Goal: Task Accomplishment & Management: Manage account settings

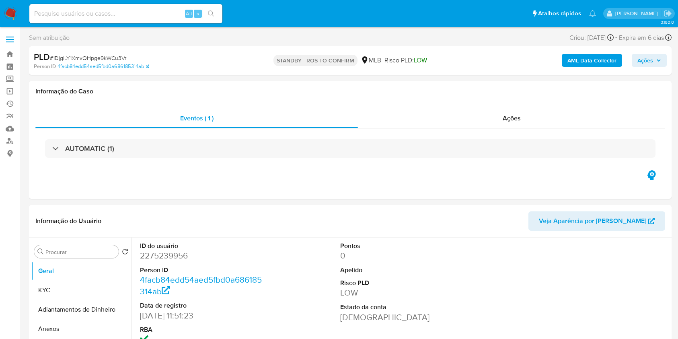
select select "10"
drag, startPoint x: 159, startPoint y: 17, endPoint x: 169, endPoint y: 19, distance: 10.3
click at [159, 19] on div "Alt s" at bounding box center [125, 13] width 193 height 19
paste input "1KfIGe3aTOVorTIgCUQ4WVJ1"
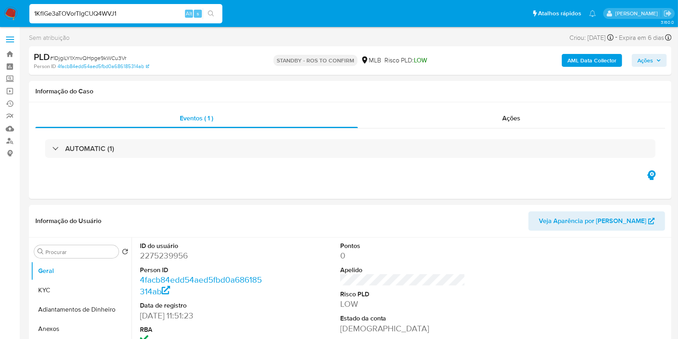
type input "1KfIGe3aTOVorTIgCUQ4WVJ1"
click at [206, 21] on div "1KfIGe3aTOVorTIgCUQ4WVJ1 Alt s" at bounding box center [125, 13] width 193 height 19
click at [213, 13] on icon "search-icon" at bounding box center [211, 13] width 6 height 6
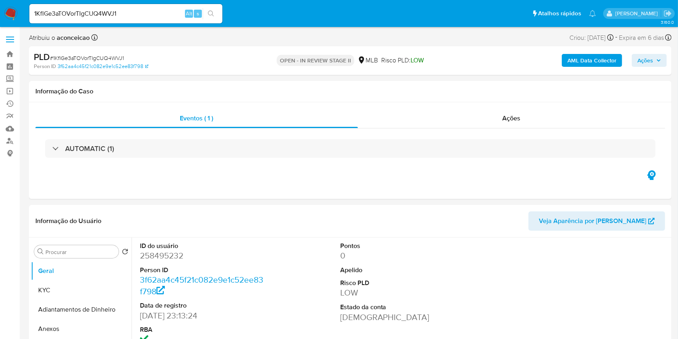
select select "10"
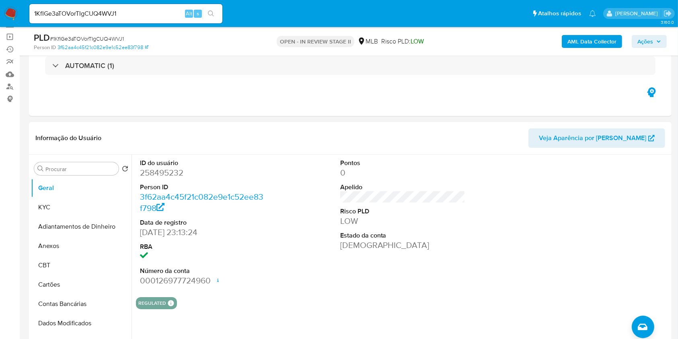
scroll to position [107, 0]
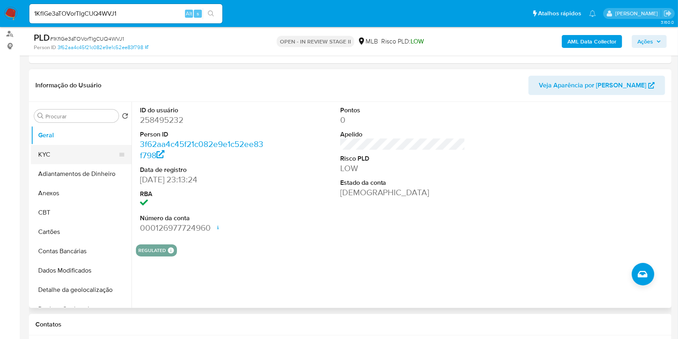
click at [71, 155] on button "KYC" at bounding box center [78, 154] width 94 height 19
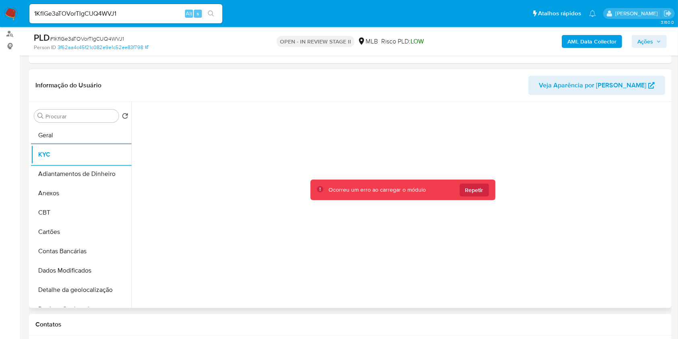
click at [474, 198] on div "Ocorreu um erro ao carregar o módulo Repetir" at bounding box center [403, 189] width 185 height 21
click at [478, 193] on span "Repetir" at bounding box center [475, 190] width 18 height 13
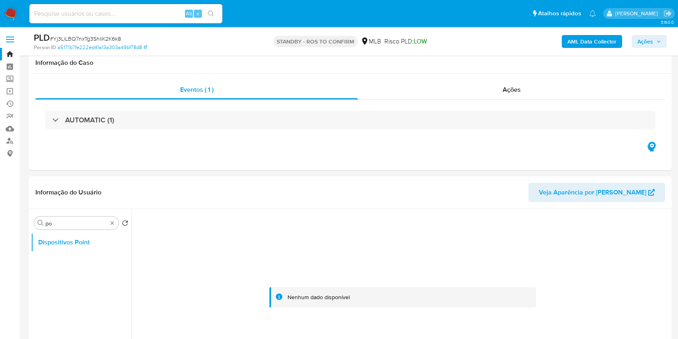
select select "10"
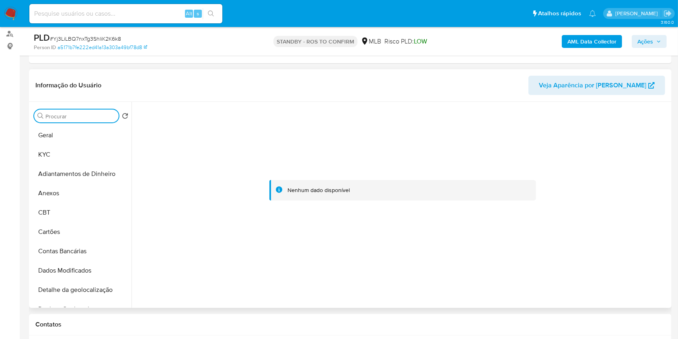
click at [104, 117] on input "po" at bounding box center [80, 116] width 70 height 7
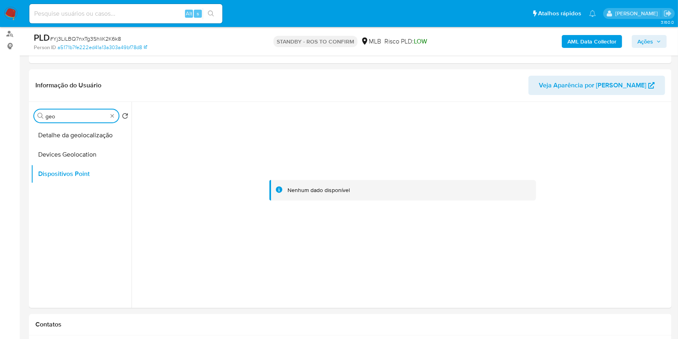
type input "geo"
drag, startPoint x: 90, startPoint y: 135, endPoint x: 103, endPoint y: 137, distance: 13.0
click at [90, 136] on button "Detalhe da geolocalização" at bounding box center [78, 135] width 94 height 19
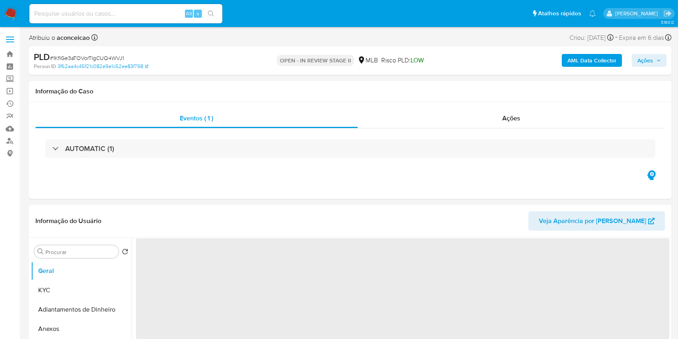
select select "10"
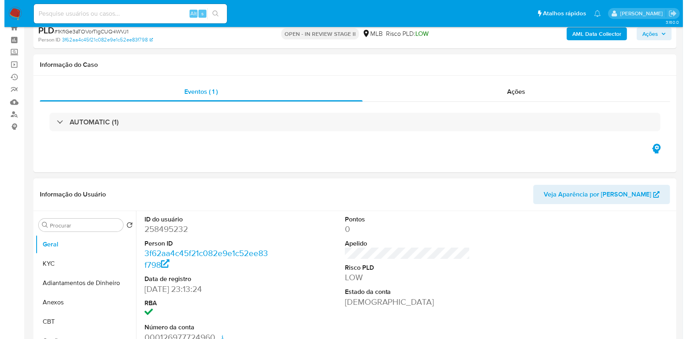
scroll to position [107, 0]
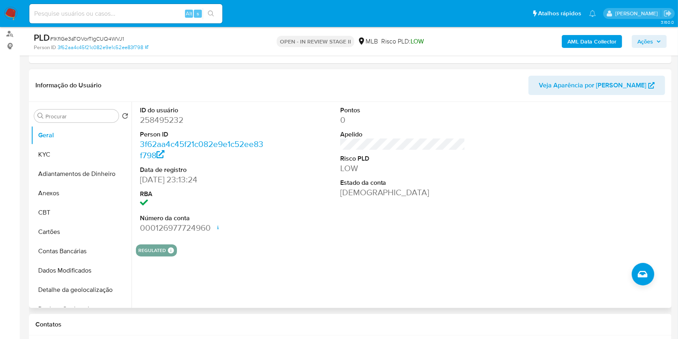
drag, startPoint x: 74, startPoint y: 153, endPoint x: 130, endPoint y: 157, distance: 56.1
click at [74, 153] on button "KYC" at bounding box center [81, 154] width 101 height 19
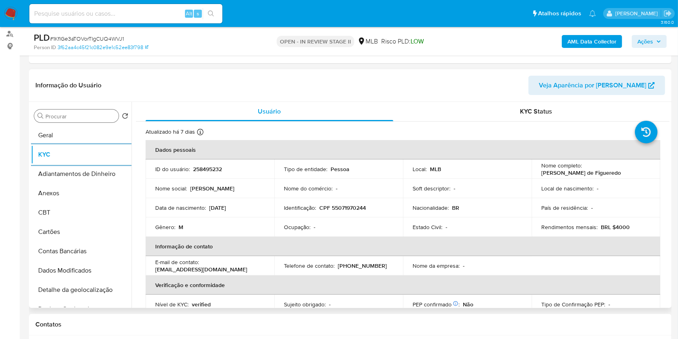
click at [95, 113] on input "Procurar" at bounding box center [80, 116] width 70 height 7
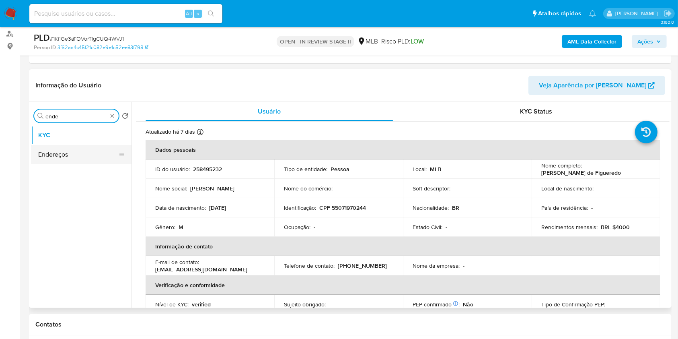
type input "ende"
click at [99, 159] on button "Endereços" at bounding box center [78, 154] width 94 height 19
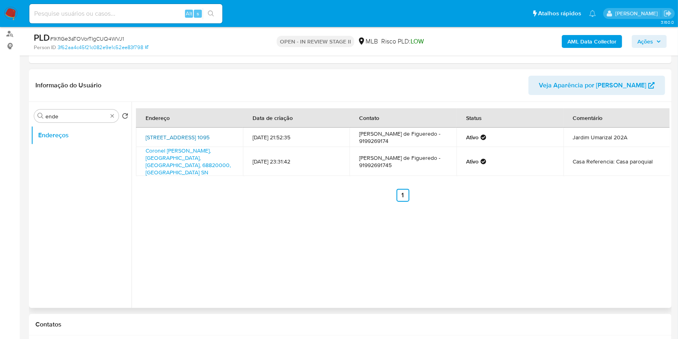
click at [210, 139] on link "Travessa Djalma Dutra 1095, Belém, Pará, 66113010, Brasil 1095" at bounding box center [178, 137] width 64 height 8
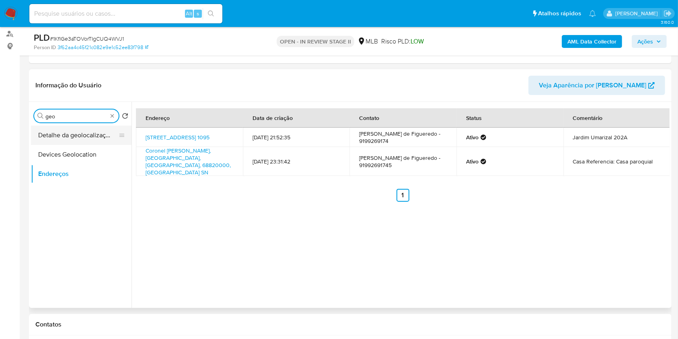
type input "geo"
click at [74, 134] on button "Detalhe da geolocalização" at bounding box center [78, 135] width 94 height 19
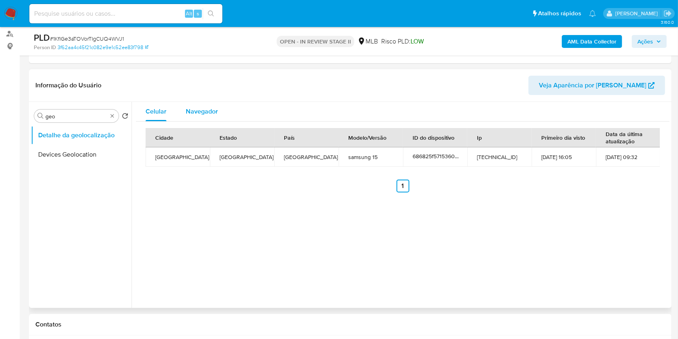
click at [200, 108] on span "Navegador" at bounding box center [202, 111] width 32 height 9
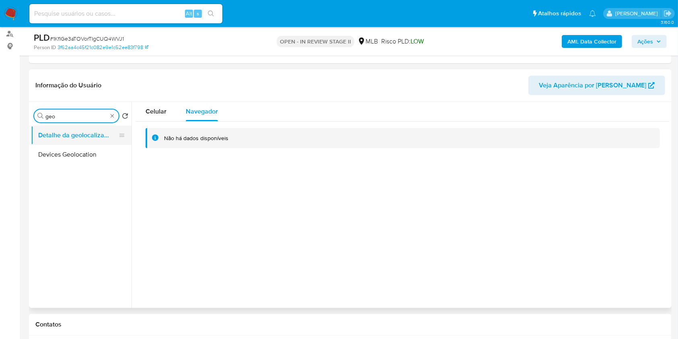
type input "geo"
click at [103, 132] on button "Detalhe da geolocalização" at bounding box center [78, 135] width 94 height 19
click at [149, 112] on span "Celular" at bounding box center [156, 111] width 21 height 9
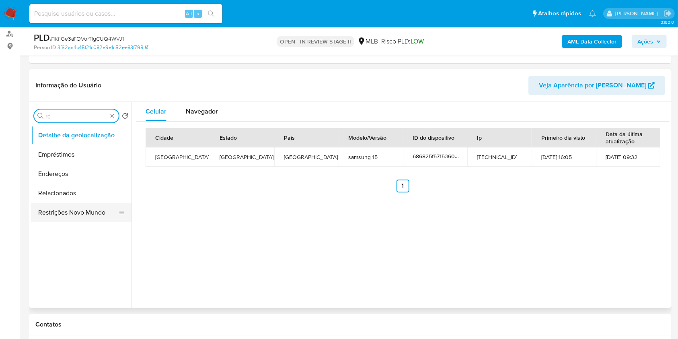
type input "re"
click at [93, 210] on button "Restrições Novo Mundo" at bounding box center [81, 212] width 101 height 19
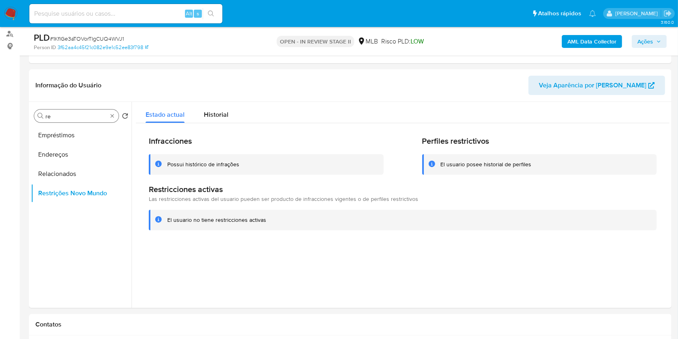
click at [117, 118] on div "Procurar re" at bounding box center [76, 115] width 85 height 13
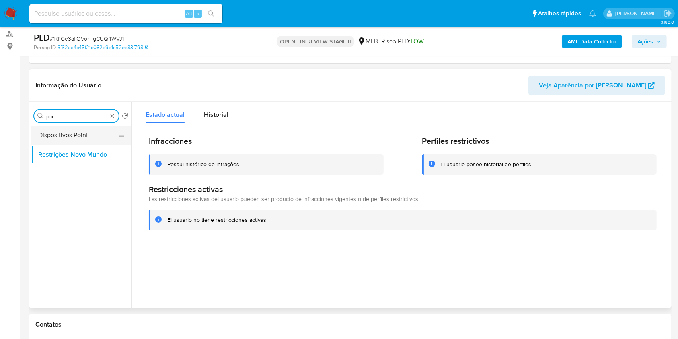
type input "poi"
click at [99, 130] on button "Dispositivos Point" at bounding box center [78, 135] width 94 height 19
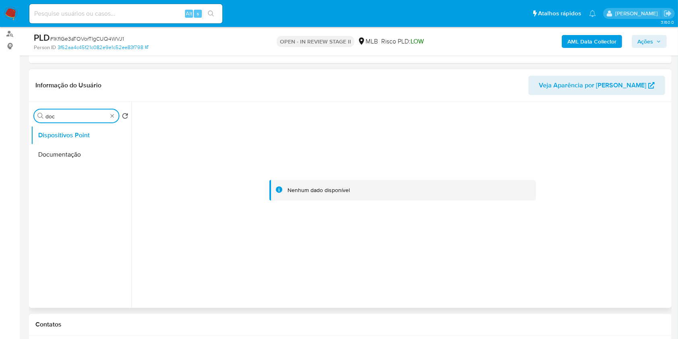
type input "doc"
click at [80, 169] on ul "Dispositivos Point Documentação" at bounding box center [81, 216] width 101 height 181
drag, startPoint x: 78, startPoint y: 157, endPoint x: 82, endPoint y: 159, distance: 4.9
click at [78, 157] on button "Documentação" at bounding box center [81, 154] width 101 height 19
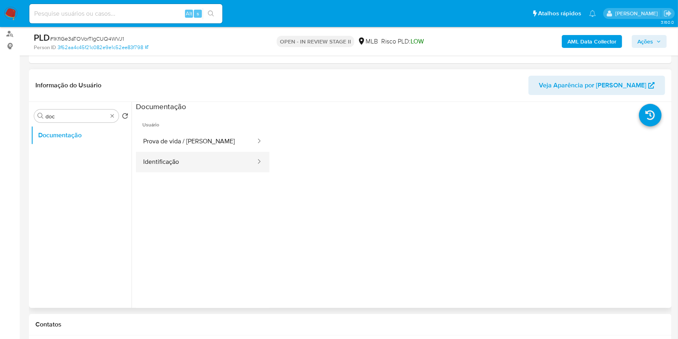
click at [184, 169] on button "Identificação" at bounding box center [196, 162] width 121 height 21
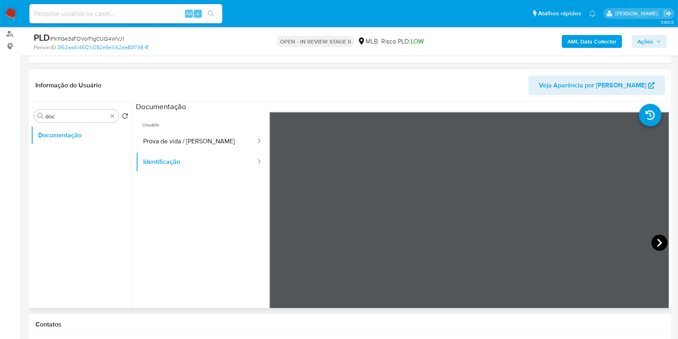
click at [652, 239] on icon at bounding box center [660, 243] width 16 height 16
click at [276, 238] on icon at bounding box center [280, 243] width 16 height 16
drag, startPoint x: 177, startPoint y: 141, endPoint x: 262, endPoint y: 162, distance: 87.5
click at [176, 142] on button "Prova de vida / Selfie" at bounding box center [196, 141] width 121 height 21
click at [594, 35] on b "AML Data Collector" at bounding box center [592, 41] width 49 height 13
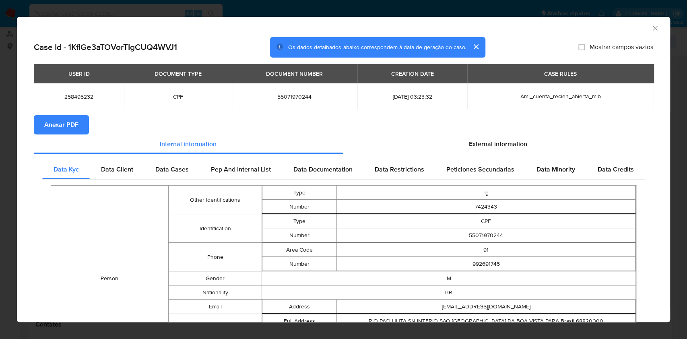
click at [80, 121] on button "Anexar PDF" at bounding box center [61, 124] width 55 height 19
click at [651, 27] on icon "Fechar a janela" at bounding box center [655, 28] width 8 height 8
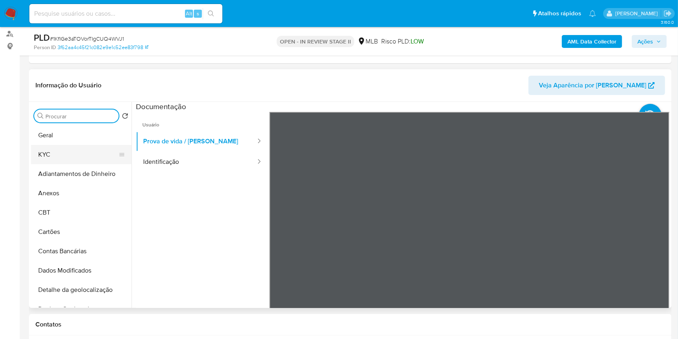
click at [85, 152] on button "KYC" at bounding box center [78, 154] width 94 height 19
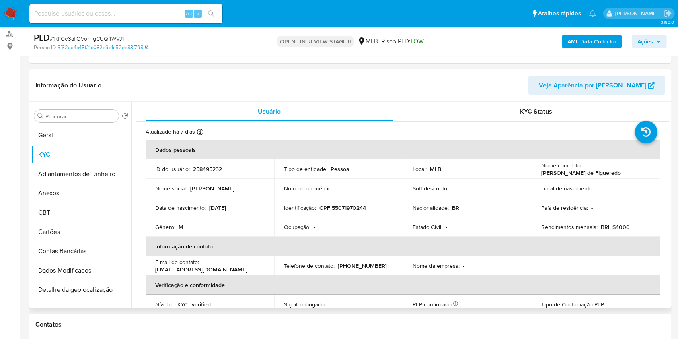
drag, startPoint x: 77, startPoint y: 140, endPoint x: 129, endPoint y: 140, distance: 52.3
click at [77, 142] on button "Geral" at bounding box center [81, 135] width 101 height 19
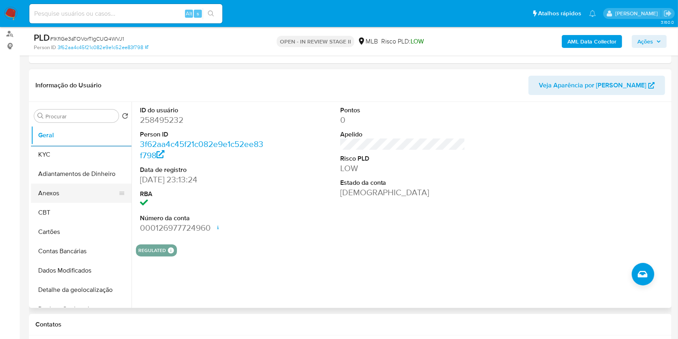
click at [66, 195] on button "Anexos" at bounding box center [78, 193] width 94 height 19
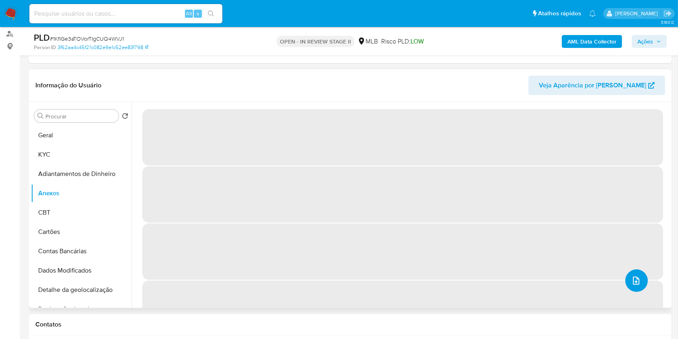
click at [637, 277] on icon "upload-file" at bounding box center [637, 281] width 10 height 10
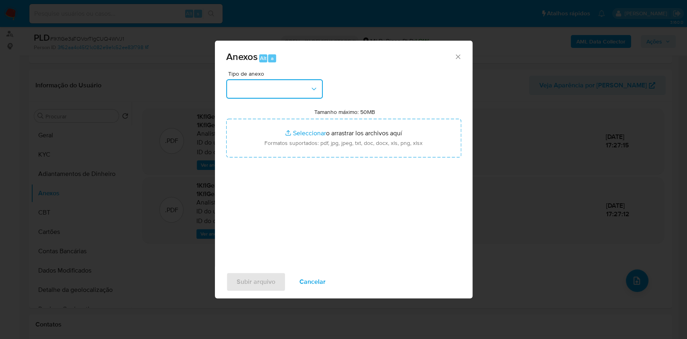
click at [260, 97] on button "button" at bounding box center [274, 88] width 97 height 19
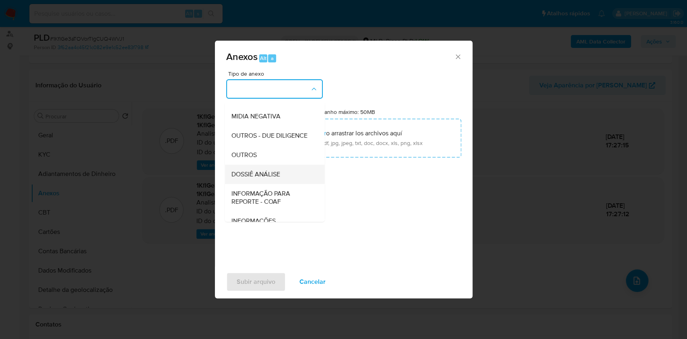
scroll to position [124, 0]
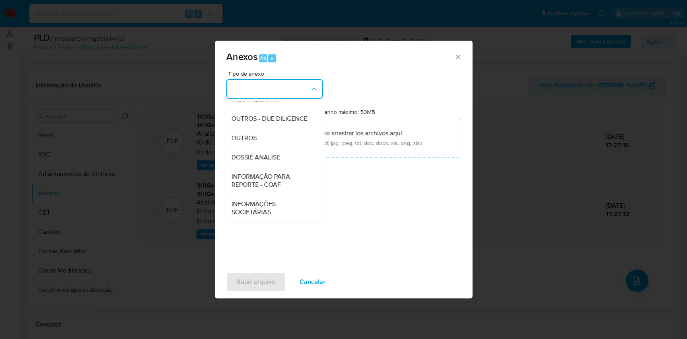
drag, startPoint x: 250, startPoint y: 136, endPoint x: 329, endPoint y: 105, distance: 84.7
click at [250, 135] on span "OUTROS" at bounding box center [243, 138] width 25 height 8
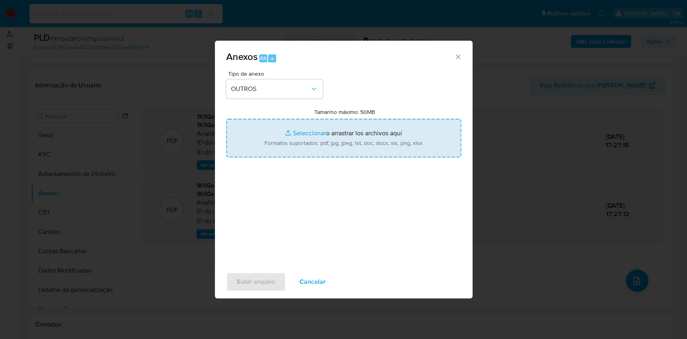
type input "C:\fakepath\Mulan 258495232_Clebio Santana de Figueredo 2025_09_18_17_11_08 (1)…"
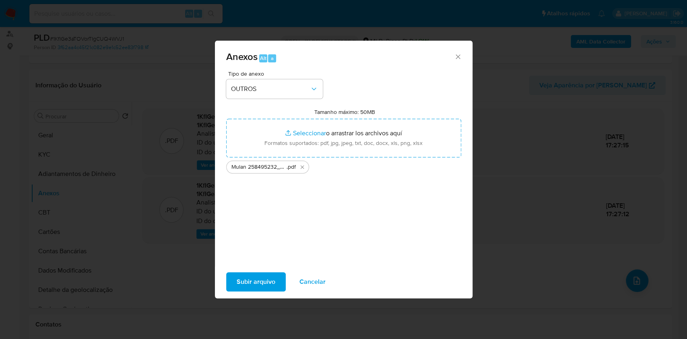
click at [237, 281] on span "Subir arquivo" at bounding box center [256, 282] width 39 height 18
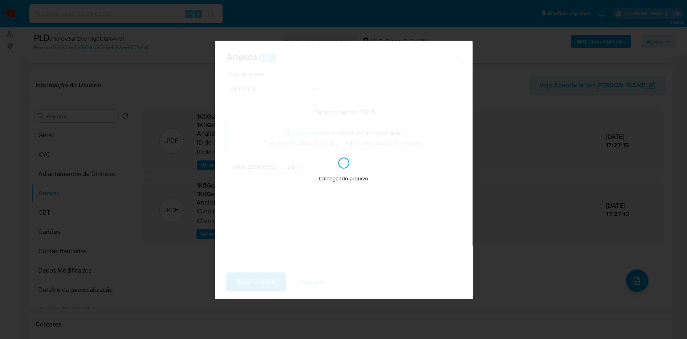
click at [567, 165] on div "Anexos Alt a Tipo de anexo OUTROS Tamanho máximo: 50MB Seleccionar archivos Sel…" at bounding box center [343, 169] width 687 height 339
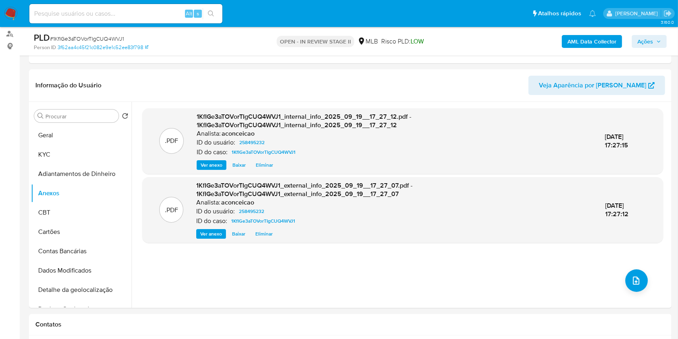
drag, startPoint x: 637, startPoint y: 44, endPoint x: 625, endPoint y: 47, distance: 13.0
click at [637, 45] on button "Ações" at bounding box center [649, 41] width 35 height 13
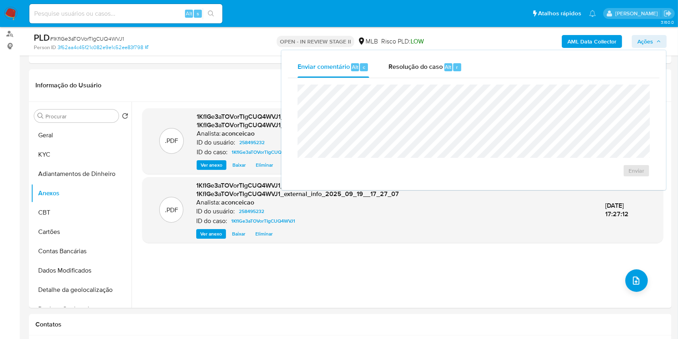
drag, startPoint x: 456, startPoint y: 64, endPoint x: 450, endPoint y: 78, distance: 15.4
click at [454, 67] on div "r" at bounding box center [458, 67] width 8 height 8
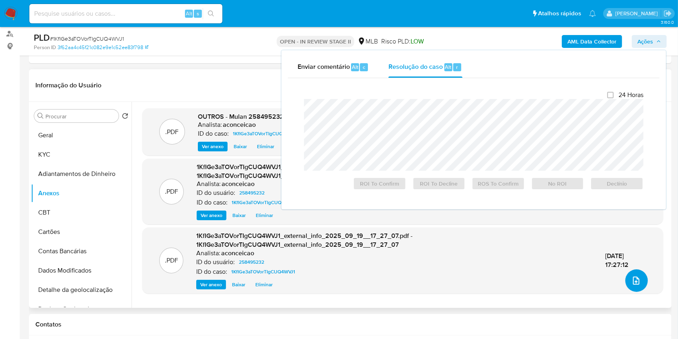
click at [639, 279] on button "upload-file" at bounding box center [637, 280] width 23 height 23
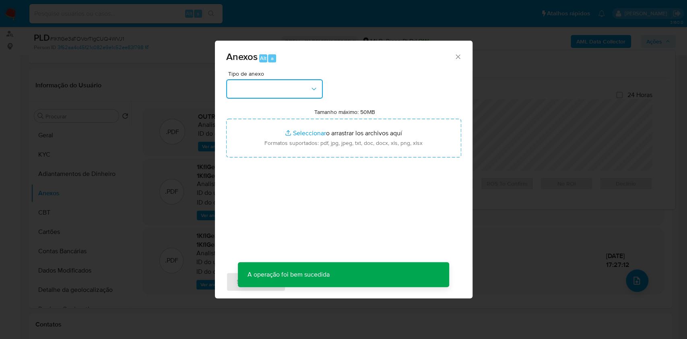
drag, startPoint x: 291, startPoint y: 91, endPoint x: 291, endPoint y: 98, distance: 7.2
click at [291, 92] on button "button" at bounding box center [274, 88] width 97 height 19
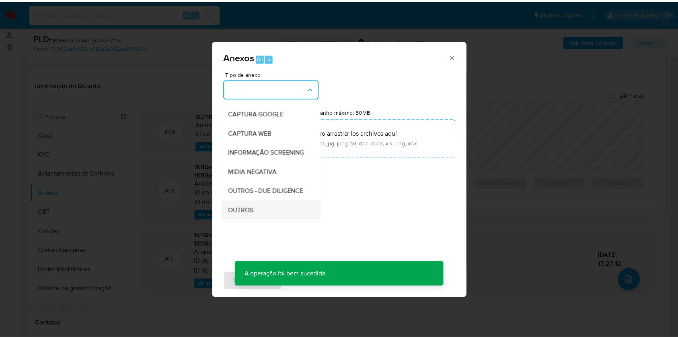
scroll to position [107, 0]
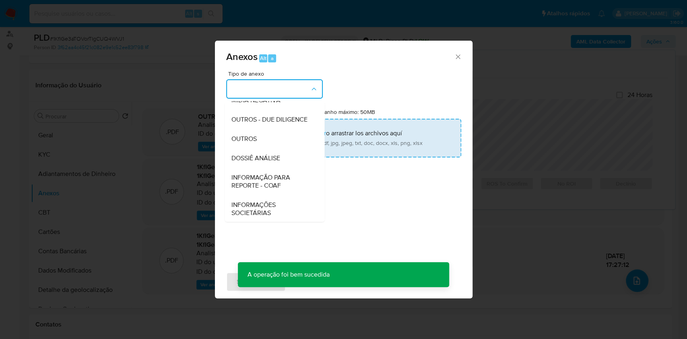
drag, startPoint x: 270, startPoint y: 149, endPoint x: 288, endPoint y: 144, distance: 18.8
click at [270, 148] on div "OUTROS" at bounding box center [272, 138] width 82 height 19
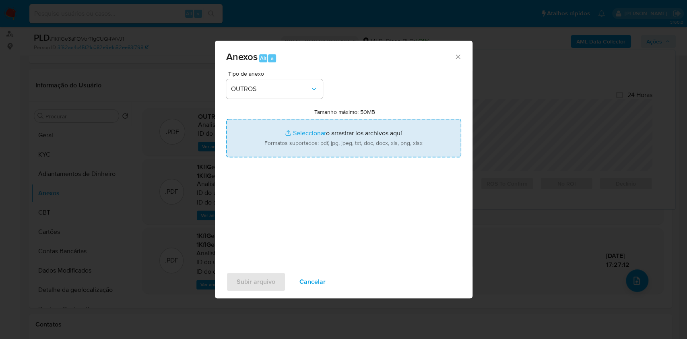
type input "C:\fakepath\SAR - XXXX - CPF 55071970244 - CLEBIO SANTANA DE FIGUEREDO.pdf"
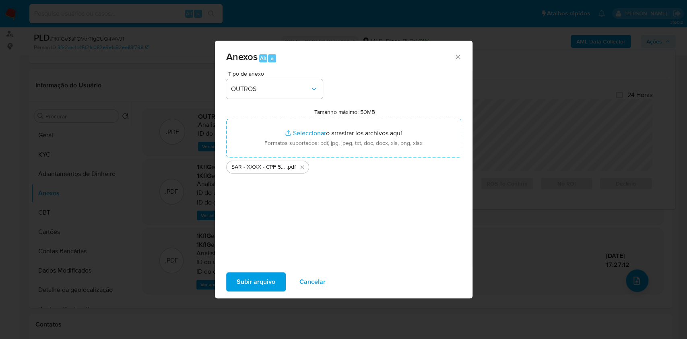
click at [268, 283] on span "Subir arquivo" at bounding box center [256, 282] width 39 height 18
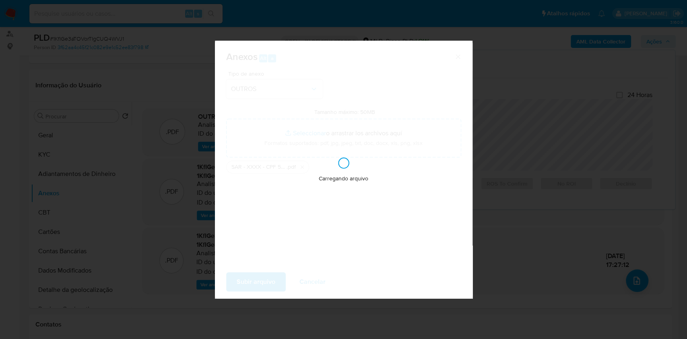
click at [540, 161] on div "Anexos Alt a Tipo de anexo OUTROS Tamanho máximo: 50MB Seleccionar archivos Sel…" at bounding box center [343, 169] width 687 height 339
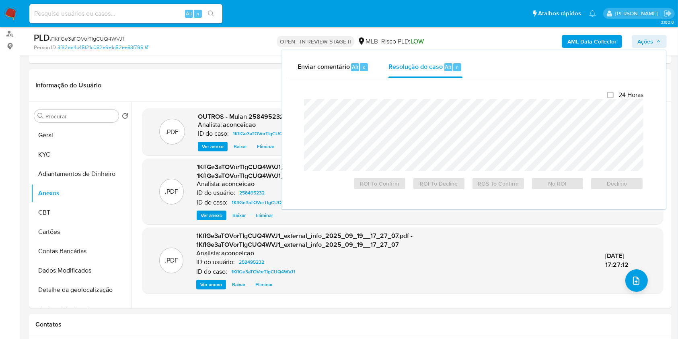
click at [652, 36] on span "Ações" at bounding box center [646, 41] width 16 height 13
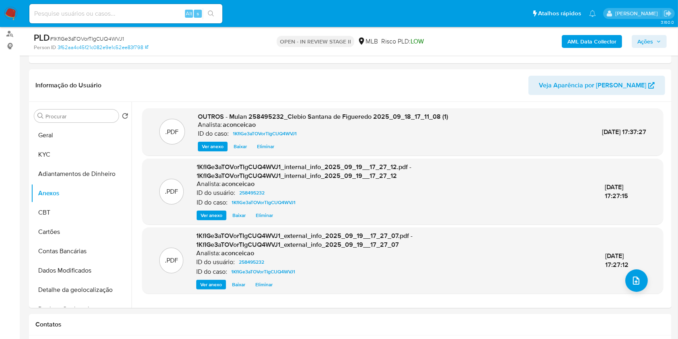
click at [643, 37] on span "Ações" at bounding box center [646, 41] width 16 height 13
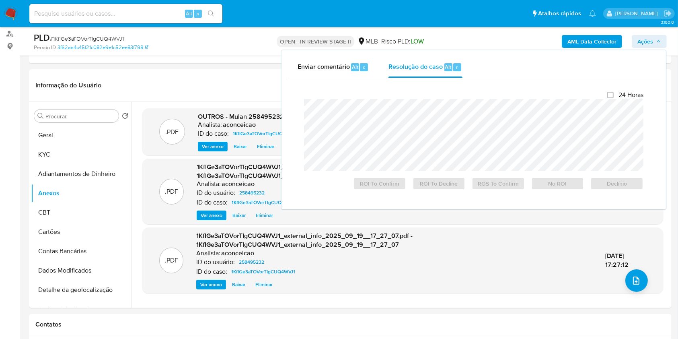
click at [429, 80] on div "Fechamento do caso 24 Horas ROI To Confirm ROI To Decline ROS To Confirm No ROI…" at bounding box center [474, 140] width 372 height 125
drag, startPoint x: 426, startPoint y: 72, endPoint x: 433, endPoint y: 96, distance: 24.6
click at [426, 74] on div "Resolução do caso Alt r" at bounding box center [426, 67] width 74 height 21
click at [483, 187] on span "ROS To Confirm" at bounding box center [499, 183] width 42 height 11
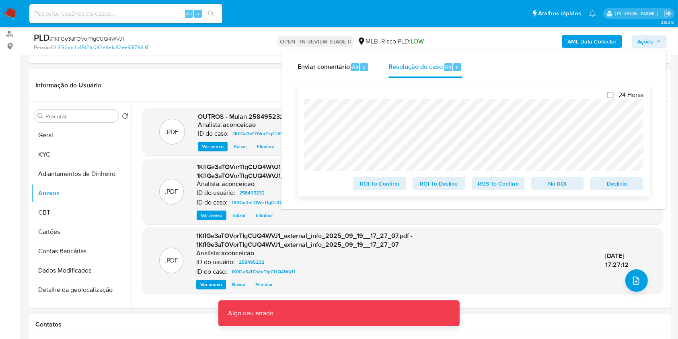
click at [500, 184] on span "ROS To Confirm" at bounding box center [499, 183] width 42 height 11
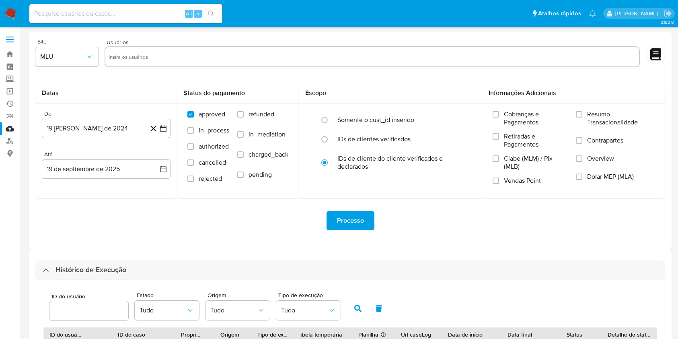
select select "100"
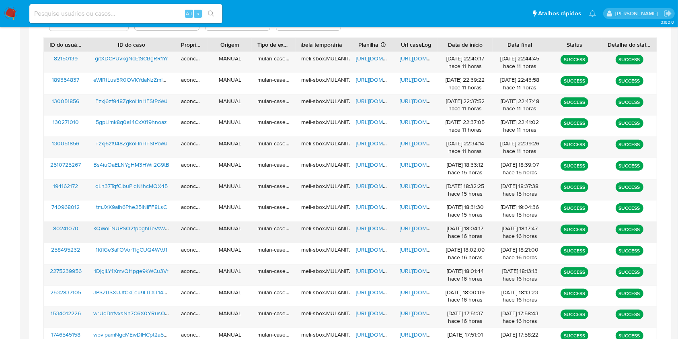
click at [365, 231] on span "https://docs.google.com/spreadsheets/d/1OXK2Ftqpf3mM2mtSl-0MZ5P6bTc5SzTJMS3YUW0…" at bounding box center [384, 228] width 56 height 8
click at [408, 229] on span "https://docs.google.com/document/d/1UALKGgT-lB-alzzuTCw7tD3RCWXJUh9R27WvwY_MITY…" at bounding box center [428, 228] width 56 height 8
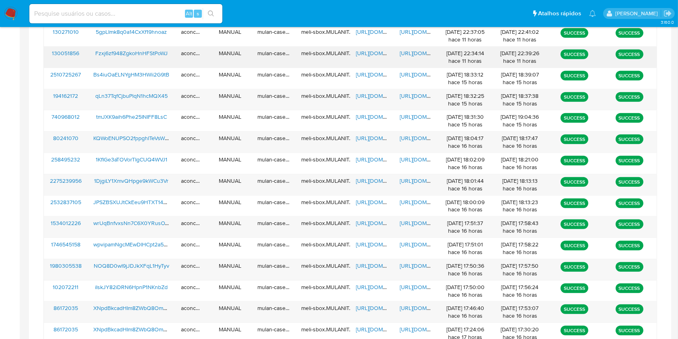
scroll to position [365, 0]
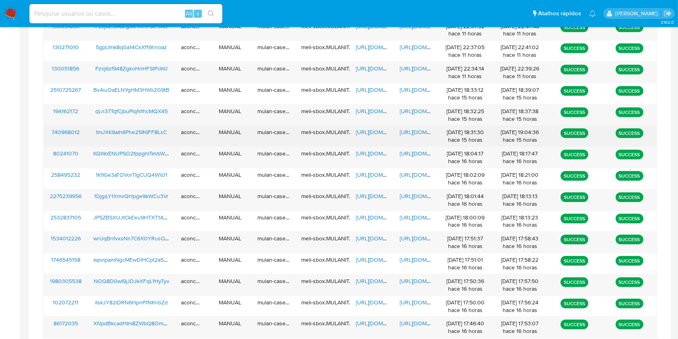
click at [370, 132] on span "https://docs.google.com/spreadsheets/d/1vAB5HM4Pe6dusSZyv8fbS1m8QExqMuOn0dA734J…" at bounding box center [384, 132] width 56 height 8
click at [412, 134] on span "https://docs.google.com/document/d/1sOGcuHdCCJ5lfpMF7VsmhN8aFf1Q4Fmj13XMguwV6CQ…" at bounding box center [428, 132] width 56 height 8
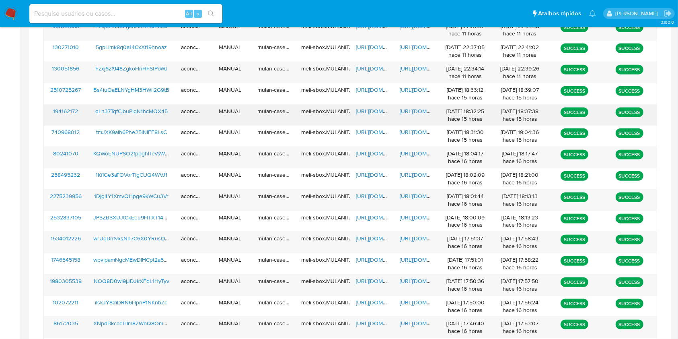
click at [377, 113] on span "https://docs.google.com/spreadsheets/d/17UeeDxBv1DdriB6ZD6IvPnY6NpGhErkZUsDvsER…" at bounding box center [384, 111] width 56 height 8
click at [410, 107] on span "https://docs.google.com/document/d/1UTSkmlFbPyEmKUH4H0SNktVxUbwTi-j--5YyLajU4w0…" at bounding box center [428, 111] width 56 height 8
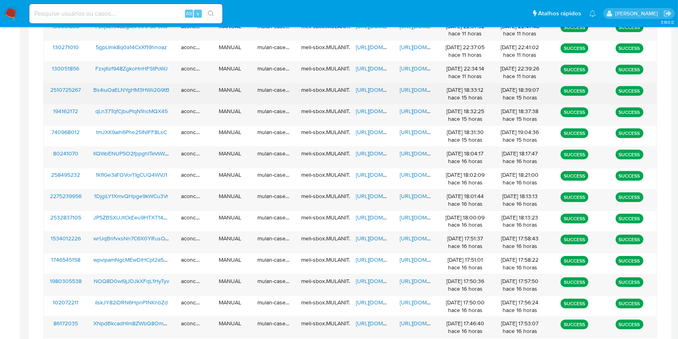
click at [373, 91] on span "https://docs.google.com/spreadsheets/d/1SYLIwaqVBy_yhmZxr3noMEaF29IYyZvjqE7eKjR…" at bounding box center [384, 90] width 56 height 8
click at [404, 89] on span "https://docs.google.com/document/d/1WB0taTcQ-Bsu6gx8CumrXhHZ-3ZPqHt7eIxjDbHRB6M…" at bounding box center [428, 90] width 56 height 8
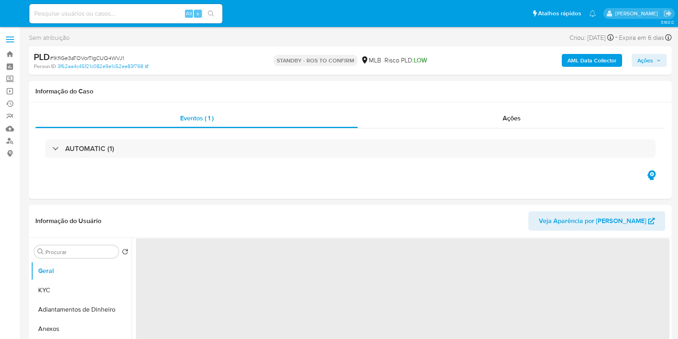
select select "10"
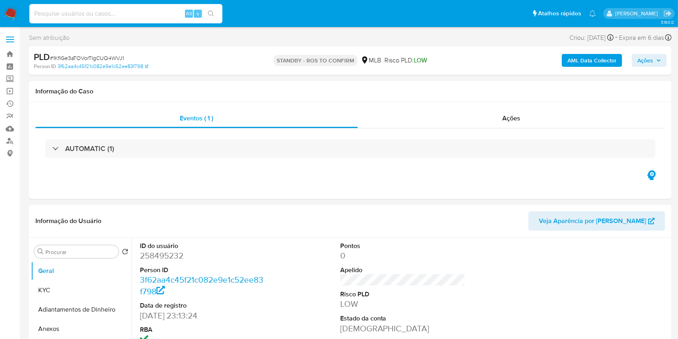
click at [135, 13] on input at bounding box center [125, 13] width 193 height 10
paste input "KQWoENUPSO2fppghITeVsWlD"
type input "KQWoENUPSO2fppghITeVsWlD"
click at [212, 11] on icon "search-icon" at bounding box center [211, 13] width 6 height 6
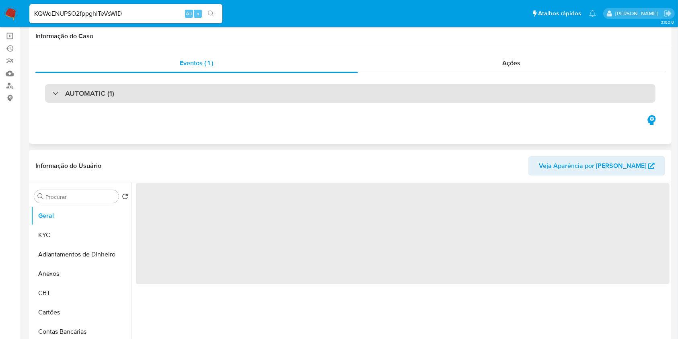
scroll to position [107, 0]
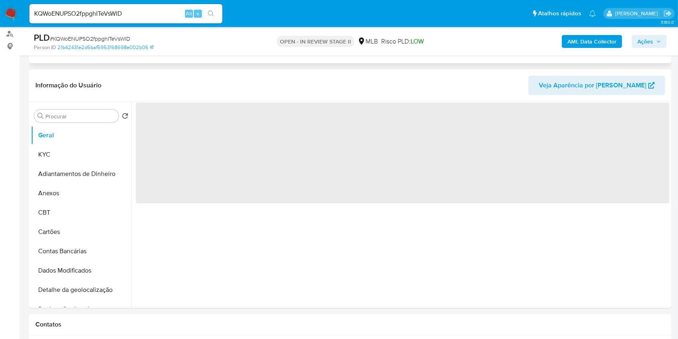
select select "10"
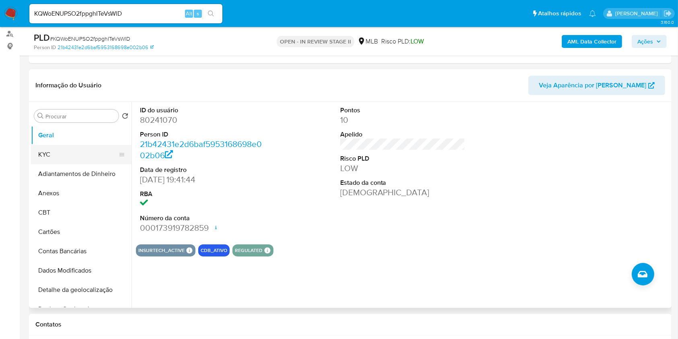
click at [90, 159] on button "KYC" at bounding box center [78, 154] width 94 height 19
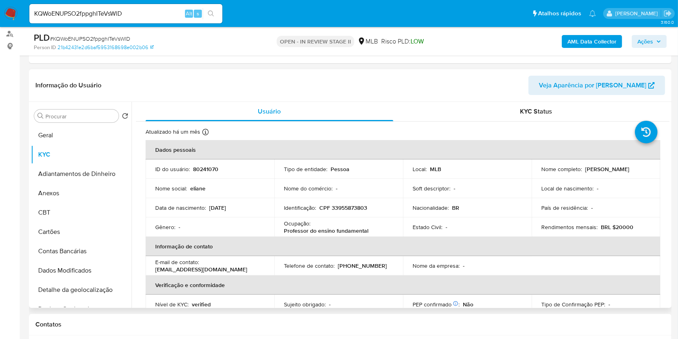
click at [362, 232] on p "Professor do ensino fundamental" at bounding box center [326, 230] width 85 height 7
click at [363, 231] on p "Professor do ensino fundamental" at bounding box center [326, 230] width 85 height 7
copy div "Ocupação : Professor do ensino fundamental"
click at [97, 113] on input "Procurar" at bounding box center [80, 116] width 70 height 7
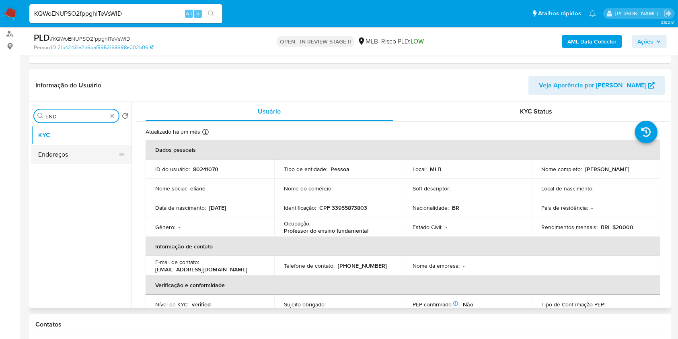
type input "END"
click at [73, 157] on button "Endereços" at bounding box center [81, 154] width 101 height 19
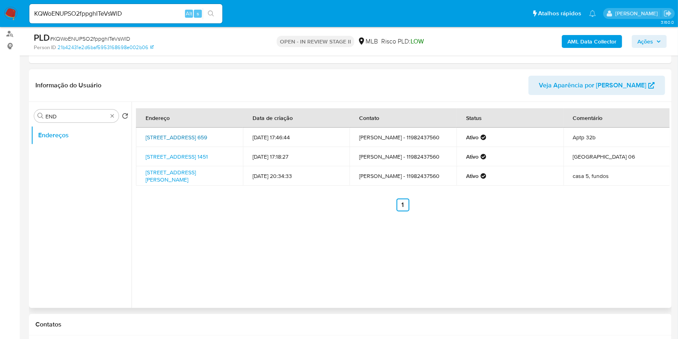
click at [207, 135] on link "Rua Moinho Velho 659, São Paulo, São Paulo, 02929000, Brasil 659" at bounding box center [177, 137] width 62 height 8
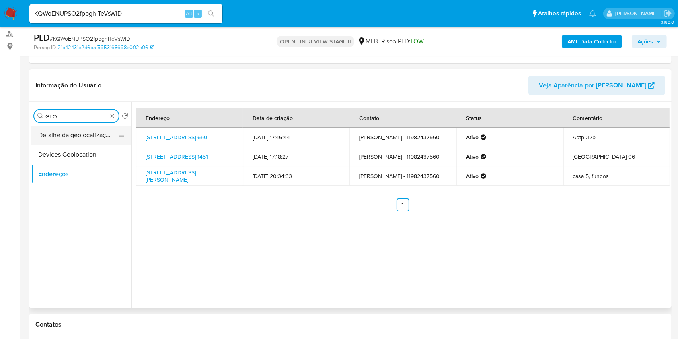
type input "GEO"
click at [97, 137] on button "Detalhe da geolocalização" at bounding box center [78, 135] width 94 height 19
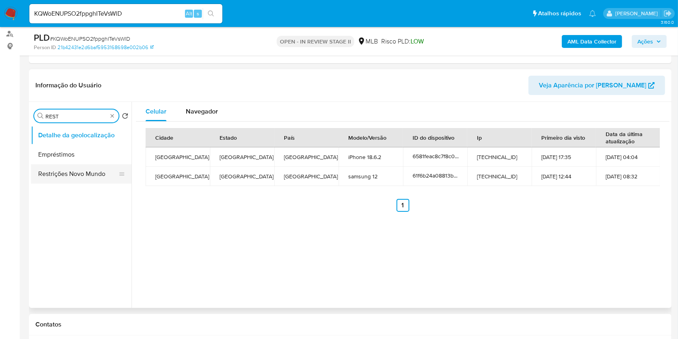
type input "REST"
click at [80, 171] on button "Restrições Novo Mundo" at bounding box center [78, 173] width 94 height 19
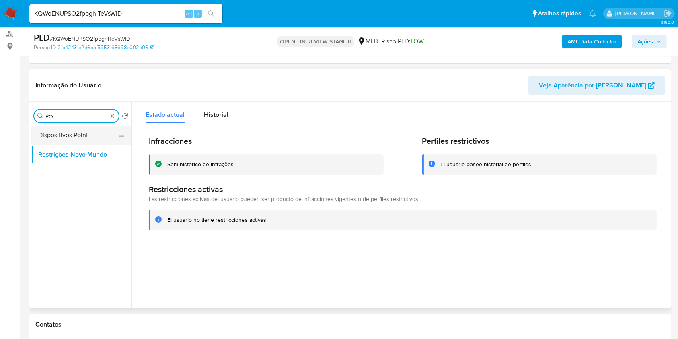
type input "PO"
click at [95, 135] on button "Dispositivos Point" at bounding box center [78, 135] width 94 height 19
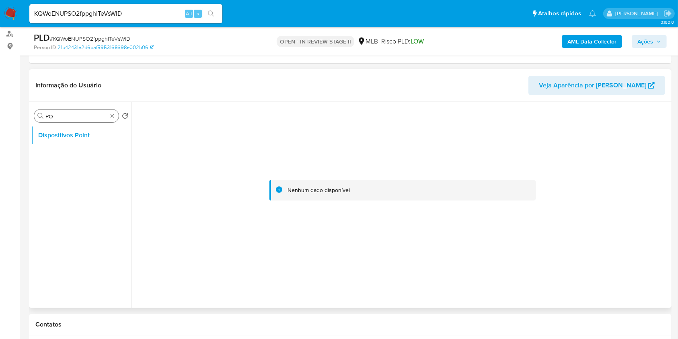
click at [109, 111] on div "Procurar PO" at bounding box center [76, 115] width 85 height 13
type input "DOC"
click at [87, 153] on button "Documentação" at bounding box center [78, 154] width 94 height 19
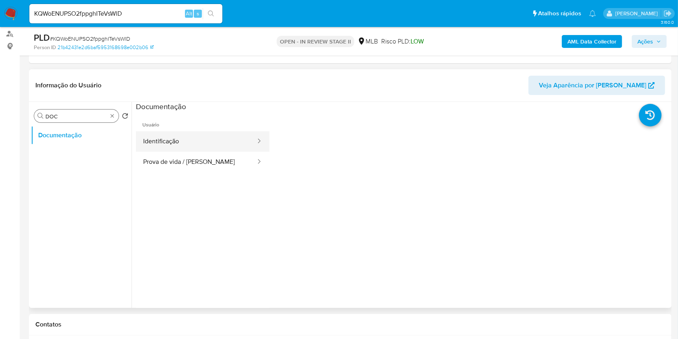
click at [212, 138] on button "Identificação" at bounding box center [196, 141] width 121 height 21
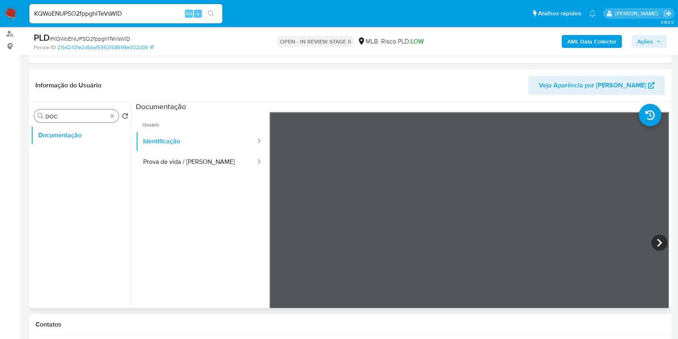
scroll to position [54, 0]
click at [657, 240] on icon at bounding box center [660, 243] width 16 height 16
click at [192, 154] on button "Prova de vida / [PERSON_NAME]" at bounding box center [196, 162] width 121 height 21
click at [112, 118] on div "Procurar DOC" at bounding box center [76, 115] width 85 height 13
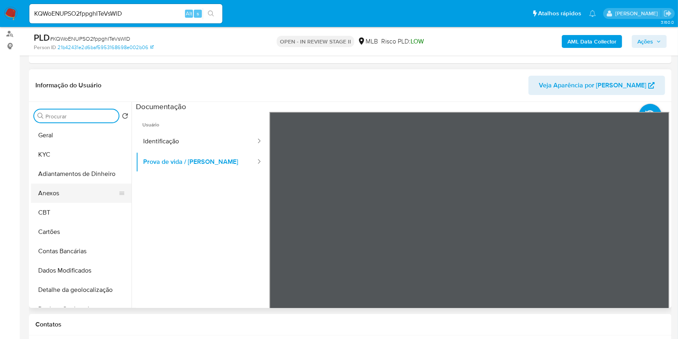
click at [73, 189] on button "Anexos" at bounding box center [78, 193] width 94 height 19
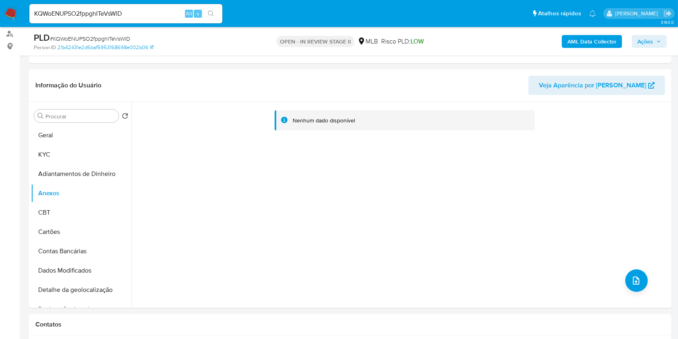
click at [589, 47] on div "AML Data Collector Ações" at bounding box center [562, 41] width 209 height 19
click at [580, 43] on b "AML Data Collector" at bounding box center [592, 41] width 49 height 13
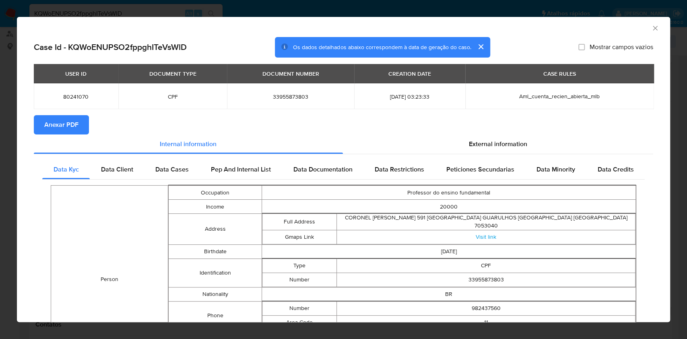
drag, startPoint x: 64, startPoint y: 127, endPoint x: 80, endPoint y: 127, distance: 16.1
click at [64, 128] on span "Anexar PDF" at bounding box center [61, 125] width 34 height 18
click at [651, 30] on icon "Fechar a janela" at bounding box center [655, 28] width 8 height 8
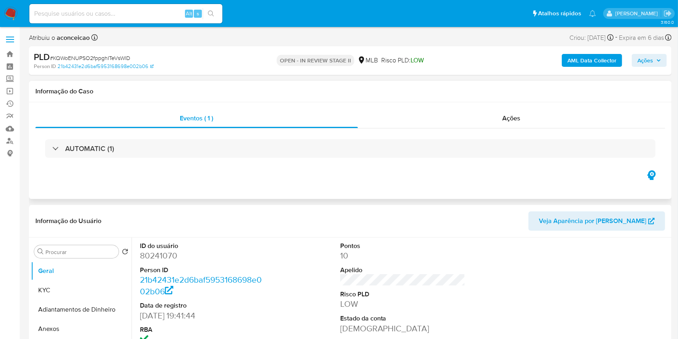
select select "10"
click at [64, 329] on button "Anexos" at bounding box center [78, 328] width 94 height 19
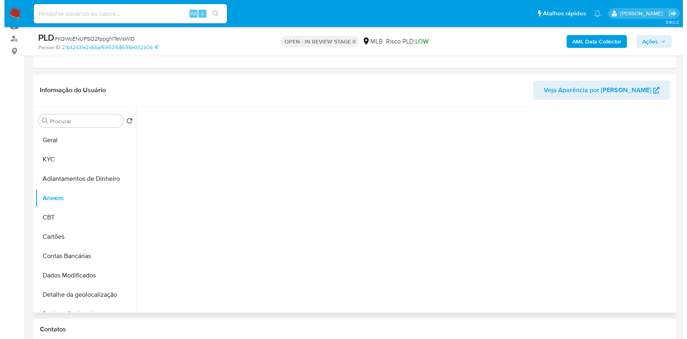
scroll to position [107, 0]
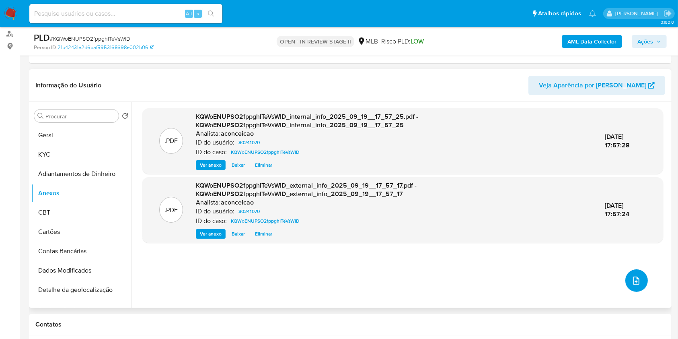
click at [632, 279] on icon "upload-file" at bounding box center [637, 281] width 10 height 10
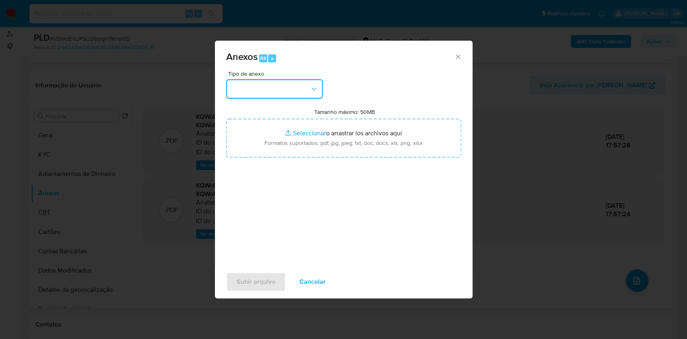
drag, startPoint x: 262, startPoint y: 80, endPoint x: 264, endPoint y: 88, distance: 8.5
click at [262, 80] on button "button" at bounding box center [274, 88] width 97 height 19
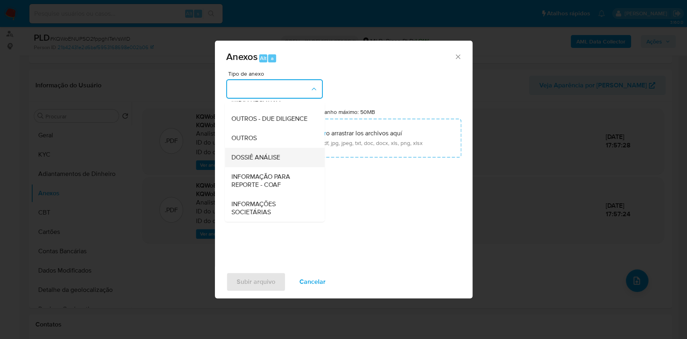
scroll to position [124, 0]
drag, startPoint x: 262, startPoint y: 137, endPoint x: 421, endPoint y: 92, distance: 164.8
click at [263, 137] on div "OUTROS" at bounding box center [272, 137] width 82 height 19
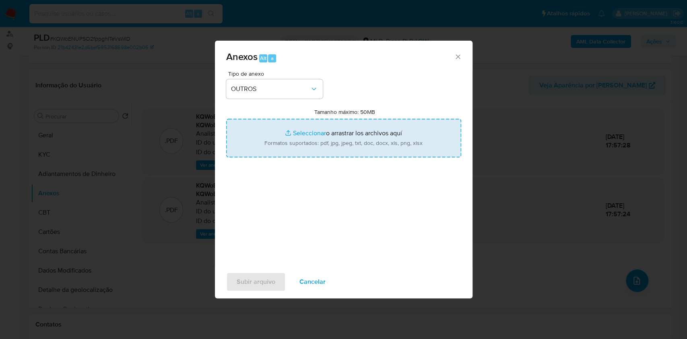
type input "C:\fakepath\Mulan 80241070_Eliane [PERSON_NAME] 2025_09_18_17_15_45.pdf"
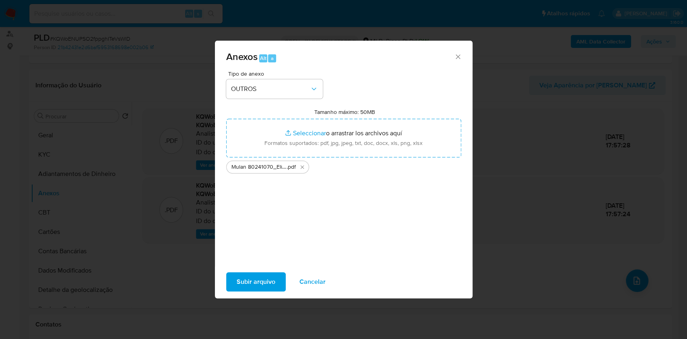
click at [262, 282] on span "Subir arquivo" at bounding box center [256, 282] width 39 height 18
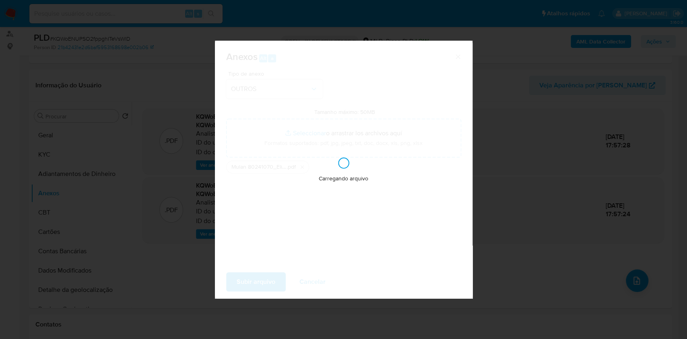
click at [611, 111] on div "Anexos Alt a Tipo de anexo OUTROS Tamanho máximo: 50MB Seleccionar archivos Sel…" at bounding box center [343, 169] width 687 height 339
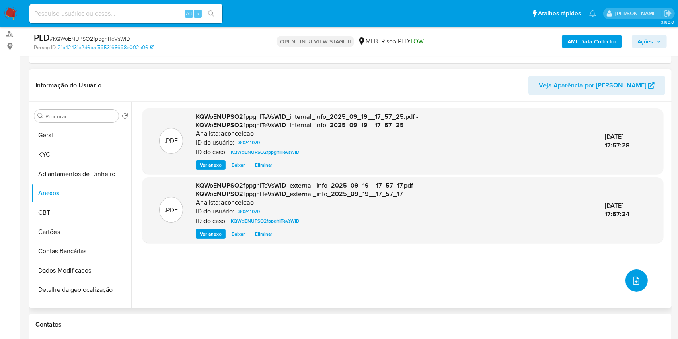
click at [634, 276] on icon "upload-file" at bounding box center [637, 281] width 10 height 10
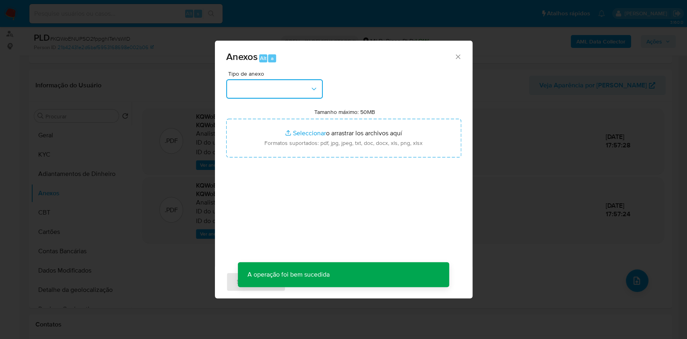
drag, startPoint x: 306, startPoint y: 92, endPoint x: 298, endPoint y: 113, distance: 21.9
click at [305, 93] on button "button" at bounding box center [274, 88] width 97 height 19
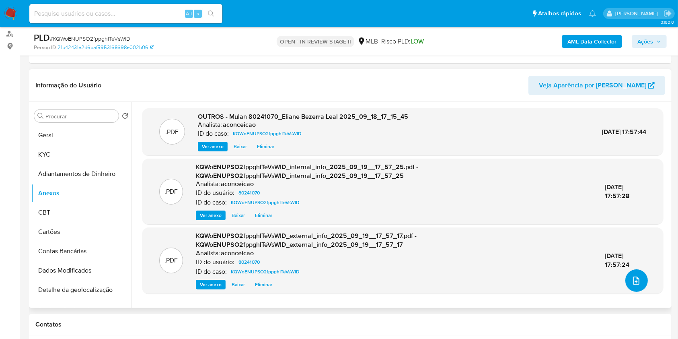
click at [639, 276] on button "upload-file" at bounding box center [637, 280] width 23 height 23
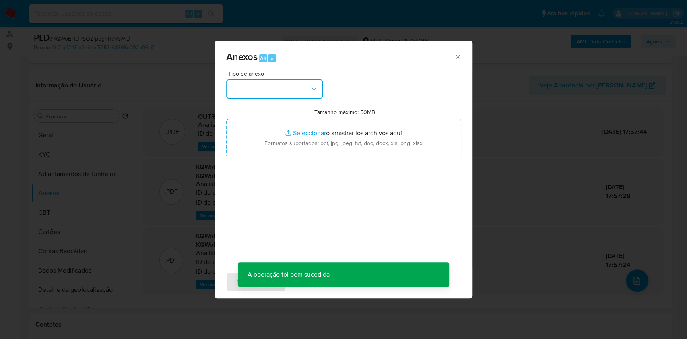
click at [313, 98] on button "button" at bounding box center [274, 88] width 97 height 19
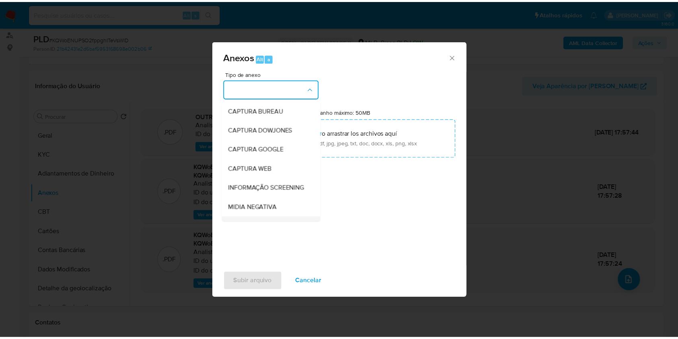
scroll to position [107, 0]
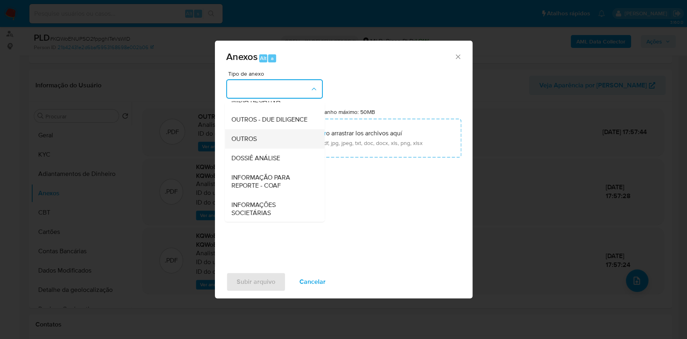
click at [264, 148] on div "OUTROS" at bounding box center [272, 138] width 82 height 19
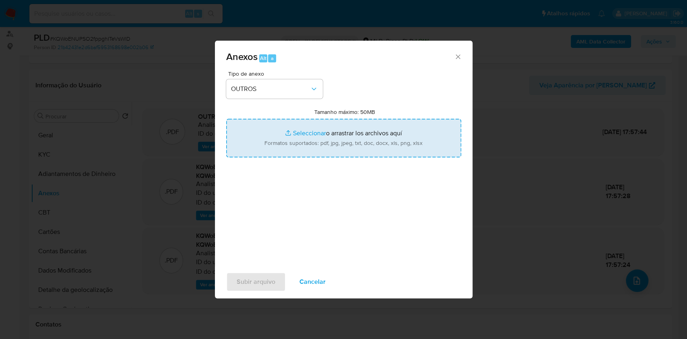
type input "C:\fakepath\SAR - XXXX - CPF 33955873803 - ELIANE BEZERRA LEAL.pdf"
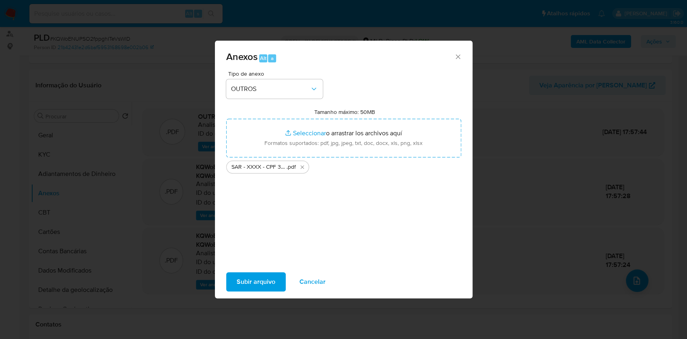
click at [254, 282] on span "Subir arquivo" at bounding box center [256, 282] width 39 height 18
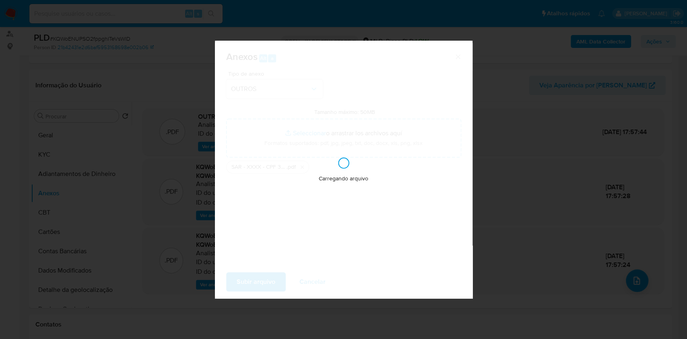
click at [546, 189] on div "Anexos Alt a Tipo de anexo OUTROS Tamanho máximo: 50MB Seleccionar archivos Sel…" at bounding box center [343, 169] width 687 height 339
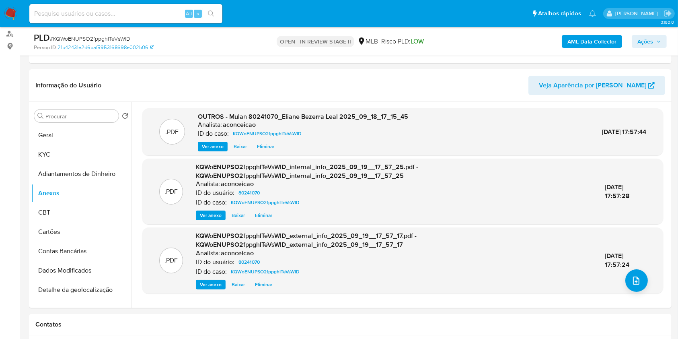
click at [651, 45] on span "Ações" at bounding box center [646, 41] width 16 height 13
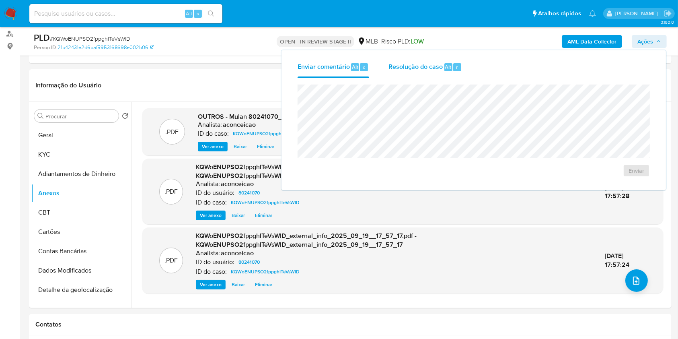
click at [435, 70] on span "Resolução do caso" at bounding box center [416, 66] width 54 height 9
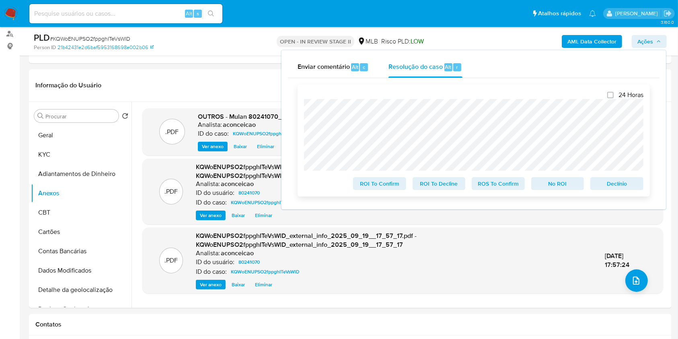
click at [501, 188] on span "ROS To Confirm" at bounding box center [499, 183] width 42 height 11
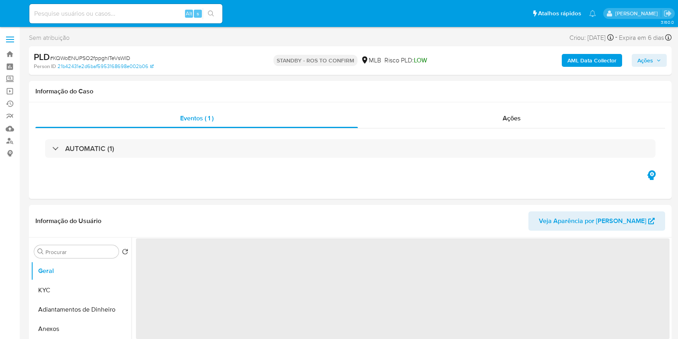
select select "10"
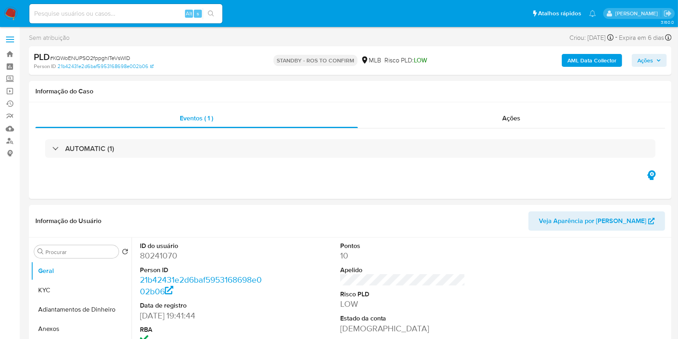
drag, startPoint x: 125, startPoint y: 10, endPoint x: 162, endPoint y: 9, distance: 36.7
click at [125, 11] on input at bounding box center [125, 13] width 193 height 10
paste input "tmJXK9aih6Phe25INIFF8LsC"
type input "tmJXK9aih6Phe25INIFF8LsC"
click at [215, 16] on button "search-icon" at bounding box center [211, 13] width 16 height 11
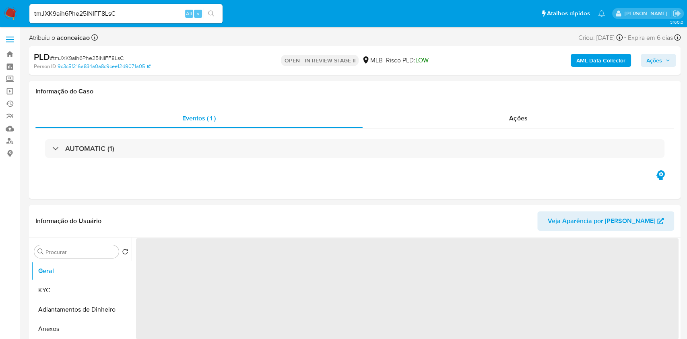
select select "10"
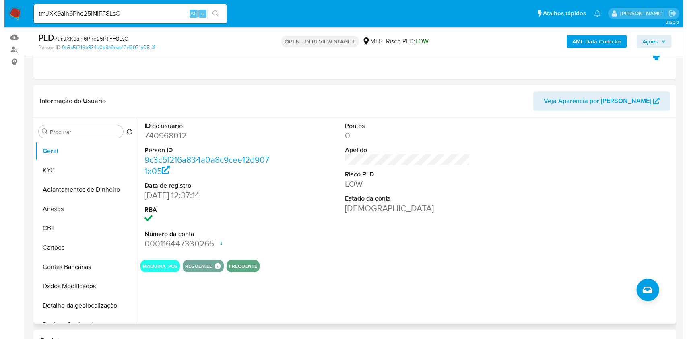
scroll to position [107, 0]
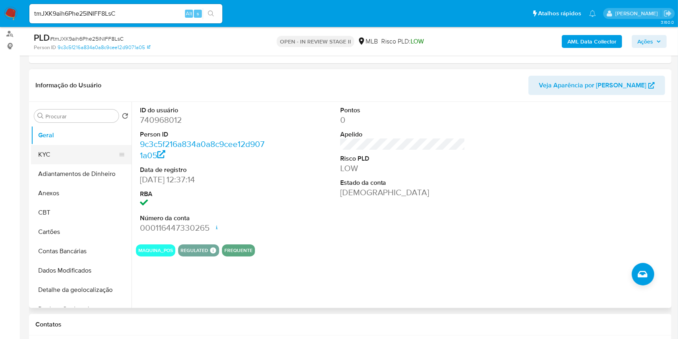
click at [68, 154] on button "KYC" at bounding box center [78, 154] width 94 height 19
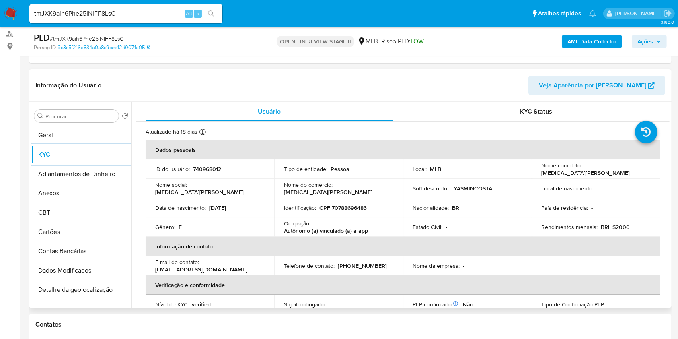
click at [343, 227] on p "Autônomo (a) vinculado (a) a app" at bounding box center [326, 230] width 84 height 7
copy div "Ocupação : Autônomo (a) vinculado (a) a app"
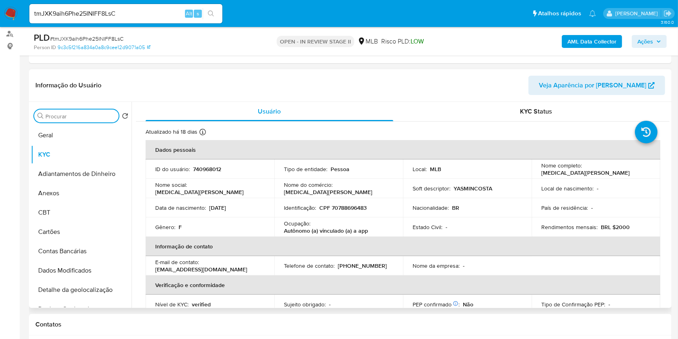
click at [52, 117] on input "Procurar" at bounding box center [80, 116] width 70 height 7
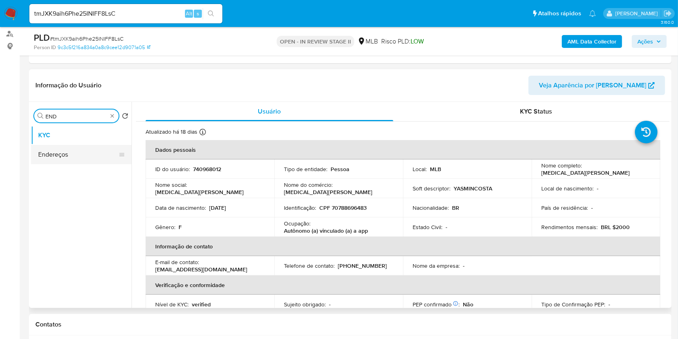
type input "END"
click at [90, 155] on button "Endereços" at bounding box center [78, 154] width 94 height 19
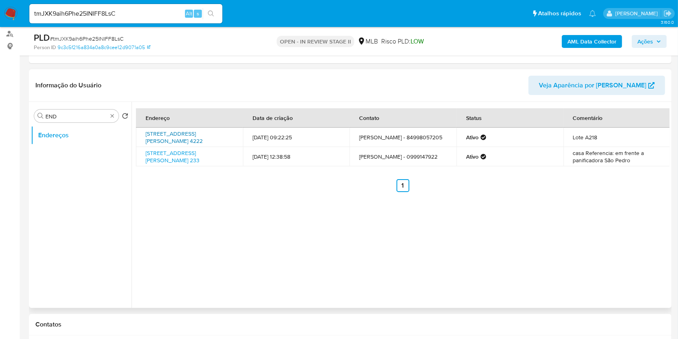
click at [171, 136] on link "[STREET_ADDRESS][PERSON_NAME] 4222" at bounding box center [174, 137] width 57 height 15
click at [169, 157] on link "[STREET_ADDRESS][PERSON_NAME] 233" at bounding box center [173, 156] width 54 height 15
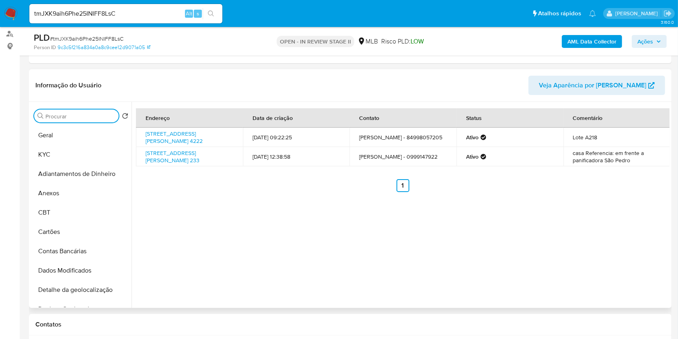
click at [103, 118] on input "Procurar" at bounding box center [80, 116] width 70 height 7
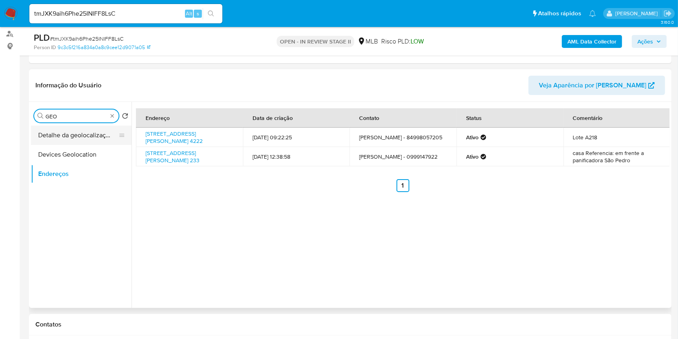
type input "GEO"
click at [95, 132] on button "Detalhe da geolocalização" at bounding box center [78, 135] width 94 height 19
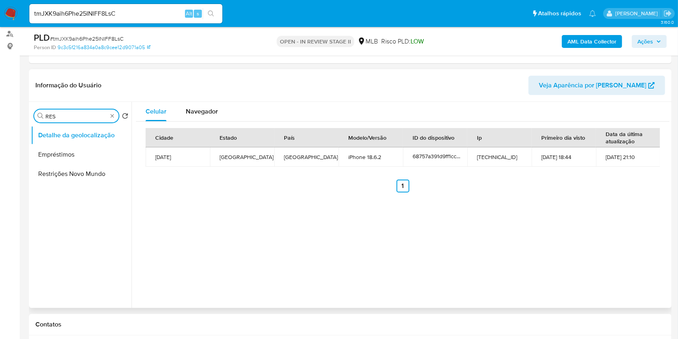
type input "RES"
click at [95, 176] on button "Restrições Novo Mundo" at bounding box center [81, 173] width 101 height 19
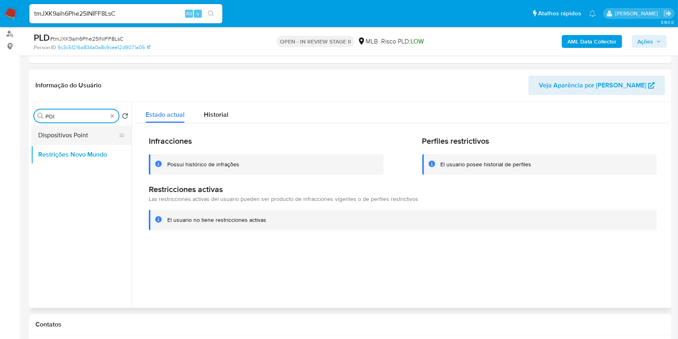
type input "POI"
click at [101, 130] on button "Dispositivos Point" at bounding box center [78, 135] width 94 height 19
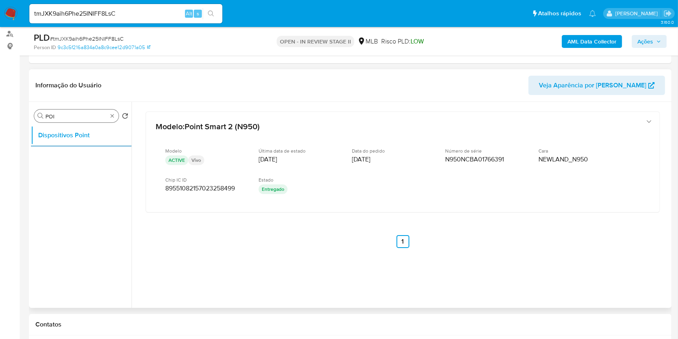
click at [112, 119] on div "Procurar POI" at bounding box center [76, 115] width 85 height 13
type input "DOC"
click at [95, 154] on button "Documentação" at bounding box center [78, 154] width 94 height 19
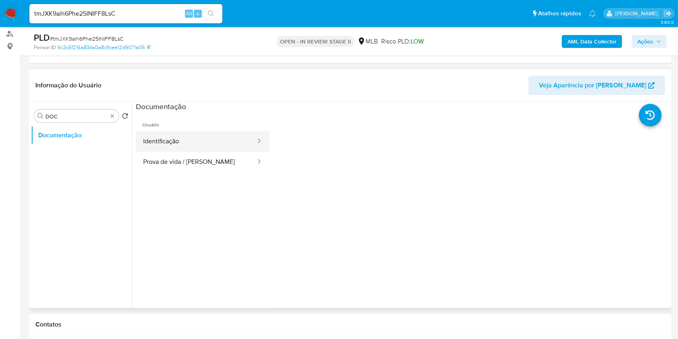
click at [185, 146] on button "Identificação" at bounding box center [196, 141] width 121 height 21
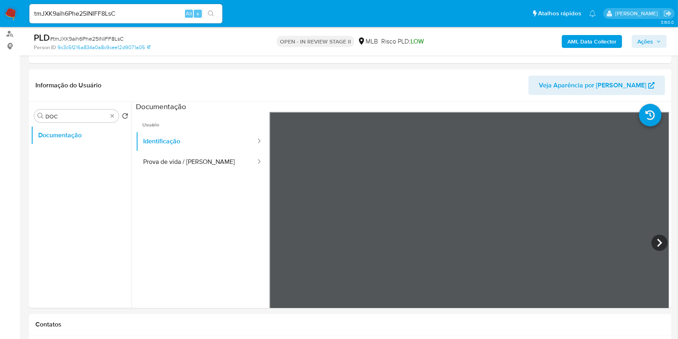
drag, startPoint x: 658, startPoint y: 238, endPoint x: 673, endPoint y: 225, distance: 20.3
click at [658, 238] on icon at bounding box center [660, 243] width 16 height 16
click at [219, 169] on button "Prova de vida / [PERSON_NAME]" at bounding box center [196, 162] width 121 height 21
click at [571, 41] on b "AML Data Collector" at bounding box center [592, 41] width 49 height 13
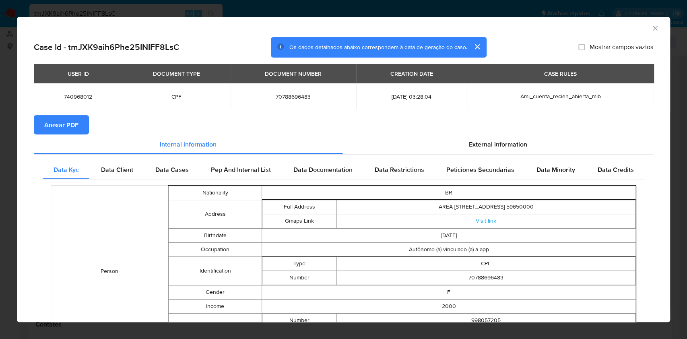
drag, startPoint x: 74, startPoint y: 123, endPoint x: 80, endPoint y: 124, distance: 6.5
click at [74, 123] on span "Anexar PDF" at bounding box center [61, 125] width 34 height 18
click at [641, 28] on div "AML Data Collector" at bounding box center [337, 27] width 629 height 9
drag, startPoint x: 646, startPoint y: 29, endPoint x: 506, endPoint y: 75, distance: 147.1
click at [651, 29] on icon "Fechar a janela" at bounding box center [655, 28] width 8 height 8
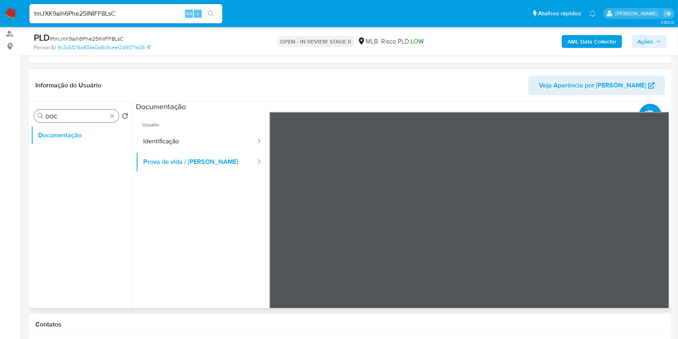
click at [115, 113] on div "Procurar DOC" at bounding box center [76, 115] width 85 height 13
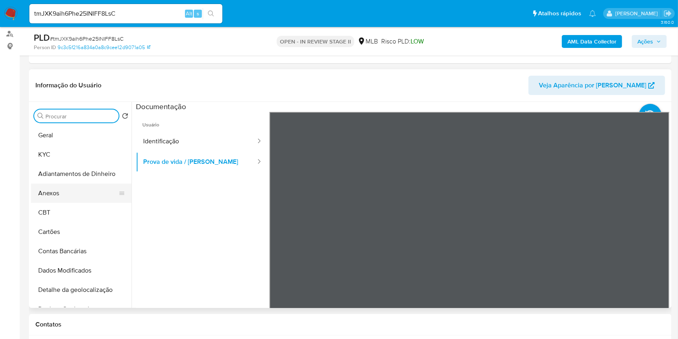
click at [84, 189] on button "Anexos" at bounding box center [78, 193] width 94 height 19
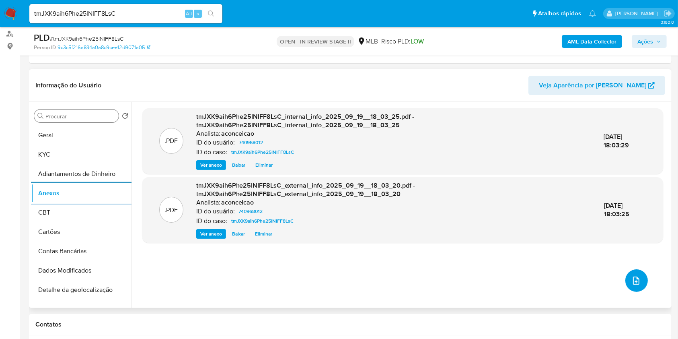
click at [635, 285] on button "upload-file" at bounding box center [637, 280] width 23 height 23
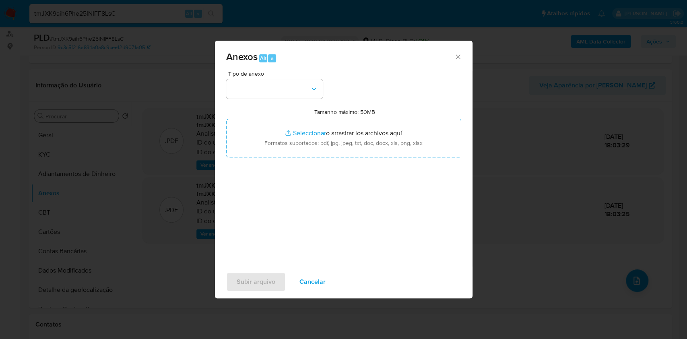
click at [284, 76] on div "Tipo de anexo" at bounding box center [274, 85] width 97 height 28
drag, startPoint x: 284, startPoint y: 87, endPoint x: 287, endPoint y: 95, distance: 8.1
click at [284, 88] on button "button" at bounding box center [274, 88] width 97 height 19
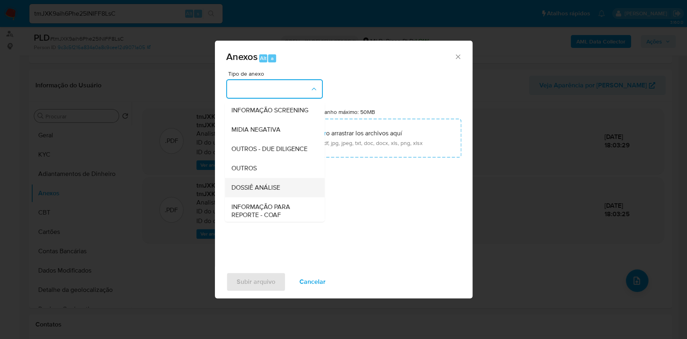
scroll to position [124, 0]
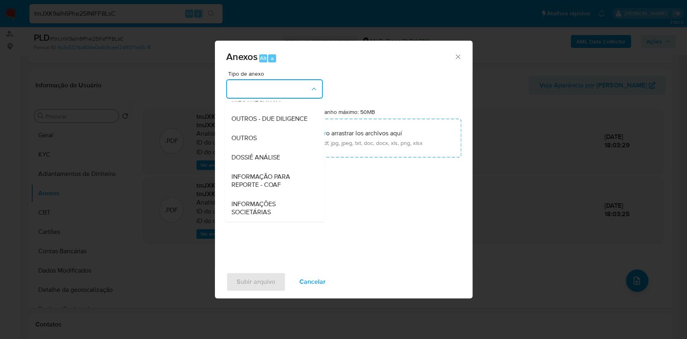
drag, startPoint x: 262, startPoint y: 137, endPoint x: 495, endPoint y: 31, distance: 256.4
click at [264, 136] on div "OUTROS" at bounding box center [272, 137] width 82 height 19
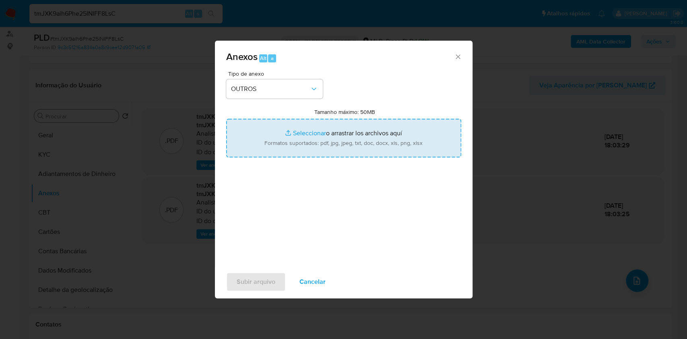
type input "C:\fakepath\Mulan 740968012_Yasmin Loyny Mendes Viana Costa 2025_09_18_18_02_34…"
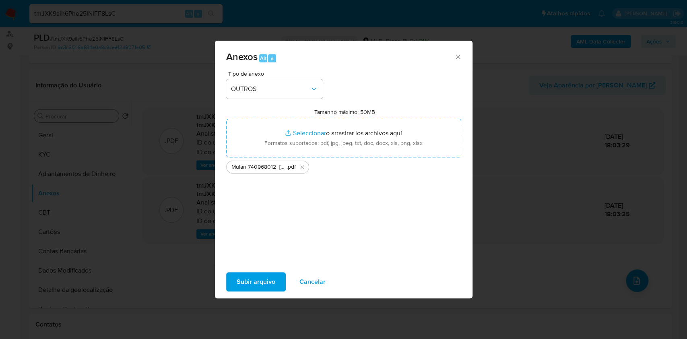
drag, startPoint x: 546, startPoint y: 3, endPoint x: 262, endPoint y: 280, distance: 396.4
click at [262, 280] on span "Subir arquivo" at bounding box center [256, 282] width 39 height 18
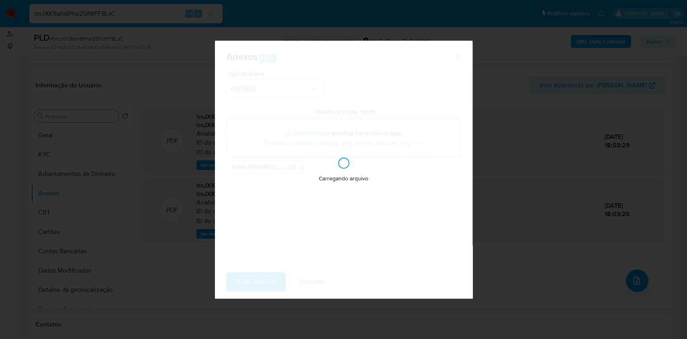
click at [563, 229] on div "Anexos Alt a Tipo de anexo OUTROS Tamanho máximo: 50MB Seleccionar archivos Sel…" at bounding box center [343, 169] width 687 height 339
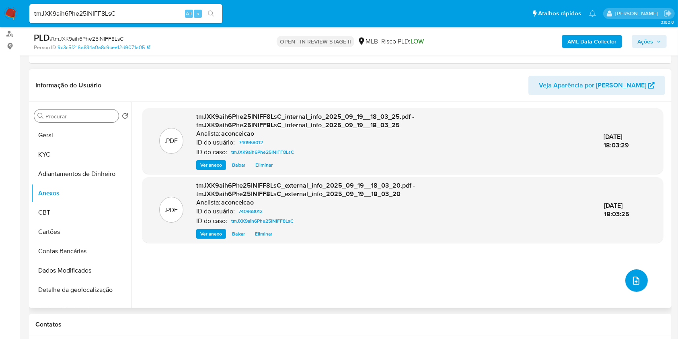
click at [633, 274] on button "upload-file" at bounding box center [637, 280] width 23 height 23
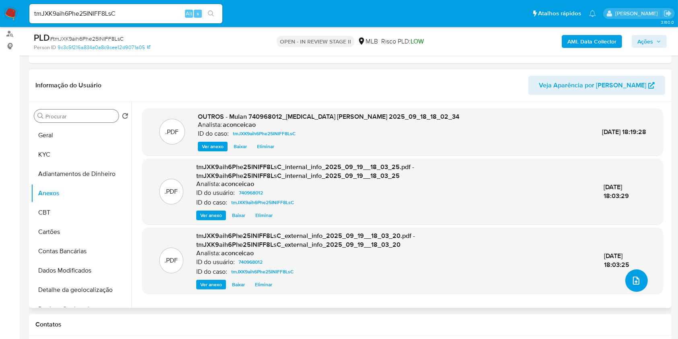
click at [632, 284] on icon "upload-file" at bounding box center [637, 281] width 10 height 10
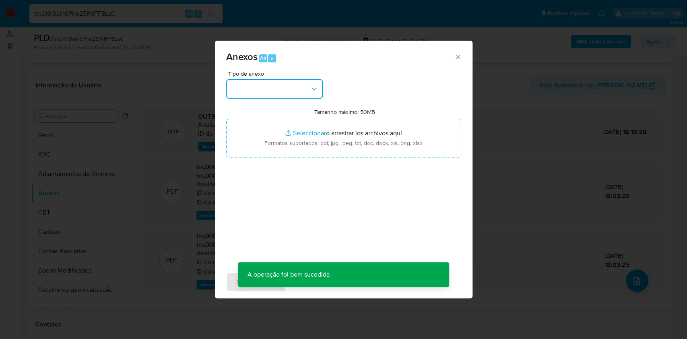
click at [303, 97] on button "button" at bounding box center [274, 88] width 97 height 19
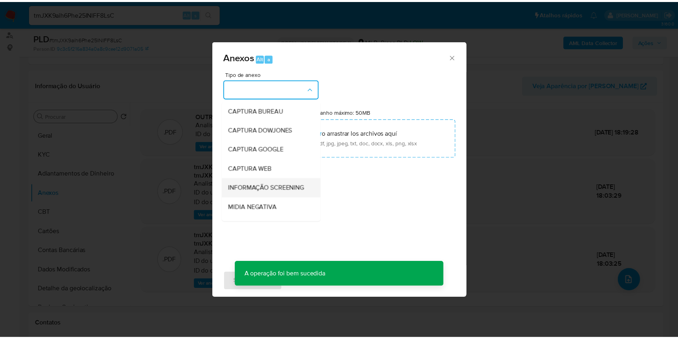
scroll to position [107, 0]
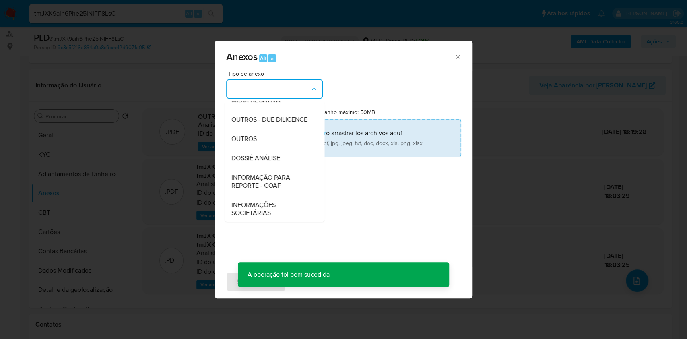
drag, startPoint x: 266, startPoint y: 156, endPoint x: 291, endPoint y: 144, distance: 27.4
click at [266, 148] on div "OUTROS" at bounding box center [272, 138] width 82 height 19
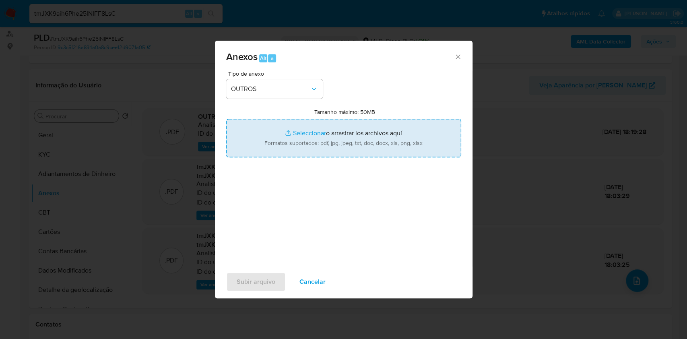
type input "C:\fakepath\SAR - XXXX - CPF 70788696483 - YASMIN LOYNY MENDES VIANA COSTA.pdf"
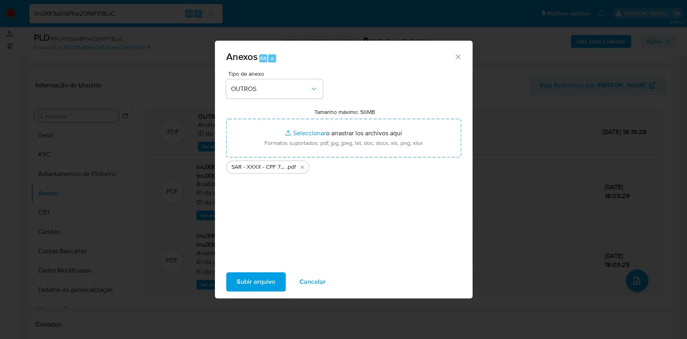
click at [271, 281] on span "Subir arquivo" at bounding box center [256, 282] width 39 height 18
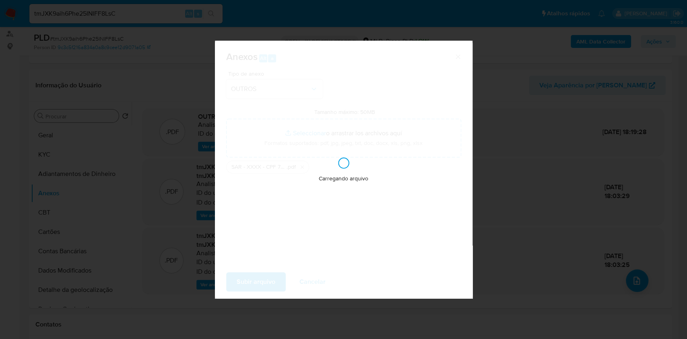
click at [567, 142] on div "Anexos Alt a Tipo de anexo OUTROS Tamanho máximo: 50MB Seleccionar archivos Sel…" at bounding box center [343, 169] width 687 height 339
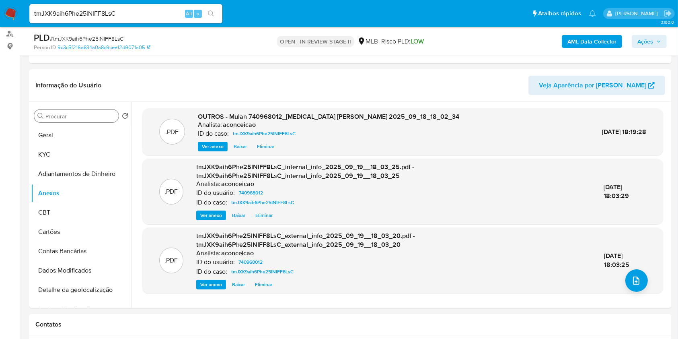
drag, startPoint x: 643, startPoint y: 43, endPoint x: 635, endPoint y: 46, distance: 8.4
click at [643, 43] on span "Ações" at bounding box center [646, 41] width 16 height 13
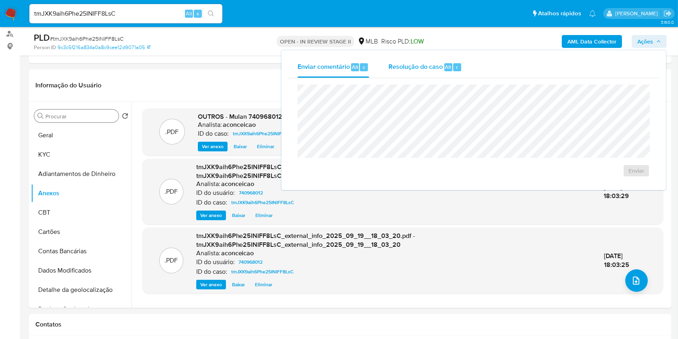
click at [436, 77] on div "Resolução do caso Alt r" at bounding box center [426, 67] width 74 height 21
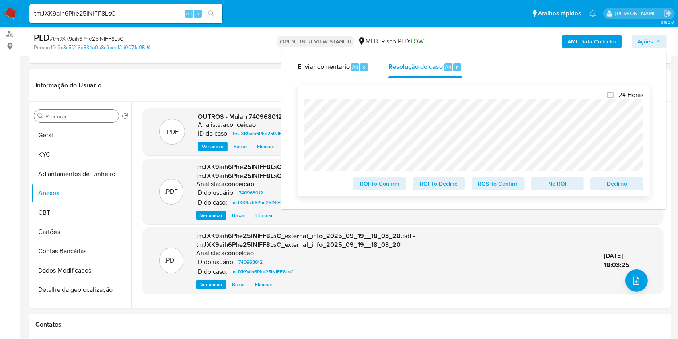
click at [495, 185] on span "ROS To Confirm" at bounding box center [499, 183] width 42 height 11
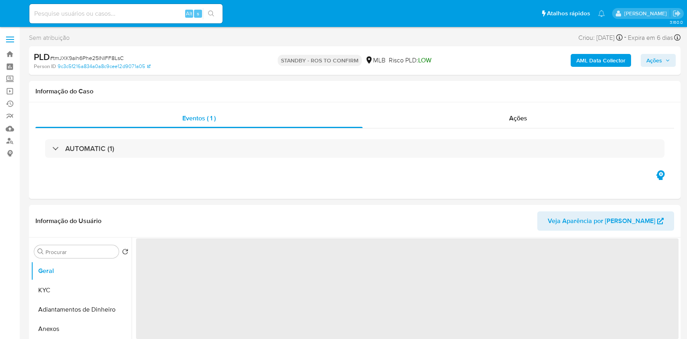
select select "10"
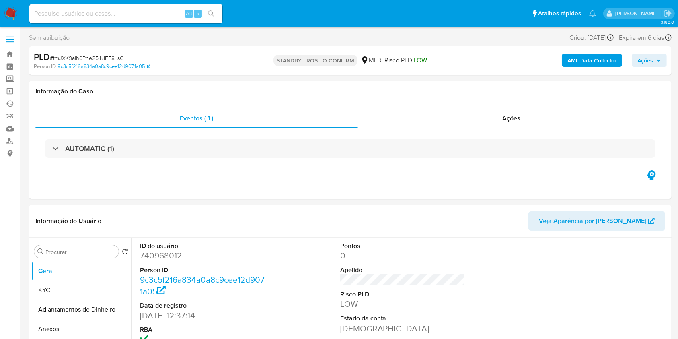
click at [151, 12] on input at bounding box center [125, 13] width 193 height 10
paste input "qLn37TqfCjbuPlqN1hcMQX45"
type input "qLn37TqfCjbuPlqN1hcMQX45"
click at [212, 7] on div "qLn37TqfCjbuPlqN1hcMQX45 Alt s" at bounding box center [125, 13] width 193 height 19
click at [214, 13] on button "search-icon" at bounding box center [211, 13] width 16 height 11
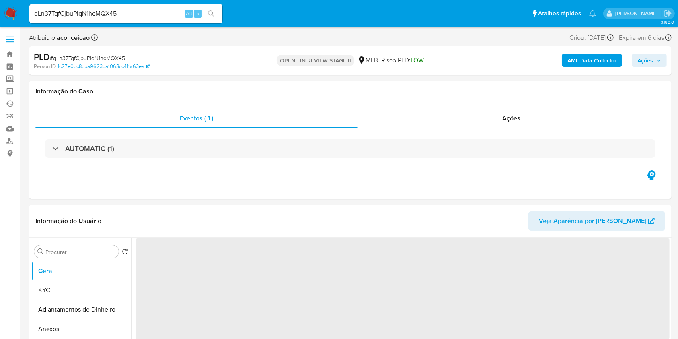
select select "10"
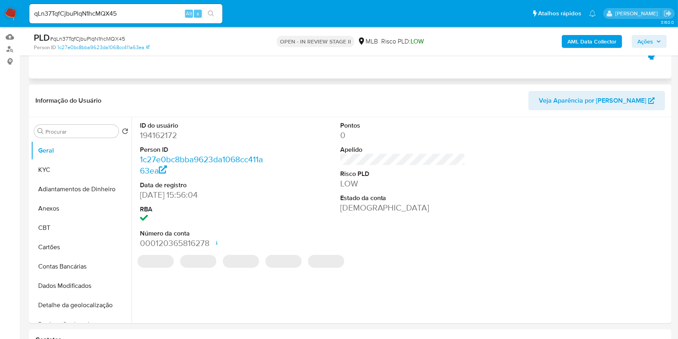
scroll to position [107, 0]
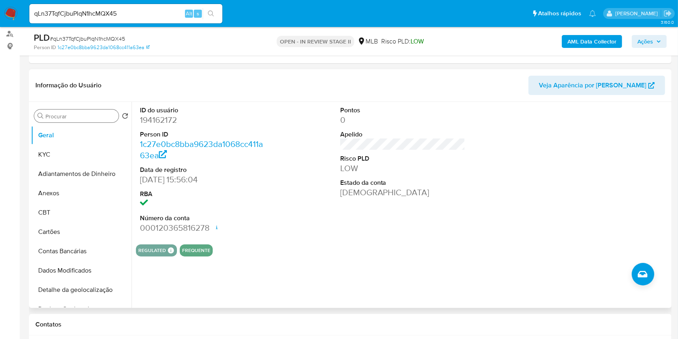
click at [77, 115] on input "Procurar" at bounding box center [80, 116] width 70 height 7
click at [68, 153] on button "KYC" at bounding box center [78, 154] width 94 height 19
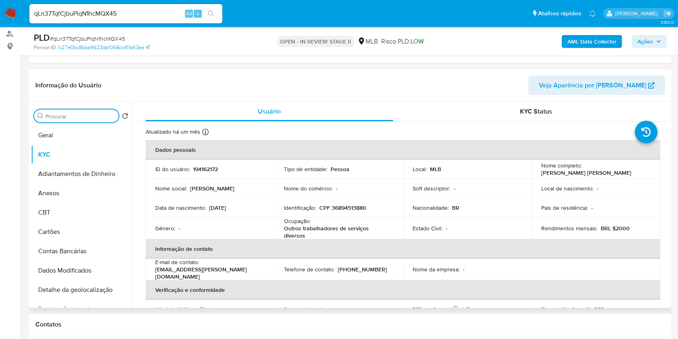
click at [87, 116] on input "Procurar" at bounding box center [80, 116] width 70 height 7
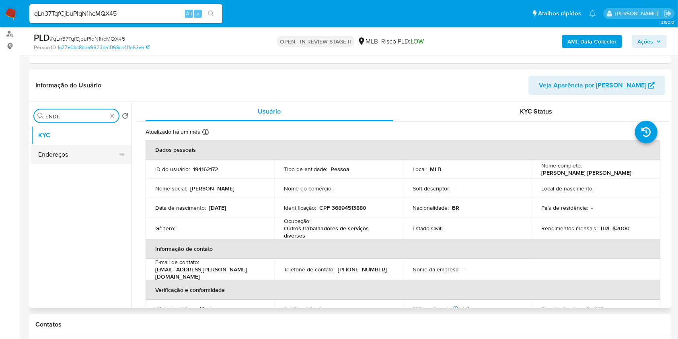
type input "ENDE"
click at [94, 163] on button "Endereços" at bounding box center [78, 154] width 94 height 19
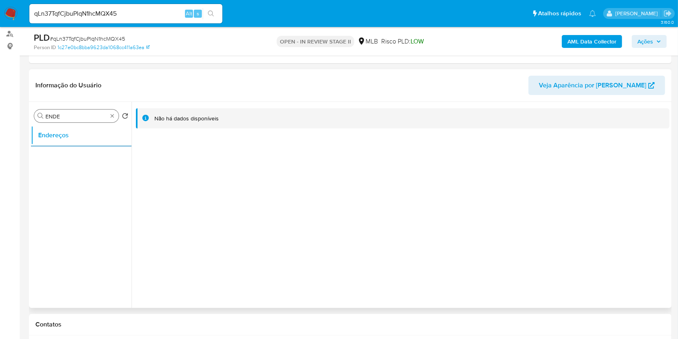
click at [115, 118] on div "Procurar ENDE" at bounding box center [76, 115] width 85 height 13
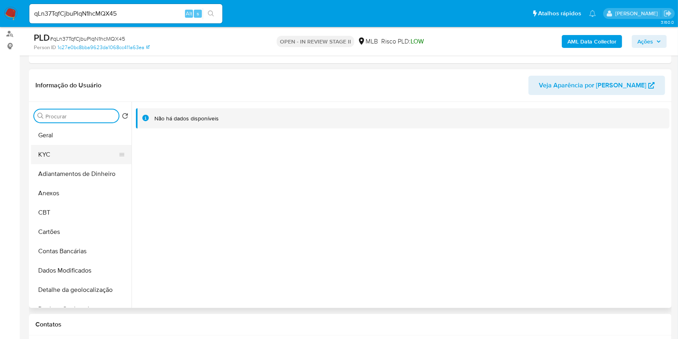
click at [90, 158] on button "KYC" at bounding box center [78, 154] width 94 height 19
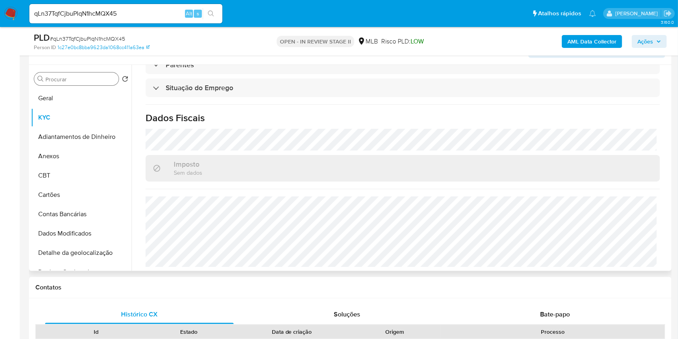
scroll to position [161, 0]
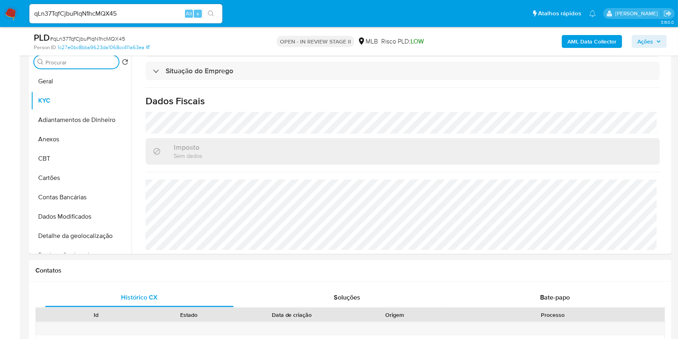
click at [103, 61] on input "Procurar" at bounding box center [80, 62] width 70 height 7
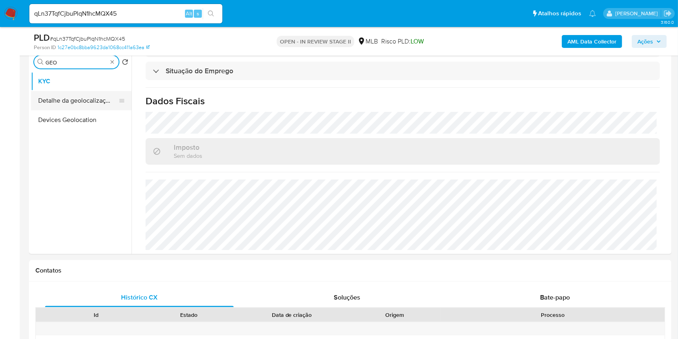
type input "GEO"
click at [98, 98] on button "Detalhe da geolocalização" at bounding box center [78, 100] width 94 height 19
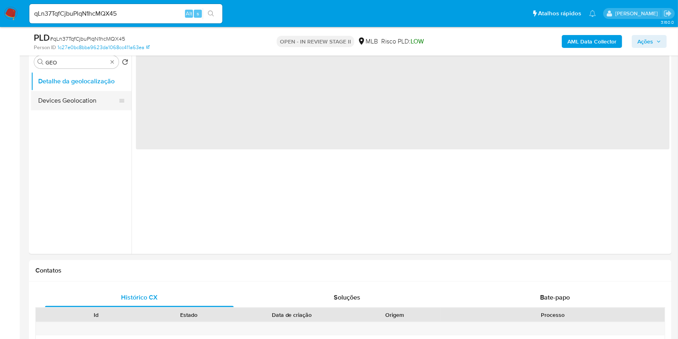
scroll to position [0, 0]
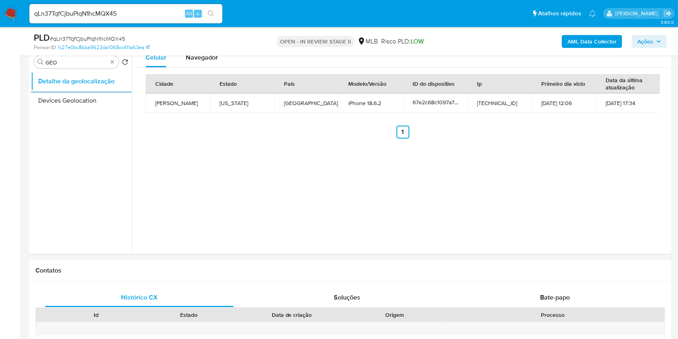
click at [198, 54] on div "PLD # qLn37TqfCjbuPlqN1hcMQX45 Person ID 1c27e0bc8bba9623da1068cc411a63ea OPEN …" at bounding box center [350, 41] width 643 height 29
drag, startPoint x: 200, startPoint y: 62, endPoint x: 200, endPoint y: 67, distance: 5.2
click at [200, 63] on div "Navegador" at bounding box center [202, 57] width 32 height 19
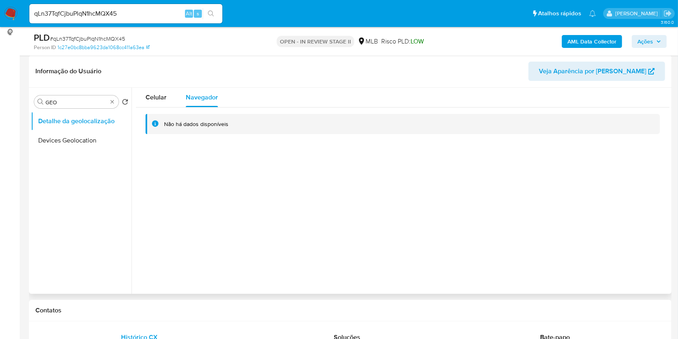
scroll to position [107, 0]
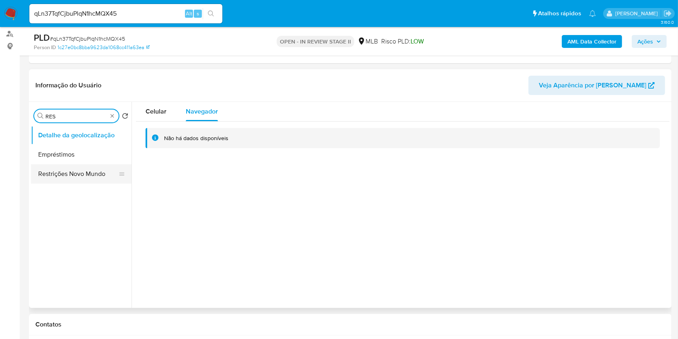
type input "RES"
click at [89, 173] on button "Restrições Novo Mundo" at bounding box center [78, 173] width 94 height 19
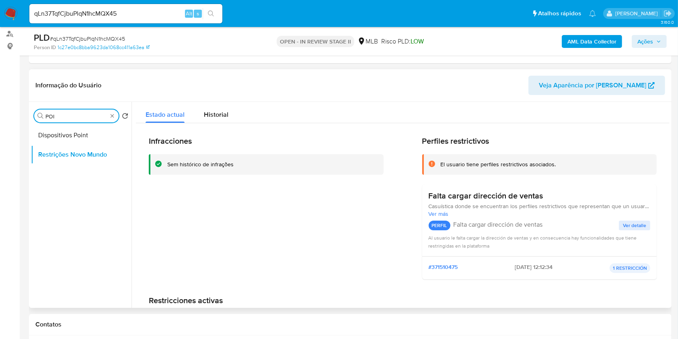
type input "POI"
click at [98, 136] on button "Dispositivos Point" at bounding box center [78, 135] width 94 height 19
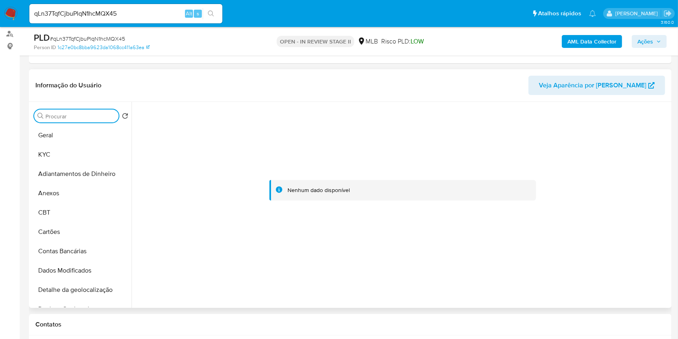
click at [109, 119] on input "Procurar" at bounding box center [80, 116] width 70 height 7
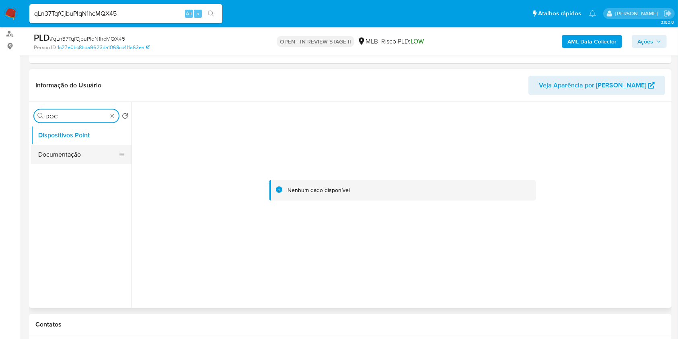
type input "DOC"
click at [91, 154] on button "Documentação" at bounding box center [78, 154] width 94 height 19
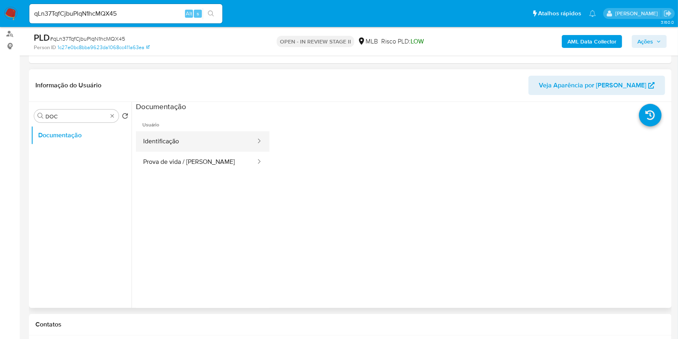
click at [201, 138] on button "Identificação" at bounding box center [196, 141] width 121 height 21
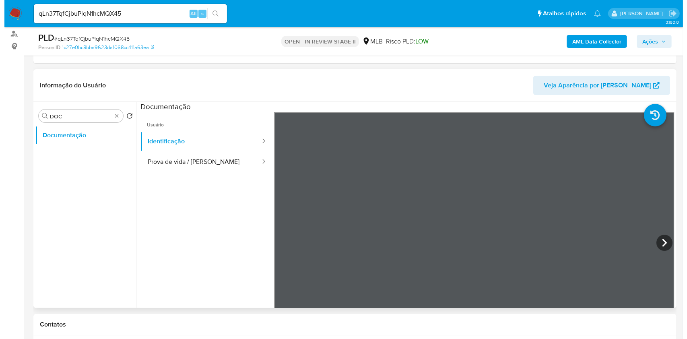
scroll to position [71, 0]
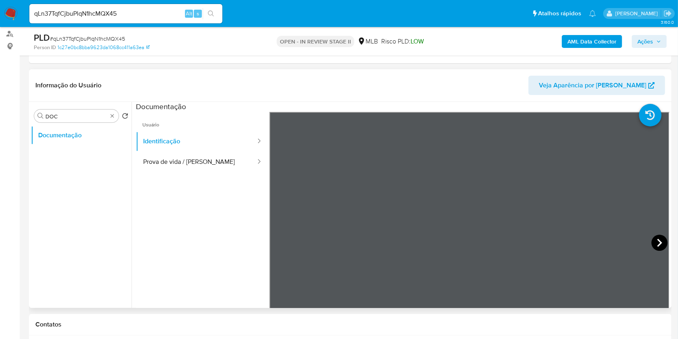
click at [656, 243] on icon at bounding box center [660, 243] width 16 height 16
drag, startPoint x: 203, startPoint y: 152, endPoint x: 208, endPoint y: 155, distance: 5.8
click at [203, 153] on button "Prova de vida / Selfie" at bounding box center [196, 162] width 121 height 21
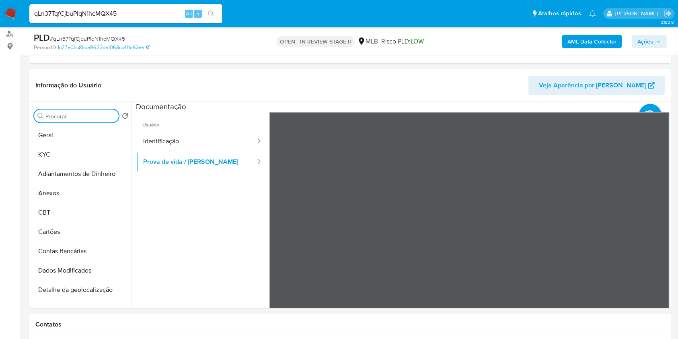
click at [592, 38] on b "AML Data Collector" at bounding box center [592, 41] width 49 height 13
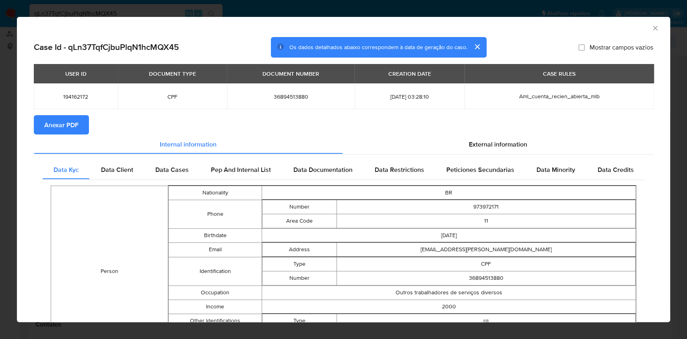
click at [70, 114] on div "USER ID DOCUMENT TYPE DOCUMENT NUMBER CREATION DATE CASE RULES 194162172 CPF 36…" at bounding box center [343, 89] width 619 height 51
click at [71, 122] on span "Anexar PDF" at bounding box center [61, 125] width 34 height 18
click at [651, 28] on icon "Fechar a janela" at bounding box center [655, 28] width 8 height 8
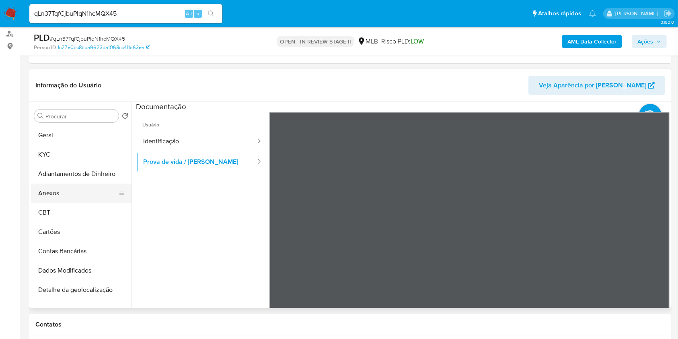
click at [69, 192] on button "Anexos" at bounding box center [78, 193] width 94 height 19
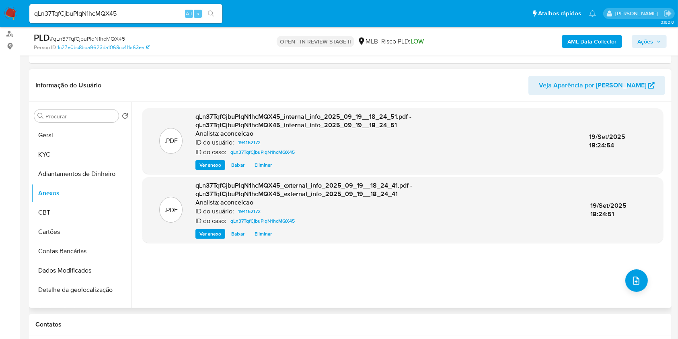
click at [633, 265] on div ".PDF qLn37TqfCjbuPlqN1hcMQX45_internal_info_2025_09_19__18_24_51.pdf - qLn37Tqf…" at bounding box center [402, 204] width 521 height 193
click at [632, 276] on icon "upload-file" at bounding box center [637, 281] width 10 height 10
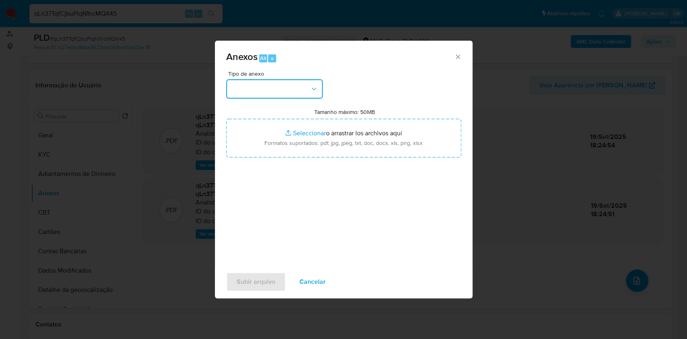
click at [280, 93] on button "button" at bounding box center [274, 88] width 97 height 19
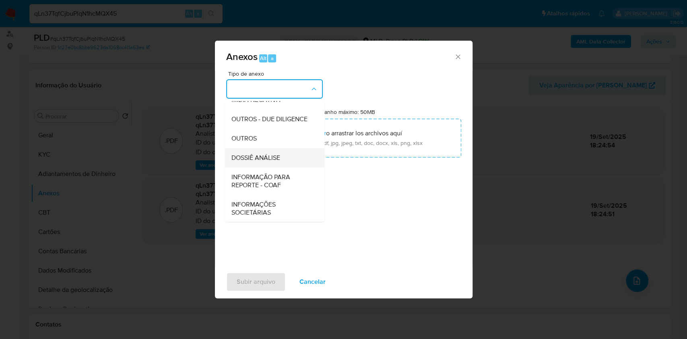
scroll to position [124, 0]
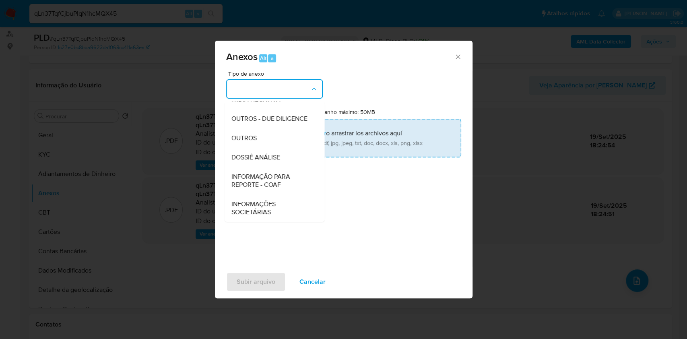
drag, startPoint x: 258, startPoint y: 141, endPoint x: 305, endPoint y: 130, distance: 48.3
click at [258, 141] on div "OUTROS" at bounding box center [272, 137] width 82 height 19
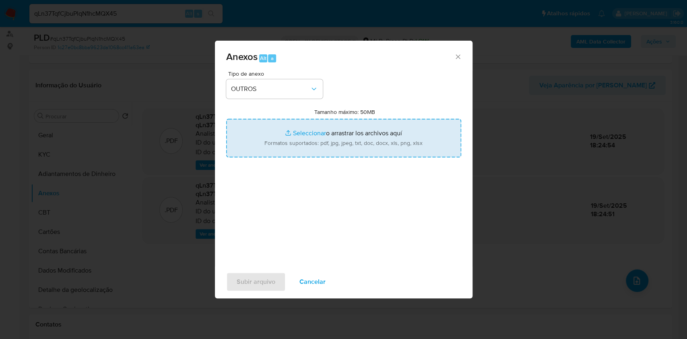
type input "C:\fakepath\Mulan 194162172_Fernanda Nogueira Caetano Moreira 2025_09_18_17_36_…"
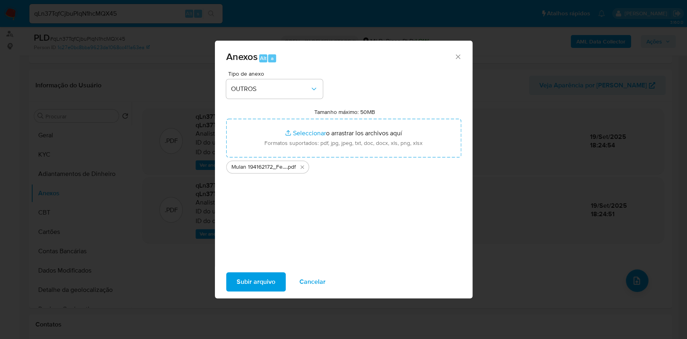
click at [258, 283] on span "Subir arquivo" at bounding box center [256, 282] width 39 height 18
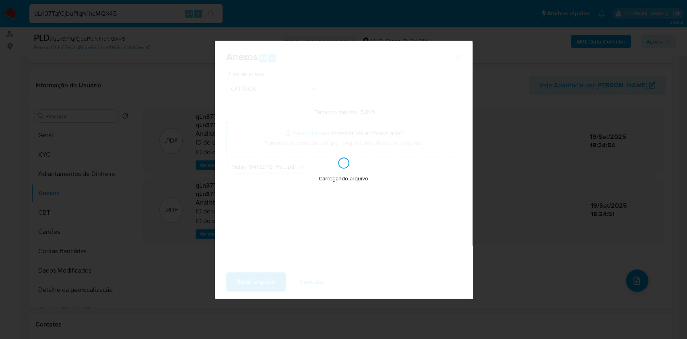
click at [535, 266] on div "Anexos Alt a Tipo de anexo OUTROS Tamanho máximo: 50MB Seleccionar archivos Sel…" at bounding box center [343, 169] width 687 height 339
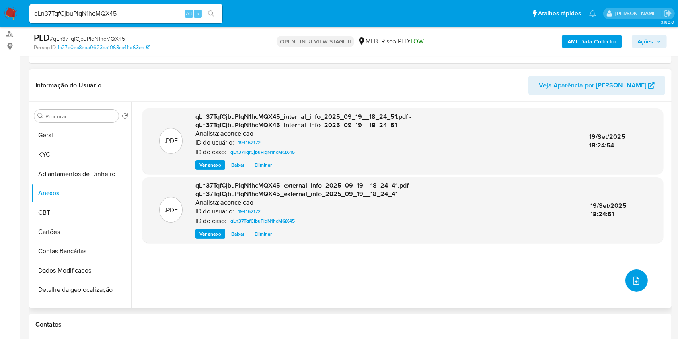
click at [633, 279] on icon "upload-file" at bounding box center [637, 281] width 10 height 10
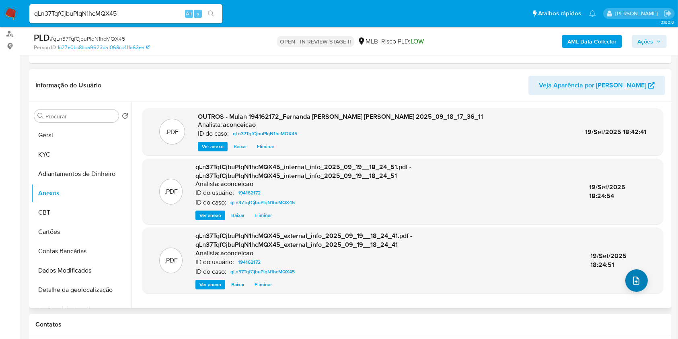
drag, startPoint x: 618, startPoint y: 276, endPoint x: 624, endPoint y: 278, distance: 6.5
click at [619, 277] on div ".PDF qLn37TqfCjbuPlqN1hcMQX45_external_info_2025_09_19__18_24_41.pdf - qLn37Tqf…" at bounding box center [402, 260] width 513 height 58
click at [626, 278] on button "upload-file" at bounding box center [637, 280] width 23 height 23
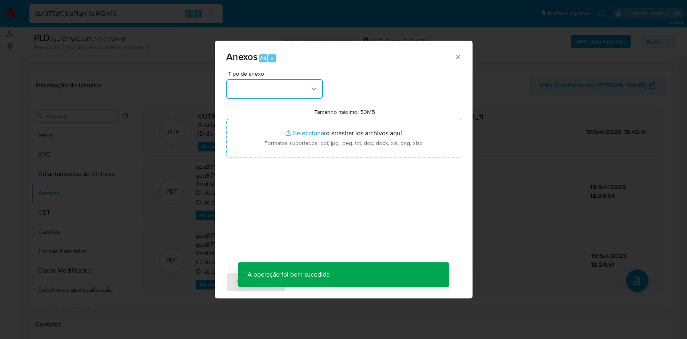
click at [319, 88] on button "button" at bounding box center [274, 88] width 97 height 19
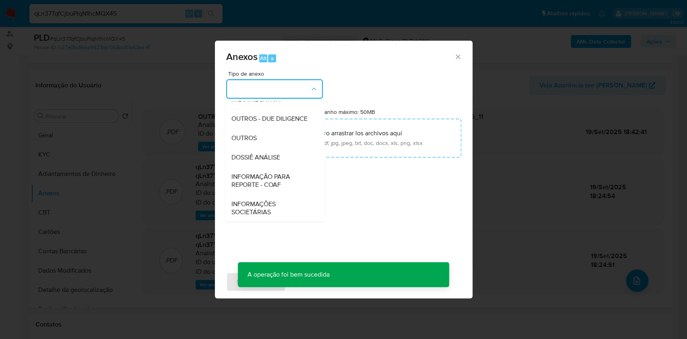
drag, startPoint x: 263, startPoint y: 138, endPoint x: 495, endPoint y: 46, distance: 250.0
click at [264, 138] on div "OUTROS" at bounding box center [272, 137] width 82 height 19
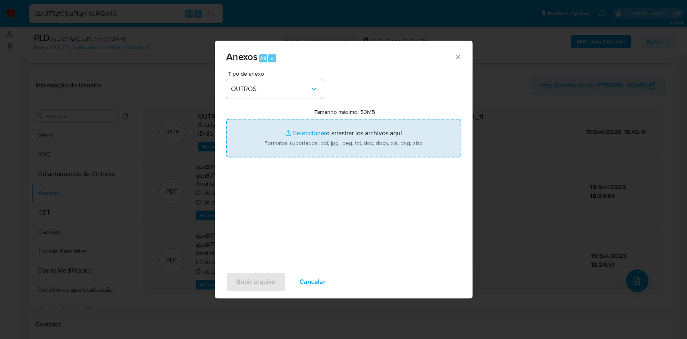
type input "C:\fakepath\SAR - XXXX - CPF 36894513880 - FERNANDA NOGUEIRA CAETANO MOREIRA.pdf"
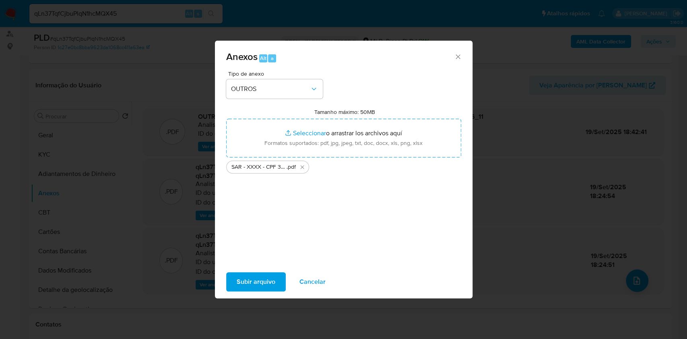
click at [268, 285] on span "Subir arquivo" at bounding box center [256, 282] width 39 height 18
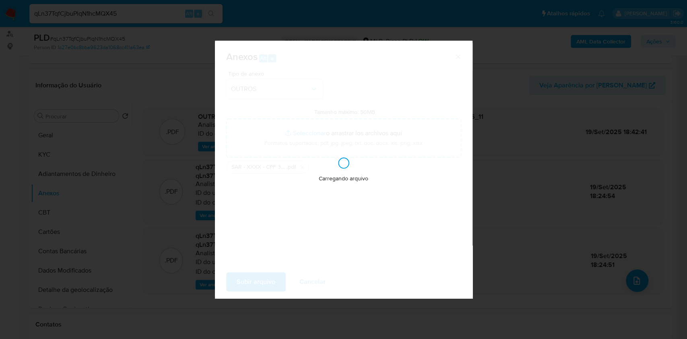
click at [579, 173] on div "Anexos Alt a Tipo de anexo OUTROS Tamanho máximo: 50MB Seleccionar archivos Sel…" at bounding box center [343, 169] width 687 height 339
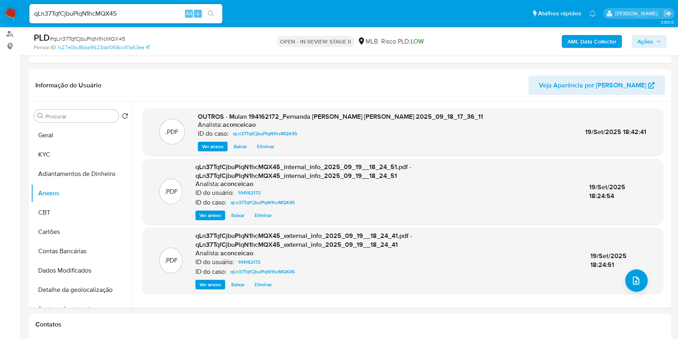
drag, startPoint x: 648, startPoint y: 41, endPoint x: 623, endPoint y: 46, distance: 25.8
click at [641, 42] on span "Ações" at bounding box center [646, 41] width 16 height 13
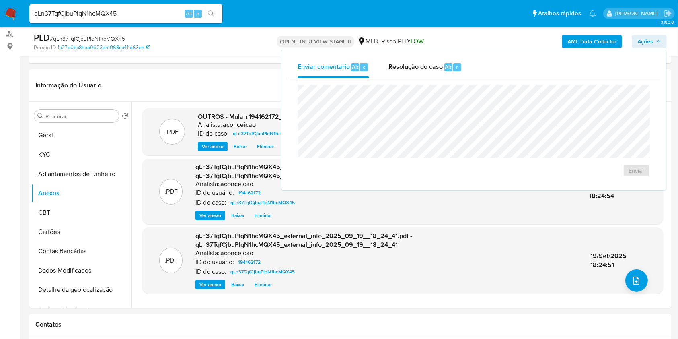
click at [429, 73] on div "Resolução do caso Alt r" at bounding box center [426, 67] width 74 height 21
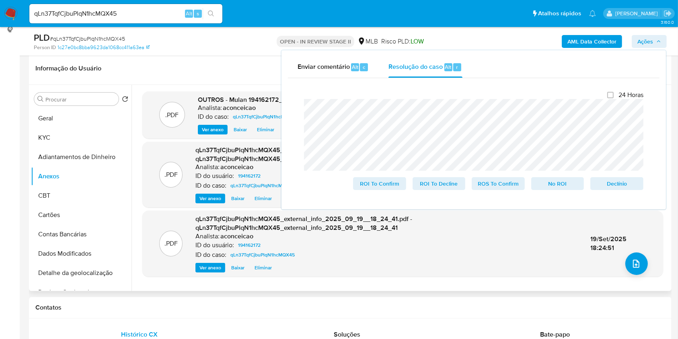
scroll to position [107, 0]
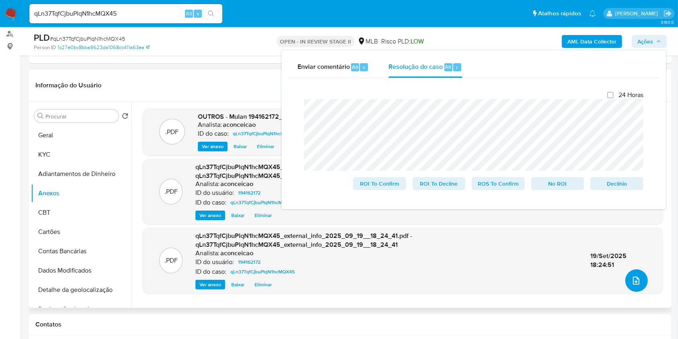
click at [633, 278] on icon "upload-file" at bounding box center [637, 281] width 10 height 10
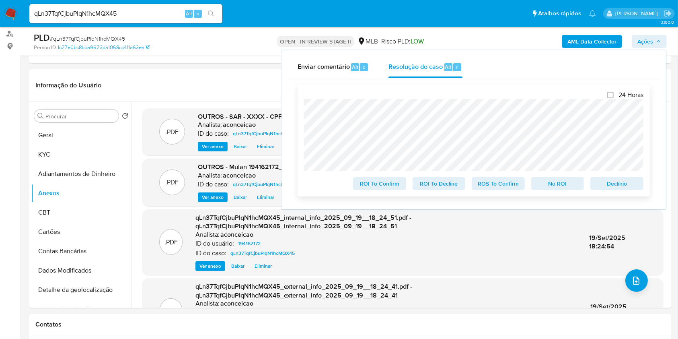
click at [490, 183] on span "ROS To Confirm" at bounding box center [499, 183] width 42 height 11
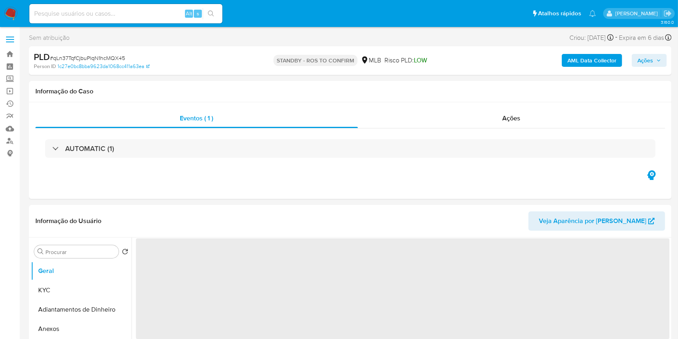
select select "10"
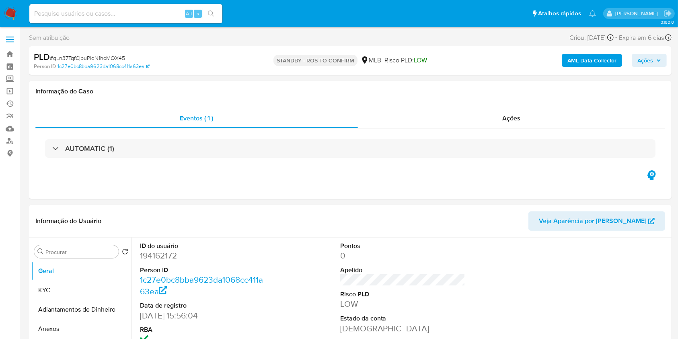
click at [155, 12] on input at bounding box center [125, 13] width 193 height 10
paste input "Bs4iuOaELNYgHM3HWii2G9tB"
type input "Bs4iuOaELNYgHM3HWii2G9tB"
click at [211, 12] on icon "search-icon" at bounding box center [211, 13] width 6 height 6
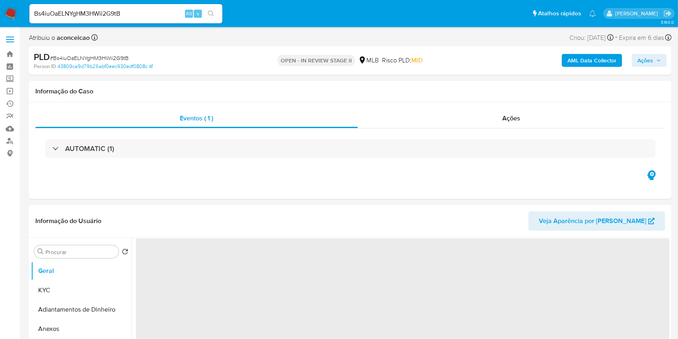
select select "10"
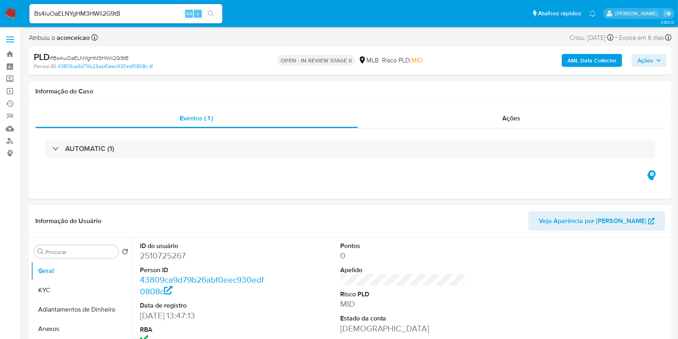
click at [537, 271] on div at bounding box center [603, 305] width 134 height 136
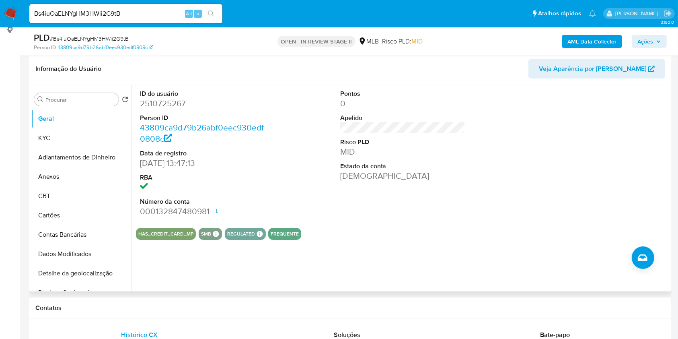
scroll to position [107, 0]
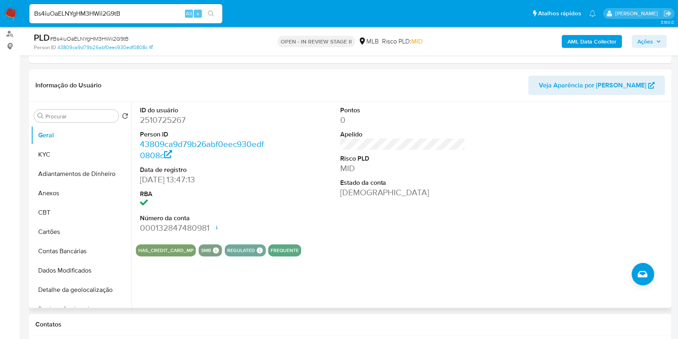
click at [538, 198] on div at bounding box center [603, 170] width 134 height 136
click at [125, 11] on input "Bs4iuOaELNYgHM3HWii2G9tB" at bounding box center [125, 13] width 193 height 10
click at [83, 155] on button "KYC" at bounding box center [78, 154] width 94 height 19
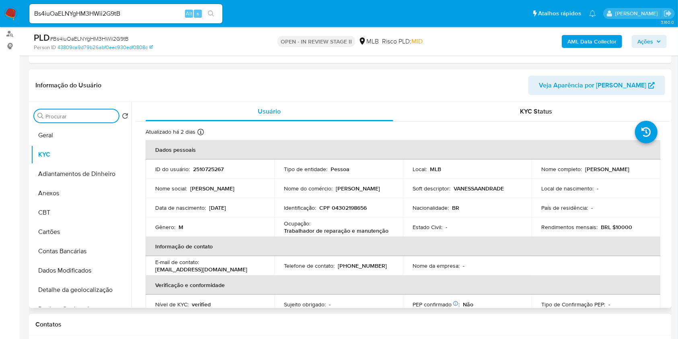
click at [88, 115] on input "Procurar" at bounding box center [80, 116] width 70 height 7
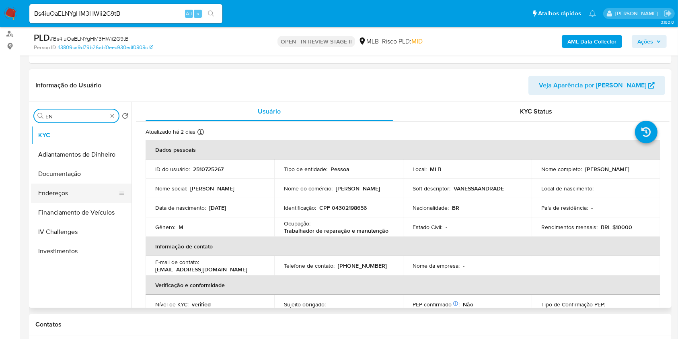
type input "EN"
click at [73, 190] on button "Endereços" at bounding box center [78, 193] width 94 height 19
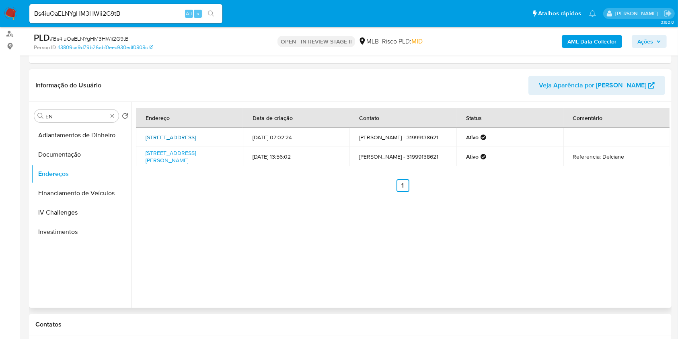
click at [174, 138] on link "Avenida Dom Oscar 400, Coronel Fabriciano, Minas Gerais, 35170308, Brasil 400" at bounding box center [171, 137] width 50 height 8
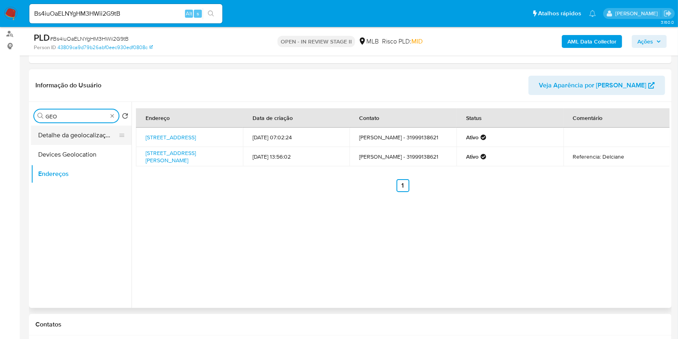
type input "GEO"
click at [104, 135] on button "Detalhe da geolocalização" at bounding box center [78, 135] width 94 height 19
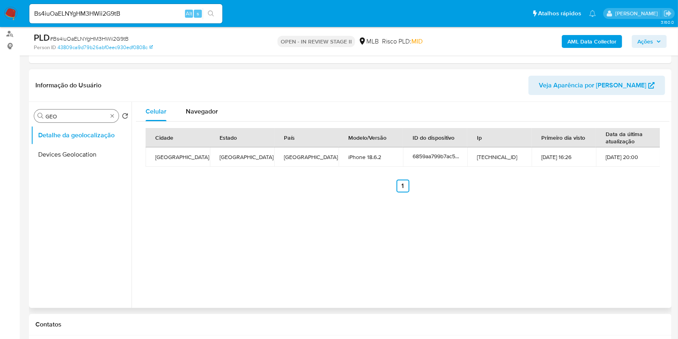
drag, startPoint x: 203, startPoint y: 112, endPoint x: 252, endPoint y: 98, distance: 50.7
click at [203, 113] on span "Navegador" at bounding box center [202, 111] width 32 height 9
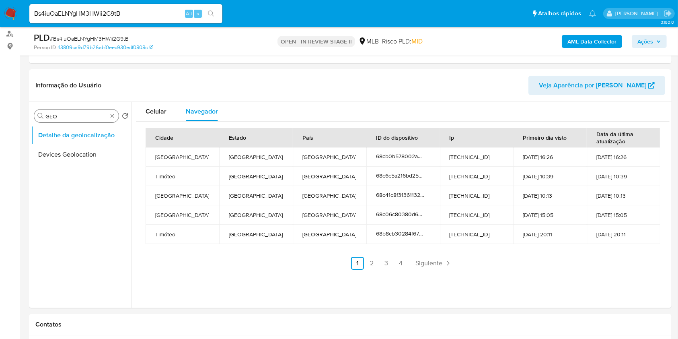
click at [116, 117] on div "Procurar GEO" at bounding box center [76, 115] width 85 height 13
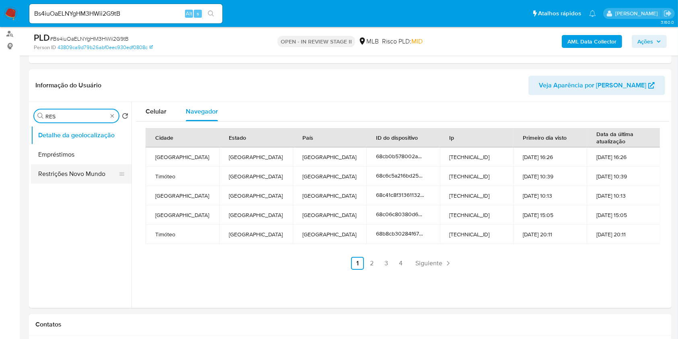
type input "RES"
click at [82, 176] on button "Restrições Novo Mundo" at bounding box center [78, 173] width 94 height 19
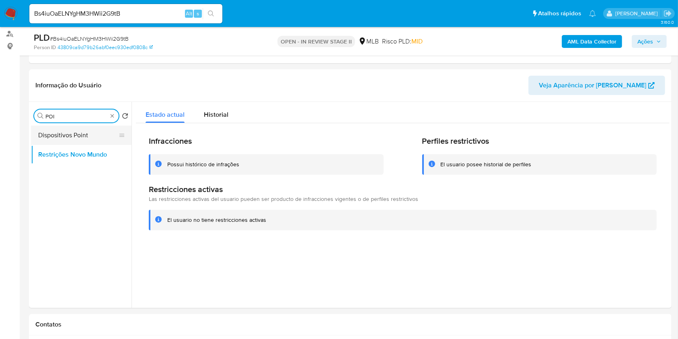
type input "POI"
click at [100, 128] on button "Dispositivos Point" at bounding box center [78, 135] width 94 height 19
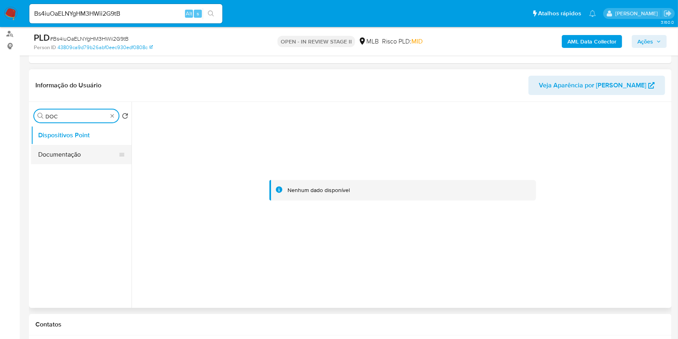
type input "DOC"
click at [94, 153] on button "Documentação" at bounding box center [81, 154] width 101 height 19
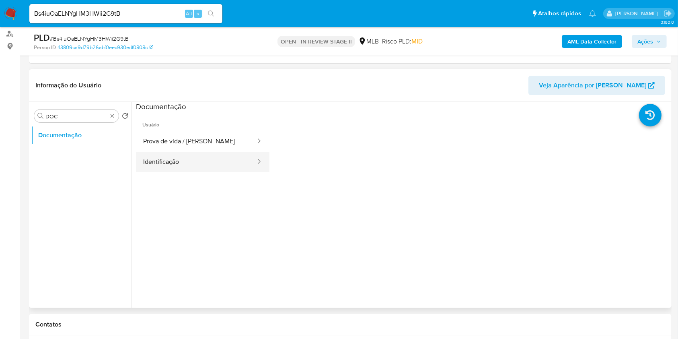
drag, startPoint x: 198, startPoint y: 167, endPoint x: 212, endPoint y: 164, distance: 15.1
click at [198, 167] on button "Identificação" at bounding box center [196, 162] width 121 height 21
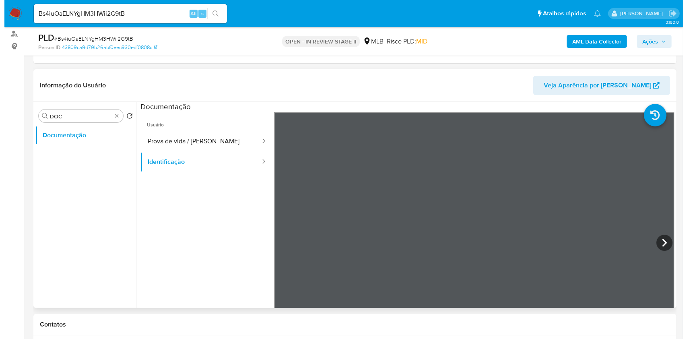
scroll to position [301, 0]
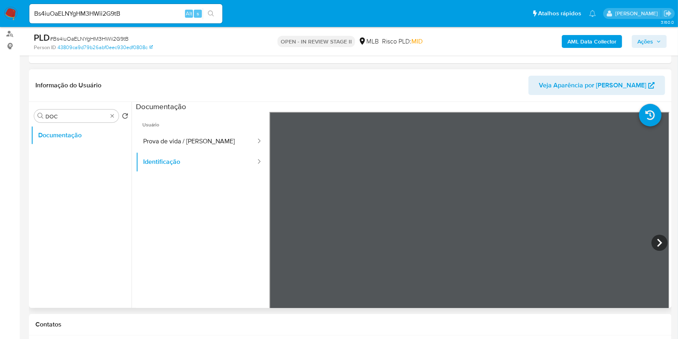
click at [660, 243] on icon at bounding box center [660, 243] width 16 height 16
drag, startPoint x: 181, startPoint y: 148, endPoint x: 247, endPoint y: 180, distance: 73.1
click at [181, 150] on button "Prova de vida / Selfie" at bounding box center [196, 141] width 121 height 21
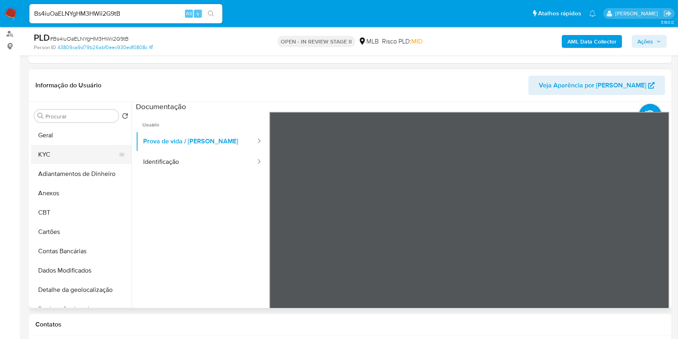
click at [84, 156] on button "KYC" at bounding box center [78, 154] width 94 height 19
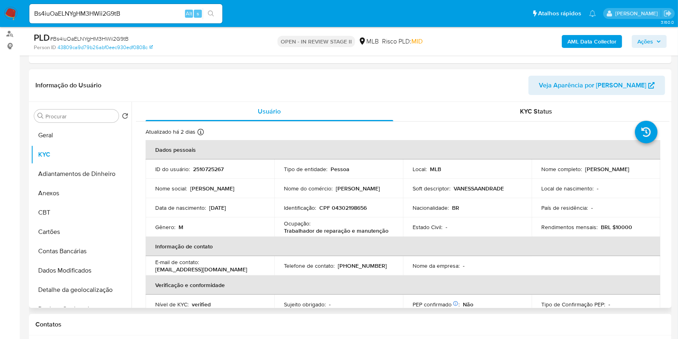
click at [347, 229] on p "Trabalhador de reparação e manutenção" at bounding box center [336, 230] width 105 height 7
copy div "Ocupação : Trabalhador de reparação e manutenção"
click at [347, 230] on p "Trabalhador de reparação e manutenção" at bounding box center [336, 230] width 105 height 7
drag, startPoint x: 58, startPoint y: 139, endPoint x: 89, endPoint y: 143, distance: 31.2
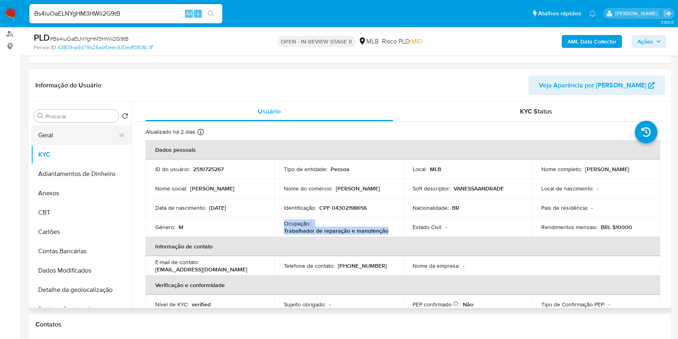
click at [58, 139] on button "Geral" at bounding box center [78, 135] width 94 height 19
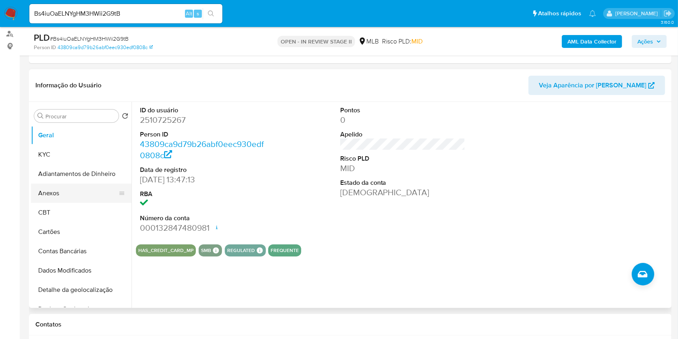
click at [59, 196] on button "Anexos" at bounding box center [78, 193] width 94 height 19
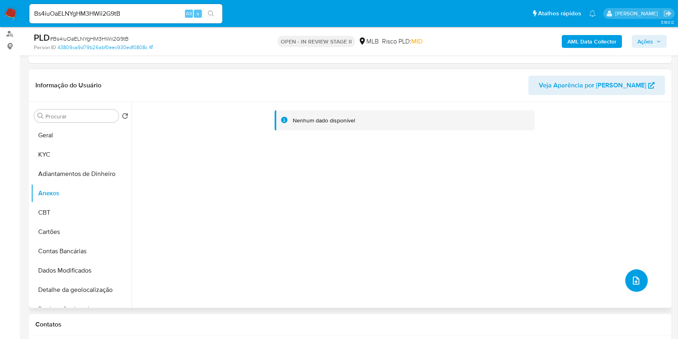
drag, startPoint x: 640, startPoint y: 283, endPoint x: 641, endPoint y: 289, distance: 6.1
click at [640, 289] on div "Nenhum dado disponível" at bounding box center [401, 205] width 538 height 206
click at [632, 276] on icon "upload-file" at bounding box center [637, 281] width 10 height 10
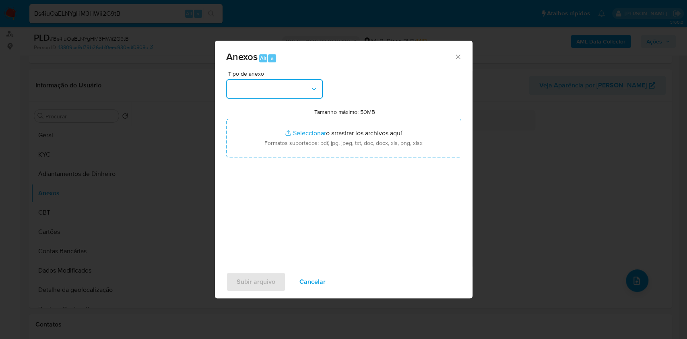
click at [308, 93] on button "button" at bounding box center [274, 88] width 97 height 19
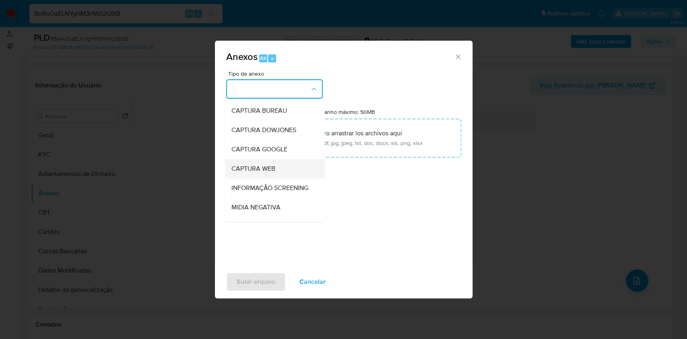
scroll to position [54, 0]
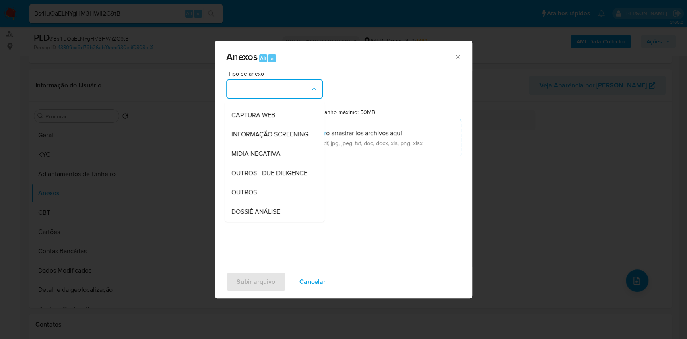
drag, startPoint x: 253, startPoint y: 205, endPoint x: 350, endPoint y: 179, distance: 100.1
click at [253, 196] on span "OUTROS" at bounding box center [243, 192] width 25 height 8
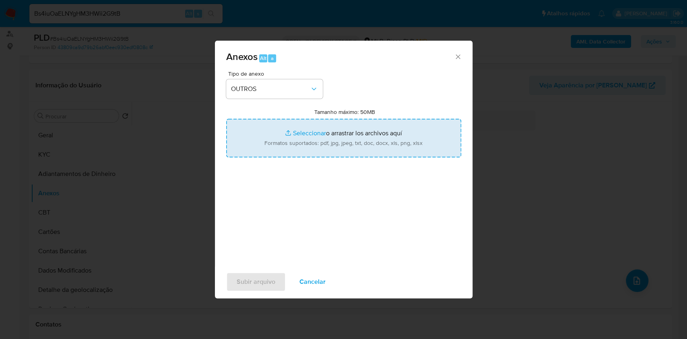
type input "C:\fakepath\Mulan 194162172_Fernanda Nogueira Caetano Moreira 2025_09_18_17_36_…"
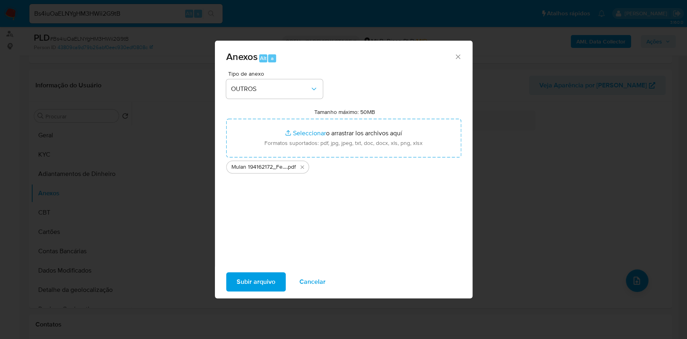
drag, startPoint x: 318, startPoint y: 285, endPoint x: 316, endPoint y: 291, distance: 7.3
click at [318, 284] on span "Cancelar" at bounding box center [312, 282] width 26 height 18
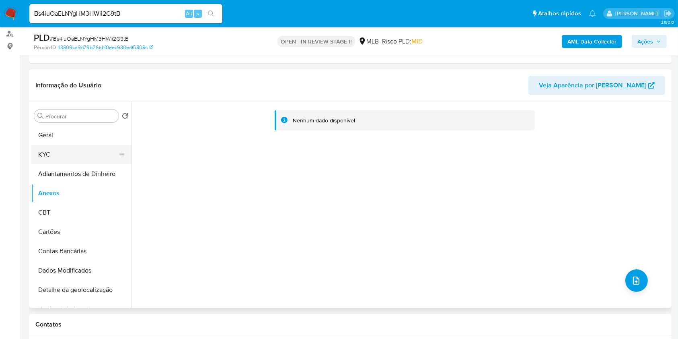
click at [68, 153] on button "KYC" at bounding box center [78, 154] width 94 height 19
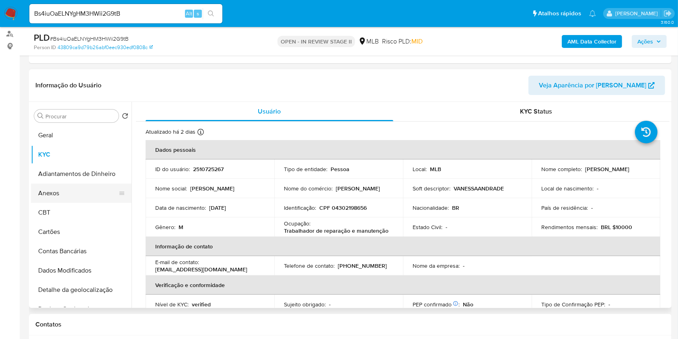
click at [85, 188] on button "Anexos" at bounding box center [78, 193] width 94 height 19
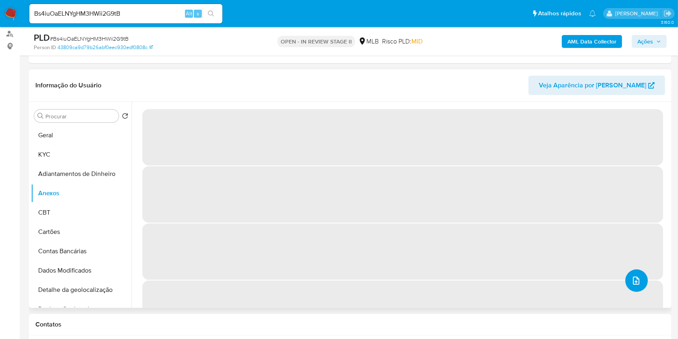
click at [638, 280] on button "upload-file" at bounding box center [637, 280] width 23 height 23
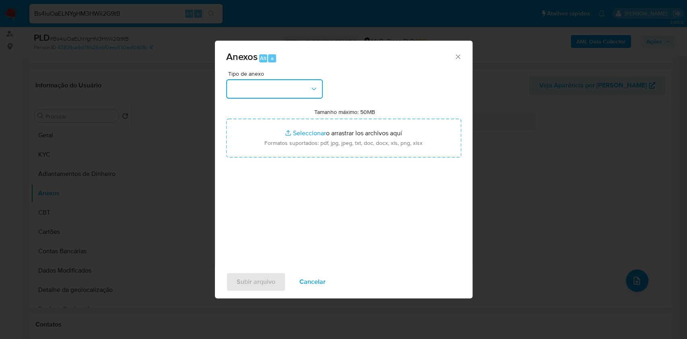
click at [274, 85] on button "button" at bounding box center [274, 88] width 97 height 19
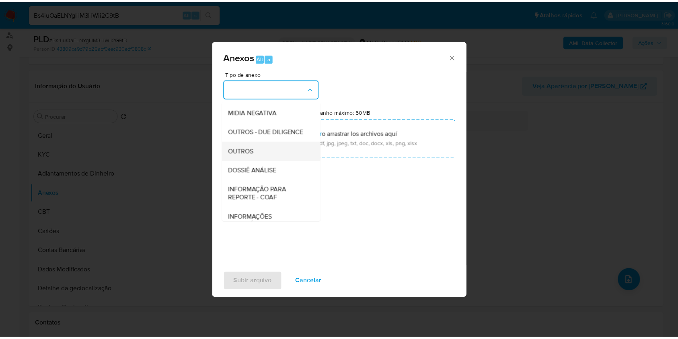
scroll to position [124, 0]
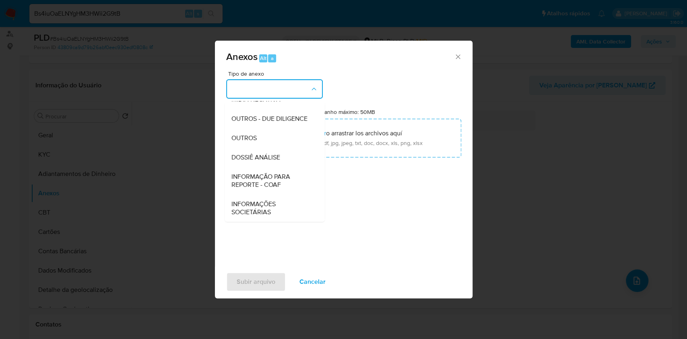
drag, startPoint x: 266, startPoint y: 138, endPoint x: 354, endPoint y: 113, distance: 91.7
click at [266, 137] on div "OUTROS" at bounding box center [272, 137] width 82 height 19
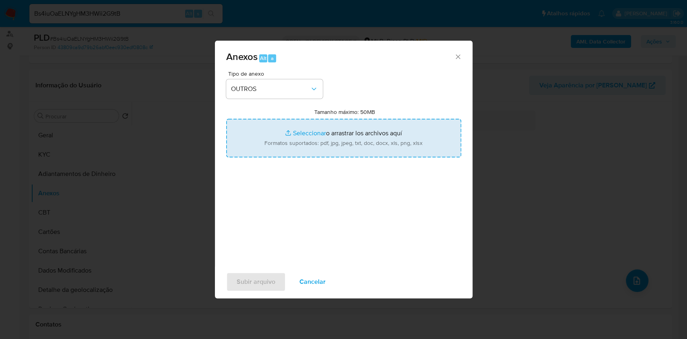
type input "C:\fakepath\Mulan 2510725267_Arthur Abilio Botelho 2025_09_18_17_36_52.pdf"
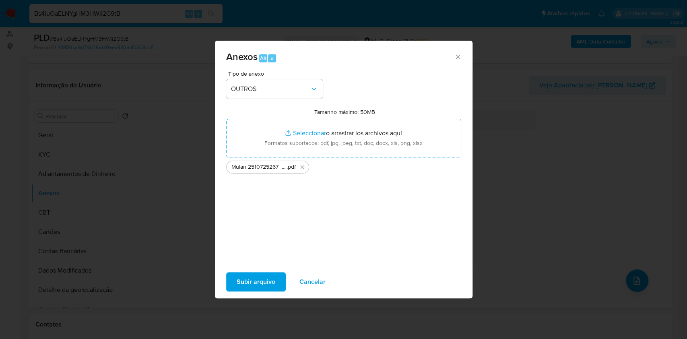
click at [260, 280] on span "Subir arquivo" at bounding box center [256, 282] width 39 height 18
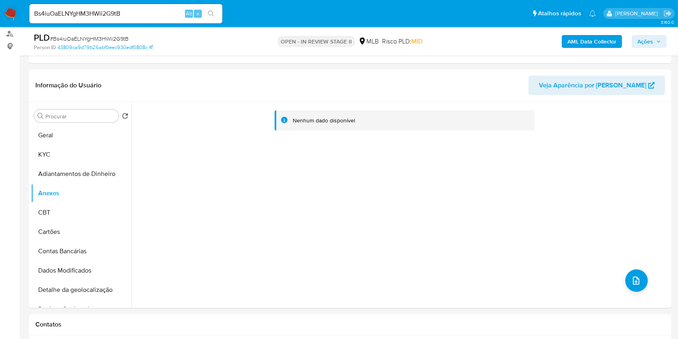
click at [607, 36] on b "AML Data Collector" at bounding box center [592, 41] width 49 height 13
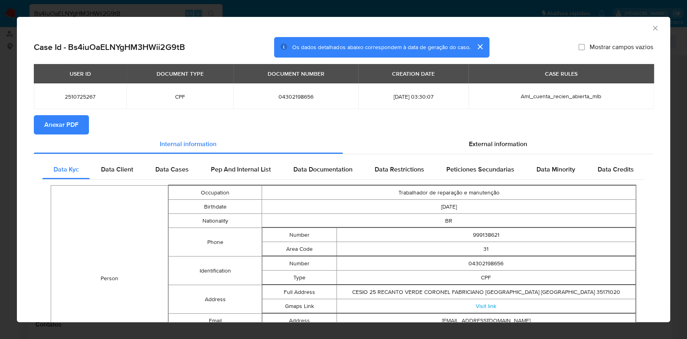
click at [72, 128] on span "Anexar PDF" at bounding box center [61, 125] width 34 height 18
click at [653, 27] on icon "Fechar a janela" at bounding box center [655, 28] width 4 height 4
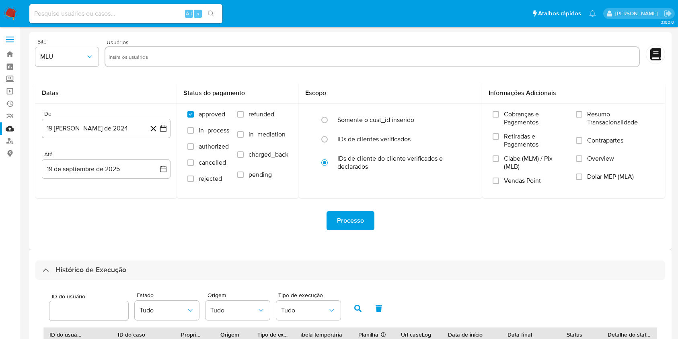
select select "100"
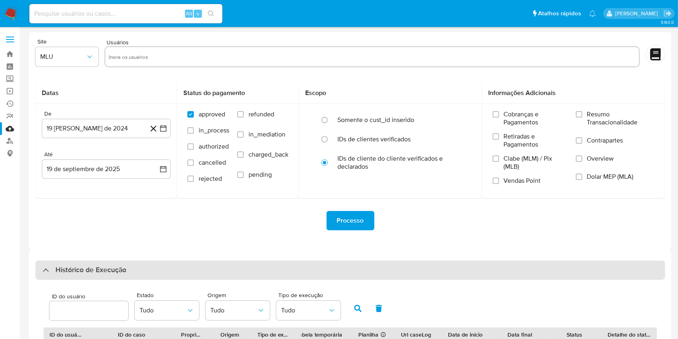
click at [299, 272] on div "Histórico de Execução" at bounding box center [350, 269] width 630 height 19
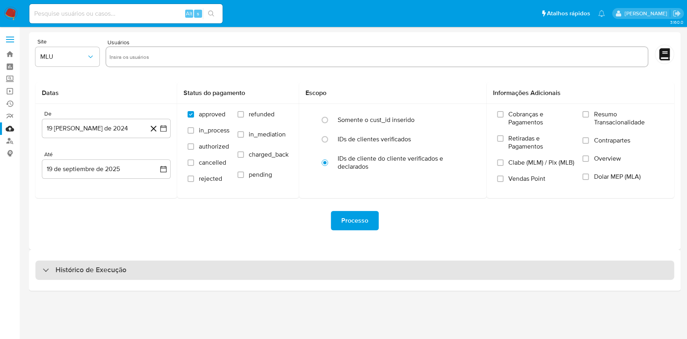
click at [299, 272] on div "Histórico de Execução" at bounding box center [354, 269] width 639 height 19
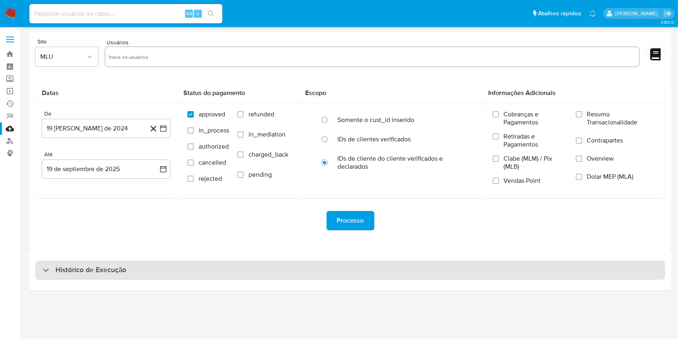
select select "10"
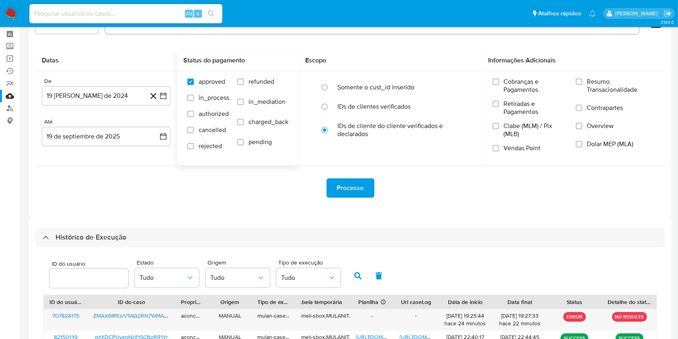
scroll to position [107, 0]
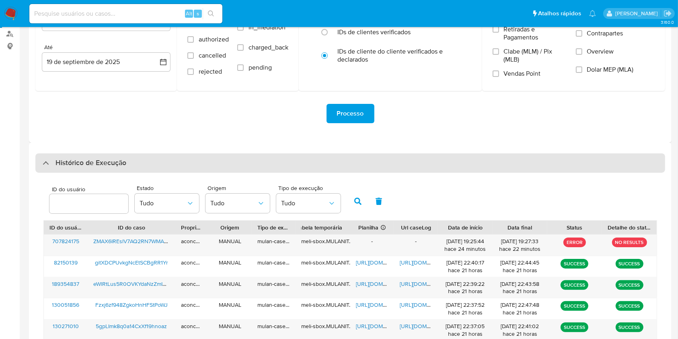
click at [297, 164] on div "Histórico de Execução" at bounding box center [350, 162] width 630 height 19
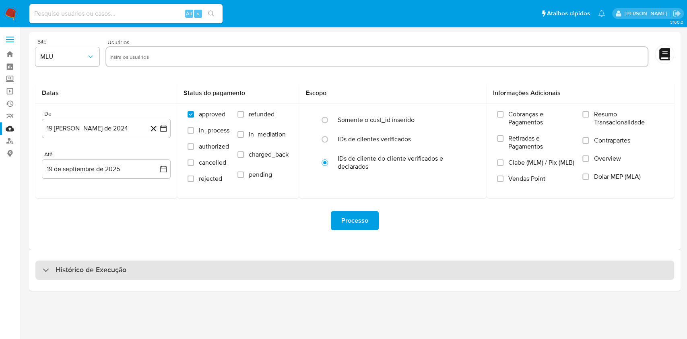
click at [317, 264] on div "Histórico de Execução" at bounding box center [354, 269] width 639 height 19
select select "10"
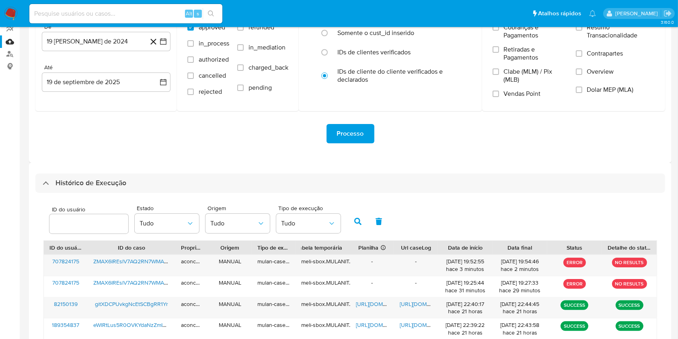
scroll to position [161, 0]
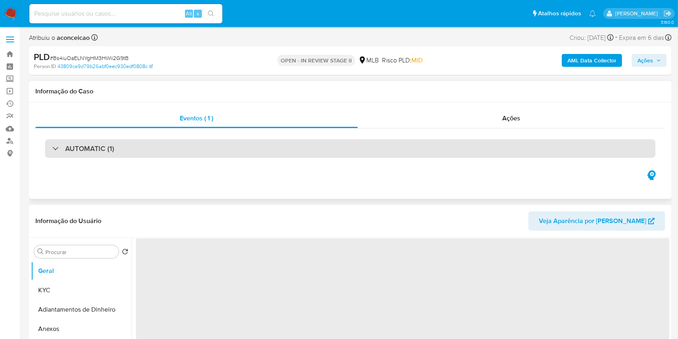
select select "10"
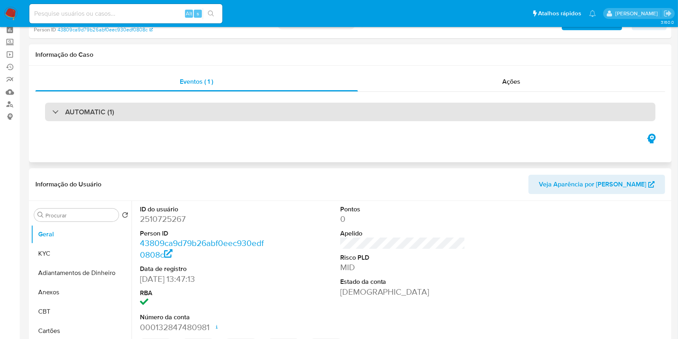
scroll to position [54, 0]
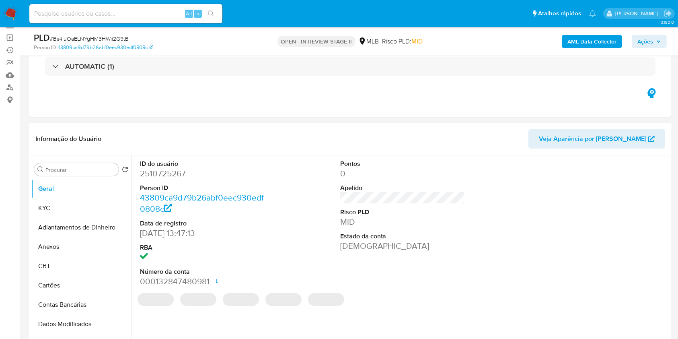
click at [75, 247] on button "Anexos" at bounding box center [81, 246] width 101 height 19
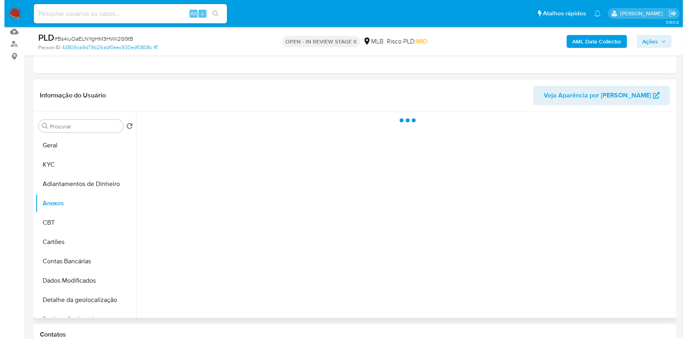
scroll to position [107, 0]
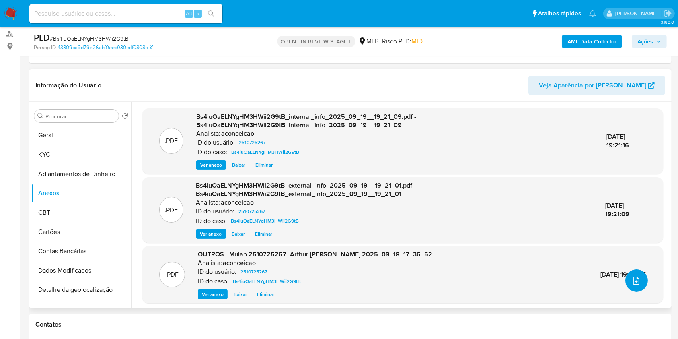
click at [633, 281] on icon "upload-file" at bounding box center [637, 281] width 10 height 10
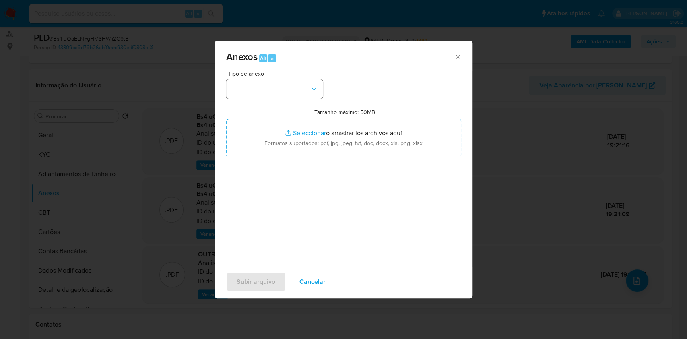
drag, startPoint x: 315, startPoint y: 103, endPoint x: 297, endPoint y: 89, distance: 22.9
click at [297, 89] on div "Tipo de anexo Tamanho máximo: 50MB Seleccionar archivos Seleccionar o arrastrar…" at bounding box center [343, 166] width 235 height 190
click at [297, 89] on button "button" at bounding box center [274, 88] width 97 height 19
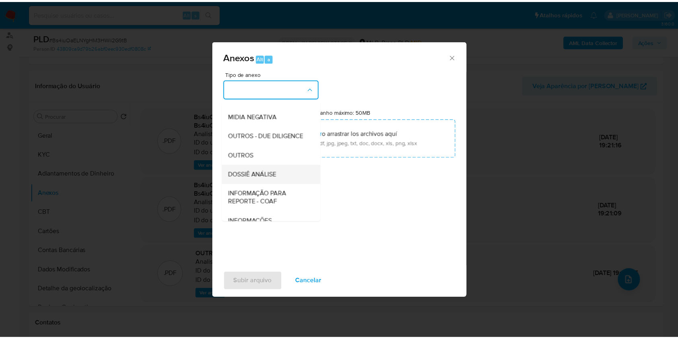
scroll to position [124, 0]
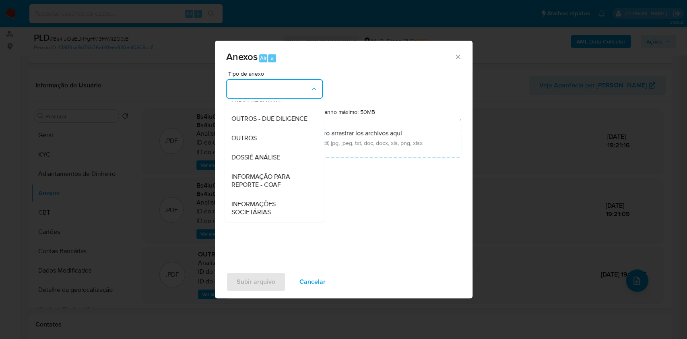
drag, startPoint x: 262, startPoint y: 137, endPoint x: 500, endPoint y: 35, distance: 259.3
click at [266, 135] on div "OUTROS" at bounding box center [272, 137] width 82 height 19
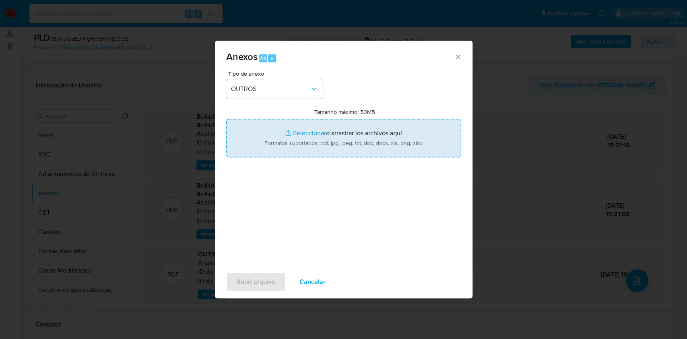
type input "C:\fakepath\SAR - XXXX - CPF 04302198656 - [PERSON_NAME].pdf"
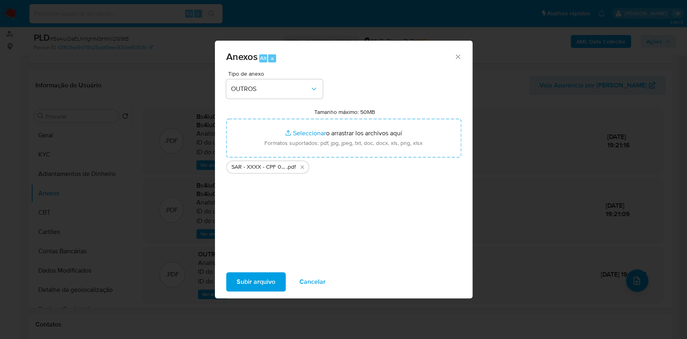
click at [265, 283] on span "Subir arquivo" at bounding box center [256, 282] width 39 height 18
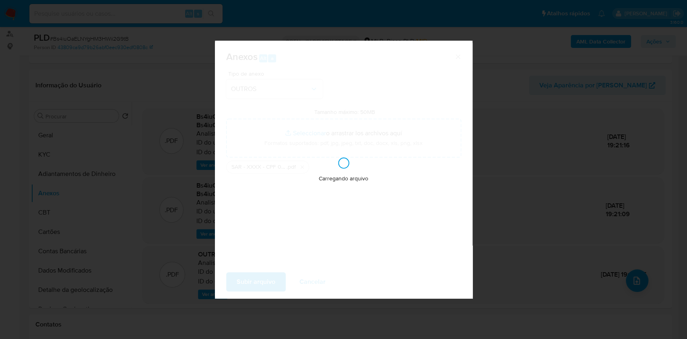
click at [568, 202] on div "Anexos Alt a Tipo de anexo OUTROS Tamanho máximo: 50MB Seleccionar archivos Sel…" at bounding box center [343, 169] width 687 height 339
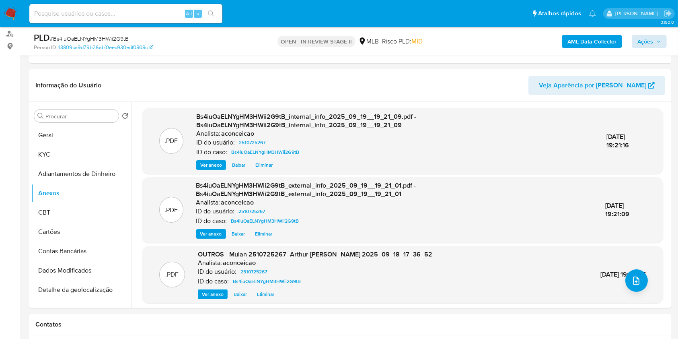
drag, startPoint x: 654, startPoint y: 26, endPoint x: 649, endPoint y: 39, distance: 13.8
drag, startPoint x: 649, startPoint y: 39, endPoint x: 619, endPoint y: 48, distance: 31.1
click at [649, 40] on span "Ações" at bounding box center [646, 41] width 16 height 13
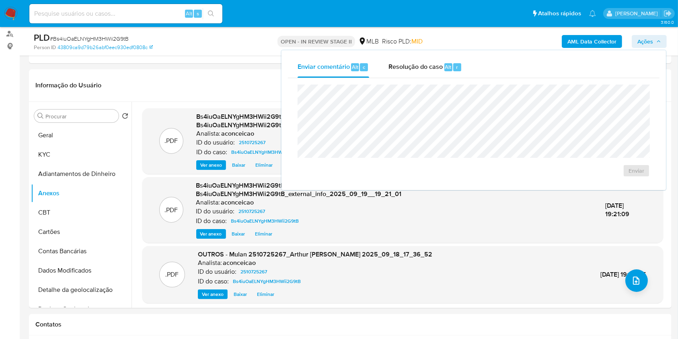
click at [415, 78] on div "Enviar" at bounding box center [474, 130] width 372 height 105
drag, startPoint x: 417, startPoint y: 72, endPoint x: 416, endPoint y: 79, distance: 6.6
click at [417, 73] on div "Resolução do caso Alt r" at bounding box center [426, 67] width 74 height 21
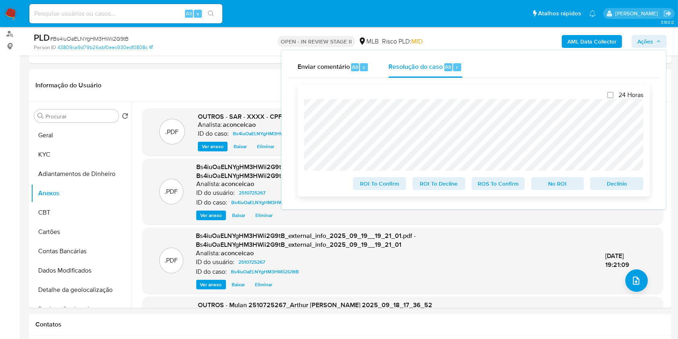
click at [483, 185] on span "ROS To Confirm" at bounding box center [499, 183] width 42 height 11
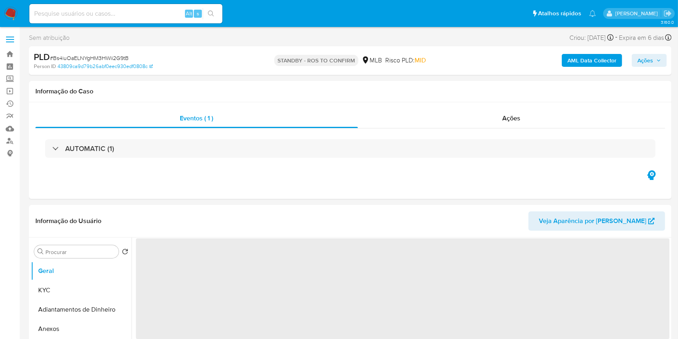
select select "10"
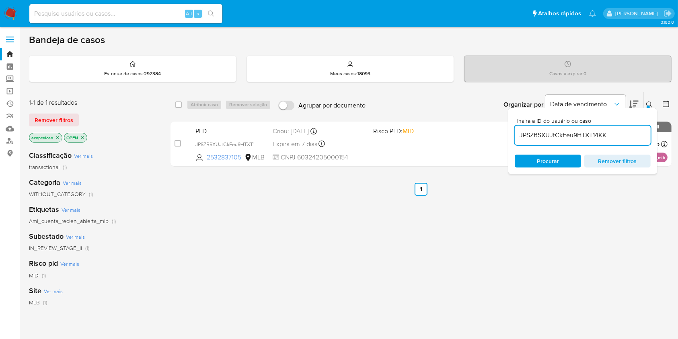
click at [541, 134] on input "JPSZBSXUJtCkEeu9HTXT14KK" at bounding box center [583, 135] width 136 height 10
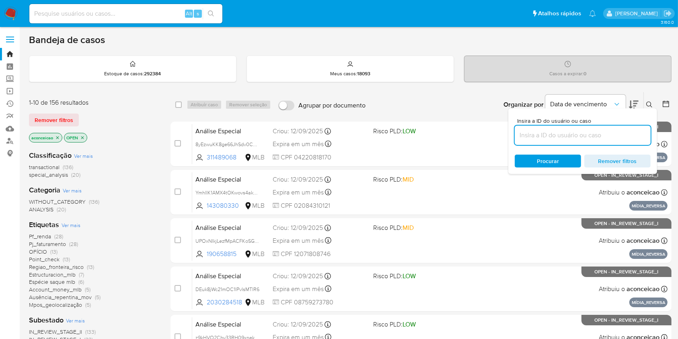
click at [650, 103] on icon at bounding box center [650, 104] width 6 height 6
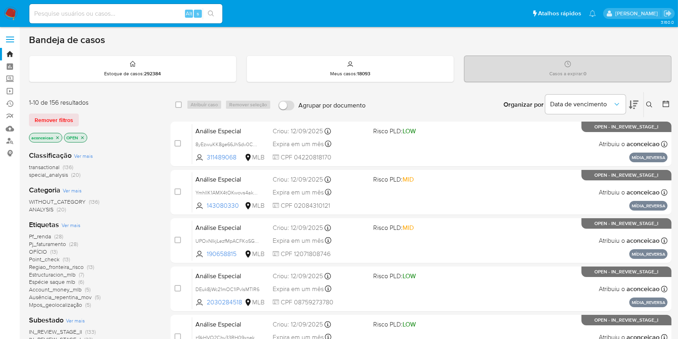
click at [648, 104] on icon at bounding box center [650, 104] width 6 height 6
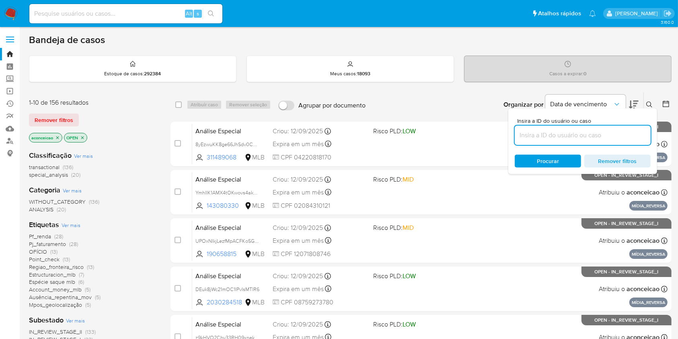
click at [648, 104] on icon at bounding box center [650, 104] width 6 height 6
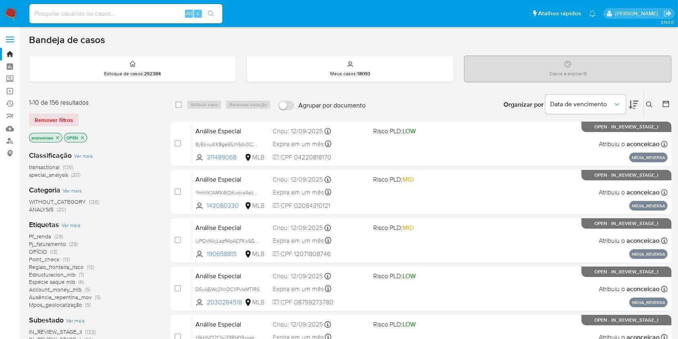
click at [637, 96] on button at bounding box center [634, 104] width 10 height 25
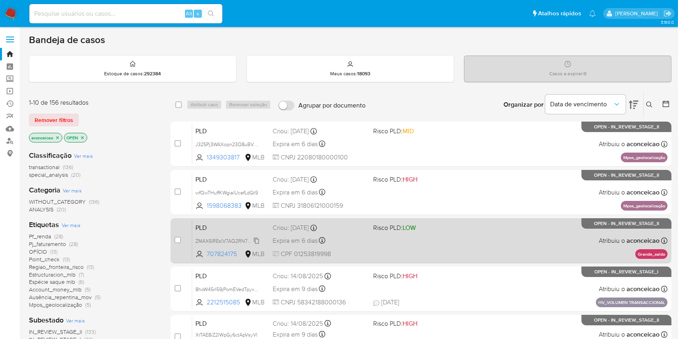
click at [259, 239] on span "ZMAX6IREslV7AQ2RN7WMA8BW" at bounding box center [233, 240] width 74 height 9
click at [354, 253] on span "CPF 01253819998" at bounding box center [320, 254] width 94 height 9
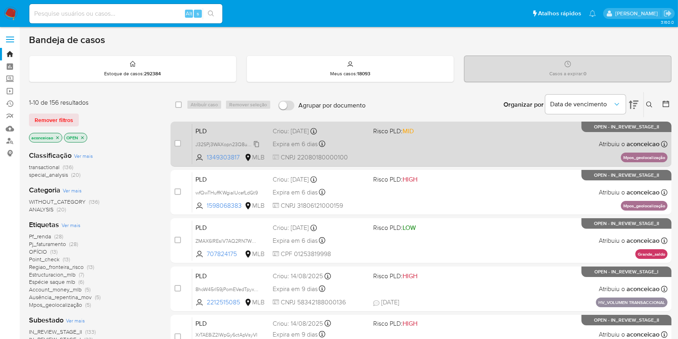
click at [256, 142] on span "J32SPj3WAXopn23Q8uBVET9M" at bounding box center [231, 143] width 71 height 9
click at [377, 153] on div "PLD J32SPj3WAXopn23Q8uBVET9M 1349303817 MLB Risco PLD: MID Criou: 12/08/2025 Cr…" at bounding box center [430, 144] width 476 height 41
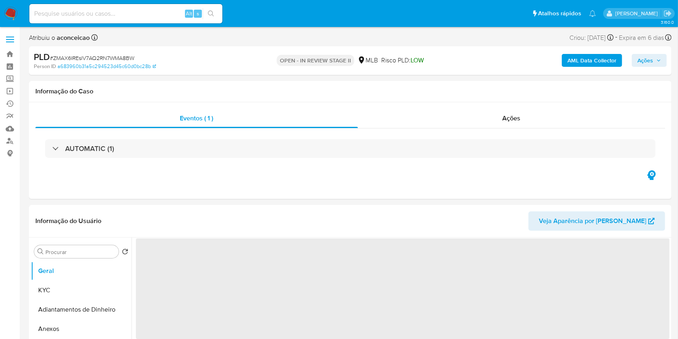
select select "10"
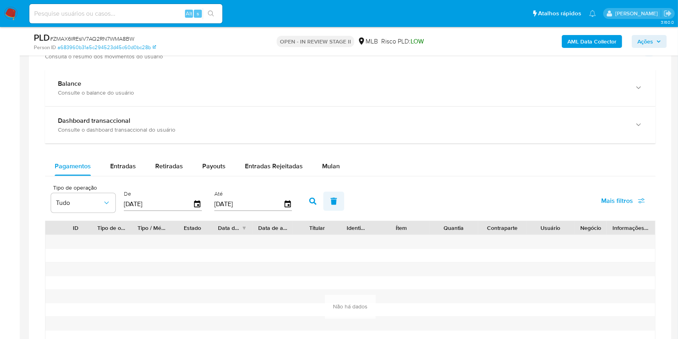
scroll to position [644, 0]
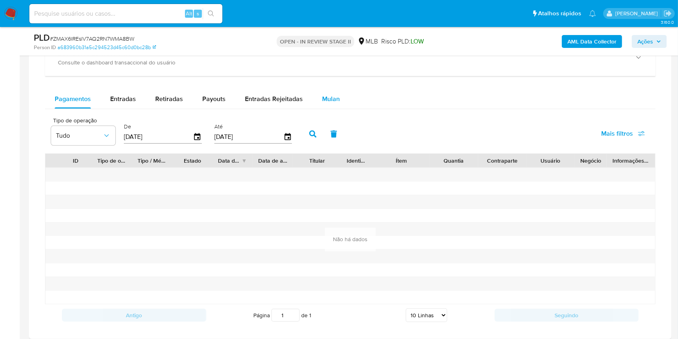
click at [332, 104] on div "Mulan" at bounding box center [331, 98] width 18 height 19
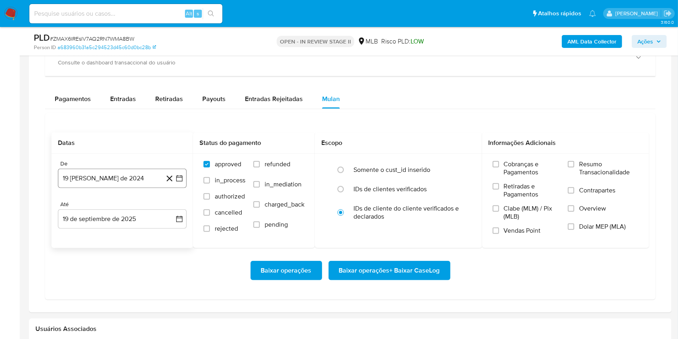
click at [138, 178] on button "19 de agosto de 2024" at bounding box center [122, 178] width 129 height 19
click at [130, 210] on span "agosto 2024" at bounding box center [118, 207] width 37 height 8
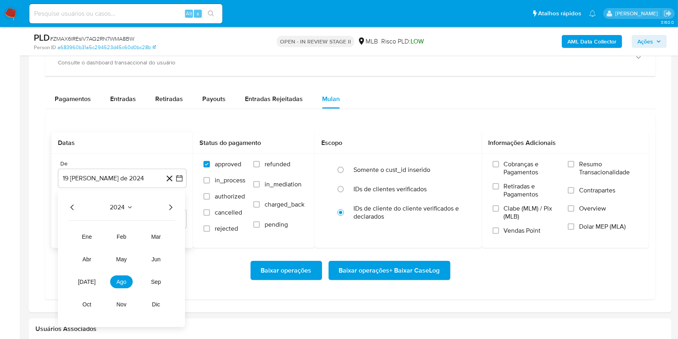
click at [169, 208] on icon "Año siguiente" at bounding box center [171, 207] width 10 height 10
click at [81, 280] on button "jul" at bounding box center [87, 281] width 23 height 13
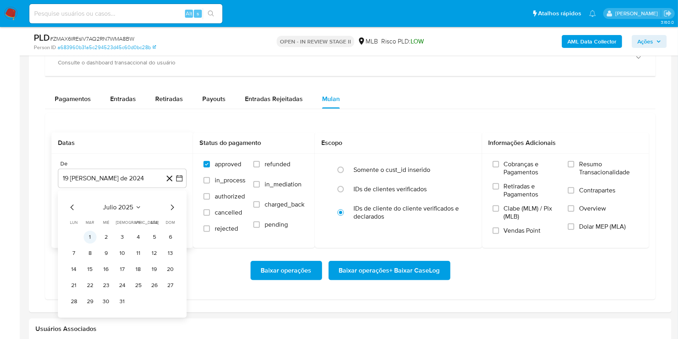
click at [89, 234] on button "1" at bounding box center [90, 237] width 13 height 13
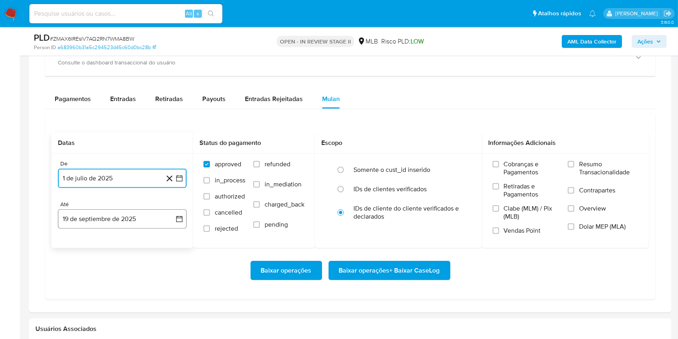
click at [128, 216] on button "19 de septiembre de 2025" at bounding box center [122, 218] width 129 height 19
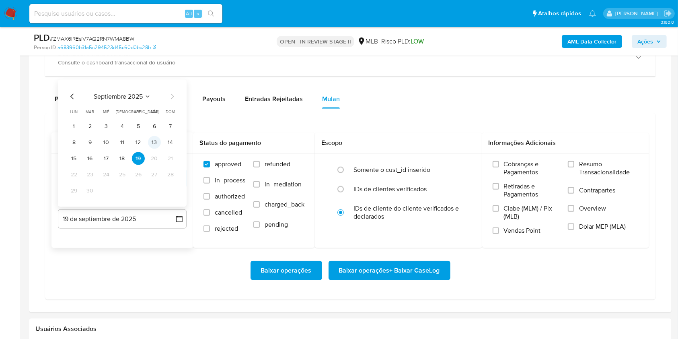
click at [150, 143] on button "13" at bounding box center [154, 142] width 13 height 13
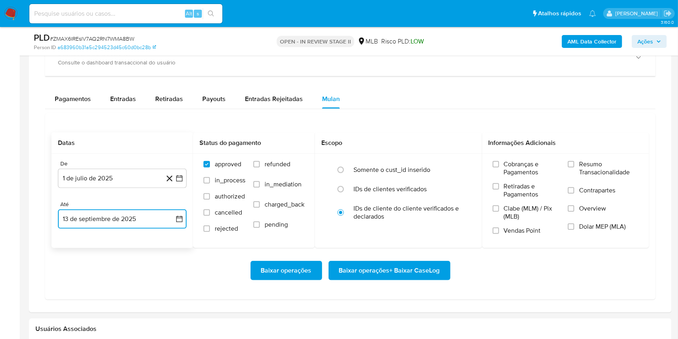
click at [145, 223] on button "13 de septiembre de 2025" at bounding box center [122, 218] width 129 height 19
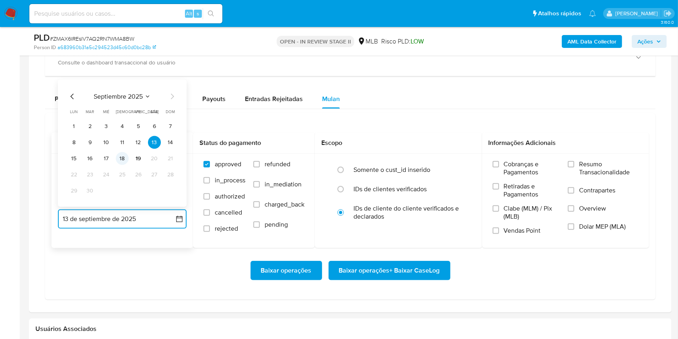
click at [122, 159] on button "18" at bounding box center [122, 158] width 13 height 13
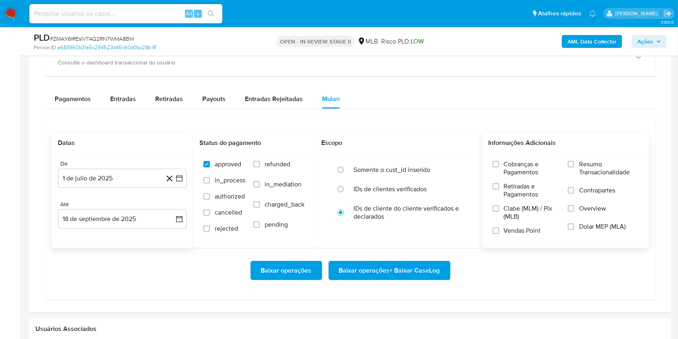
click at [576, 165] on label "Resumo Transacionalidade" at bounding box center [603, 173] width 71 height 26
click at [575, 165] on input "Resumo Transacionalidade" at bounding box center [571, 164] width 6 height 6
click at [396, 266] on span "Baixar operações + Baixar CaseLog" at bounding box center [389, 271] width 101 height 18
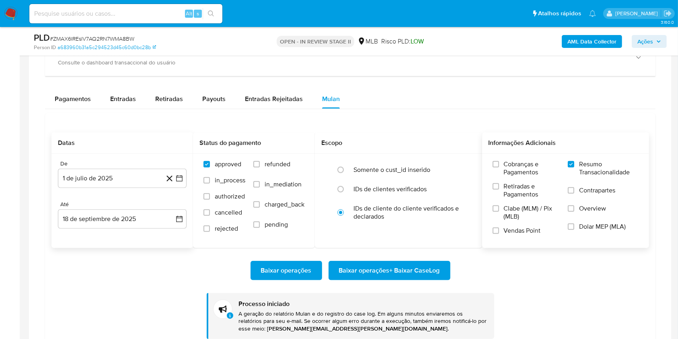
click at [125, 35] on span "# ZMAX6IREslV7AQ2RN7WMA8BW" at bounding box center [92, 39] width 85 height 8
copy span "ZMAX6IREslV7AQ2RN7WMA8BW"
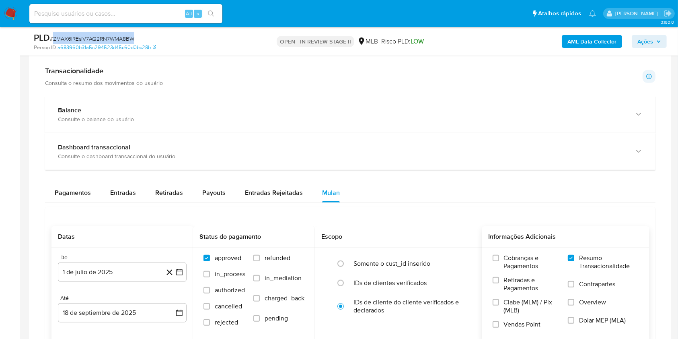
scroll to position [590, 0]
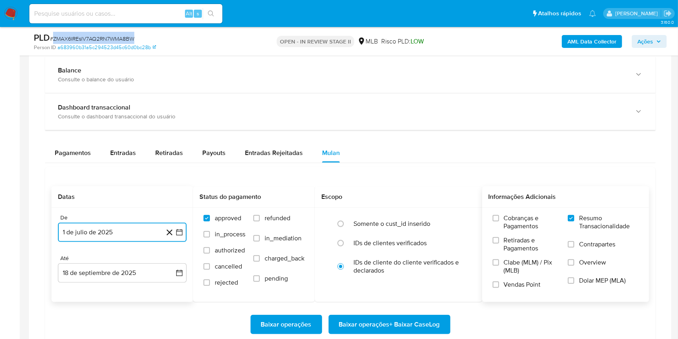
click at [130, 237] on button "1 de julio de 2025" at bounding box center [122, 232] width 129 height 19
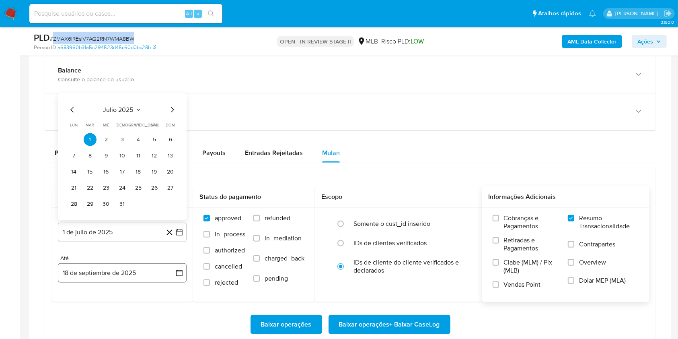
click at [148, 270] on button "18 de septiembre de 2025" at bounding box center [122, 272] width 129 height 19
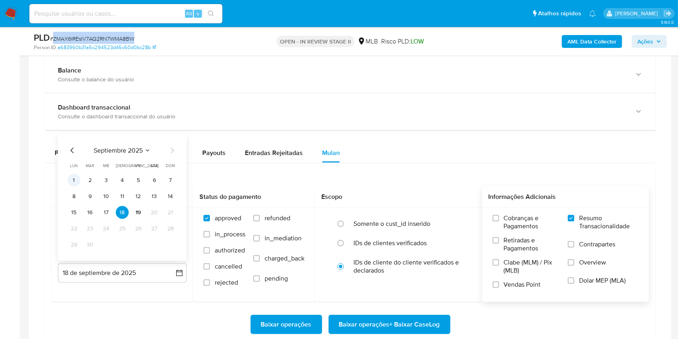
click at [74, 177] on button "1" at bounding box center [74, 180] width 13 height 13
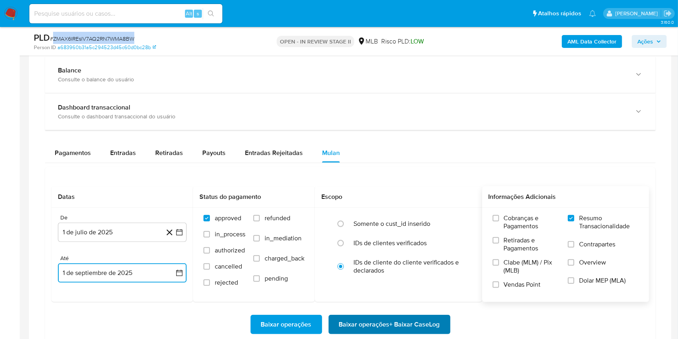
click at [404, 318] on span "Baixar operações + Baixar CaseLog" at bounding box center [389, 325] width 101 height 18
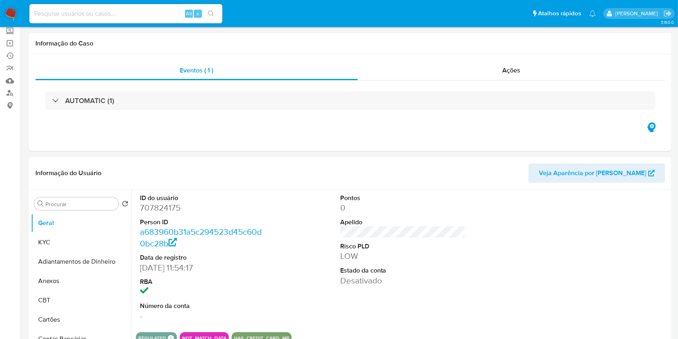
scroll to position [0, 0]
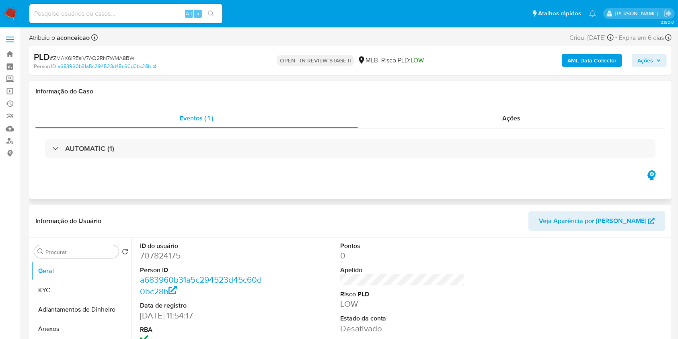
click at [536, 128] on div "AUTOMATIC (1)" at bounding box center [350, 148] width 630 height 40
click at [523, 120] on div "Ações" at bounding box center [511, 118] width 307 height 19
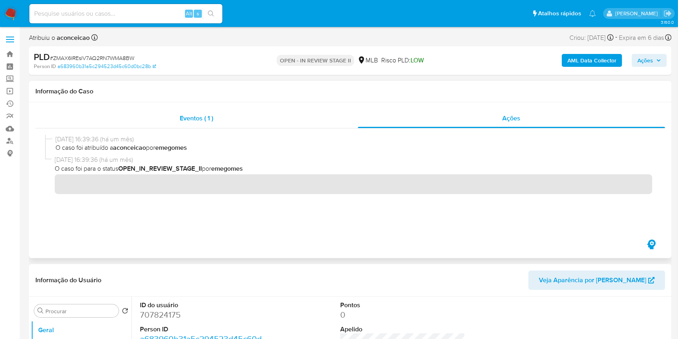
click at [200, 119] on span "Eventos ( 1 )" at bounding box center [196, 117] width 33 height 9
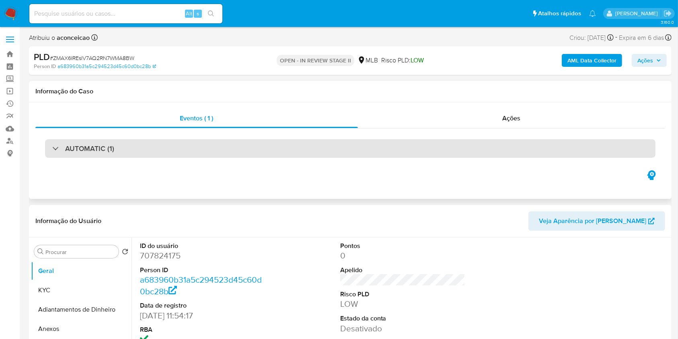
click at [152, 150] on div "AUTOMATIC (1)" at bounding box center [350, 148] width 611 height 19
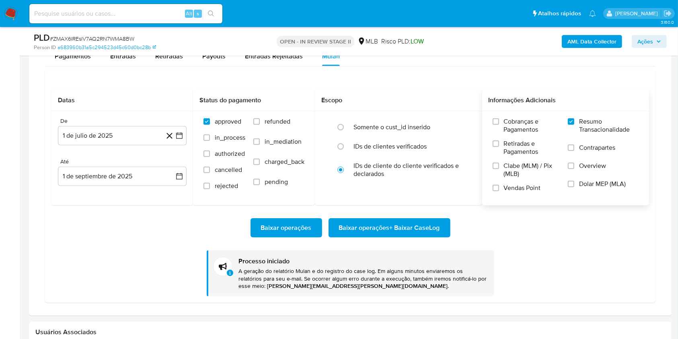
scroll to position [805, 0]
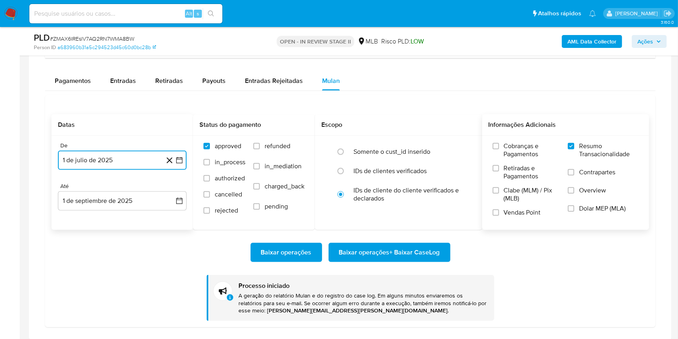
click at [126, 156] on button "1 de julio de 2025" at bounding box center [122, 160] width 129 height 19
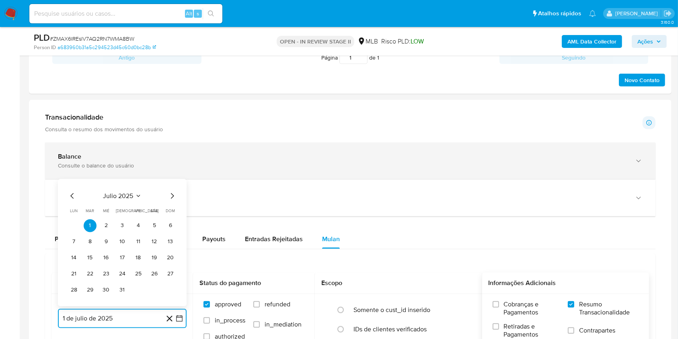
scroll to position [644, 0]
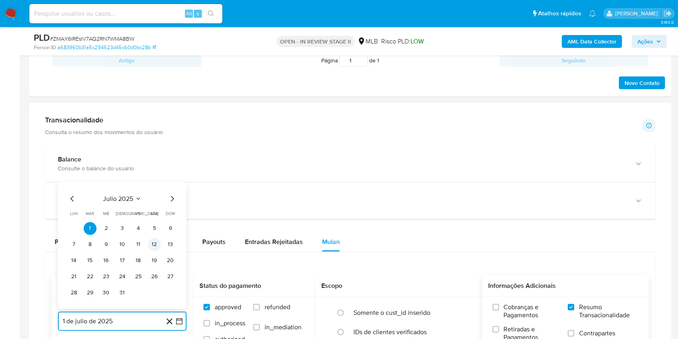
click at [156, 243] on button "12" at bounding box center [154, 244] width 13 height 13
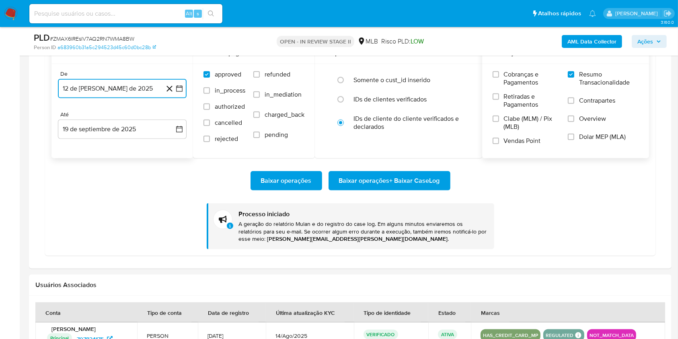
scroll to position [912, 0]
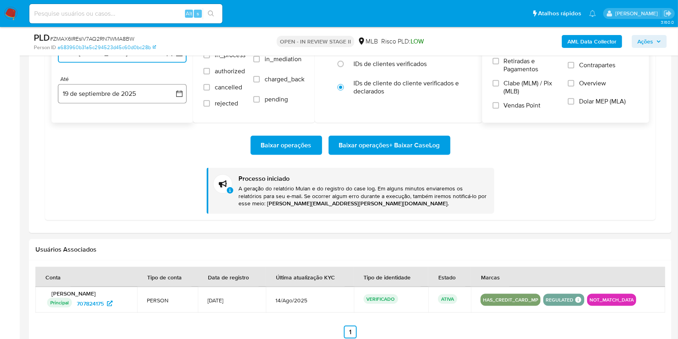
click at [112, 85] on button "19 de septiembre de 2025" at bounding box center [122, 93] width 129 height 19
click at [74, 120] on icon "Mes anterior" at bounding box center [73, 123] width 10 height 10
click at [155, 217] on button "30" at bounding box center [154, 216] width 13 height 13
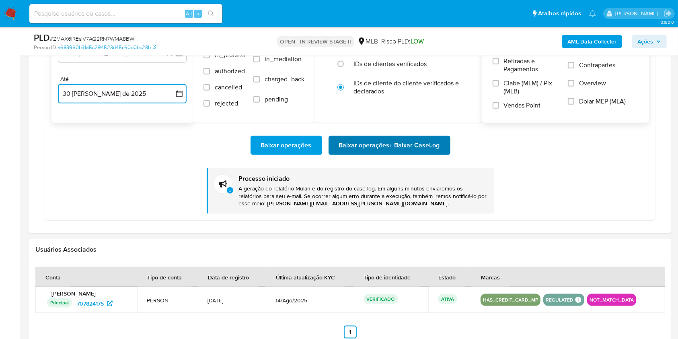
click at [371, 148] on span "Baixar operações + Baixar CaseLog" at bounding box center [389, 145] width 101 height 18
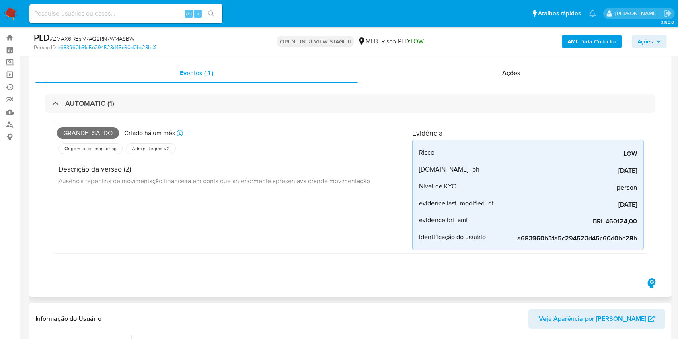
scroll to position [0, 0]
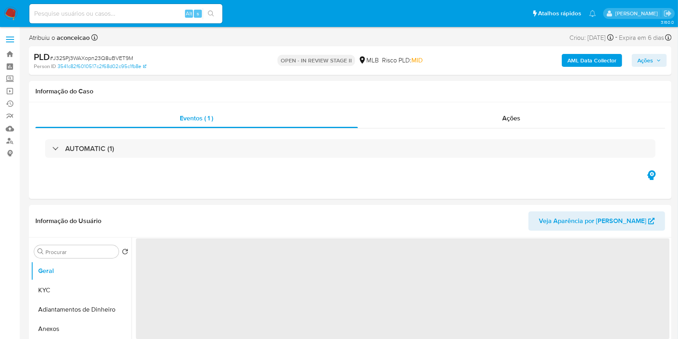
select select "10"
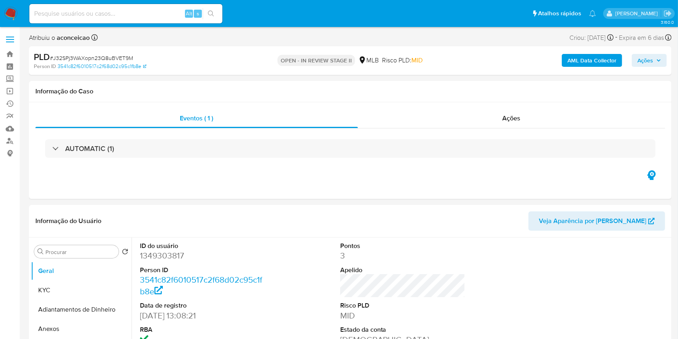
click at [118, 54] on span "# J32SPj3WAXopn23Q8uBVET9M" at bounding box center [91, 58] width 83 height 8
click at [122, 57] on span "# J32SPj3WAXopn23Q8uBVET9M" at bounding box center [91, 58] width 83 height 8
copy span "J32SPj3WAXopn23Q8uBVET9M"
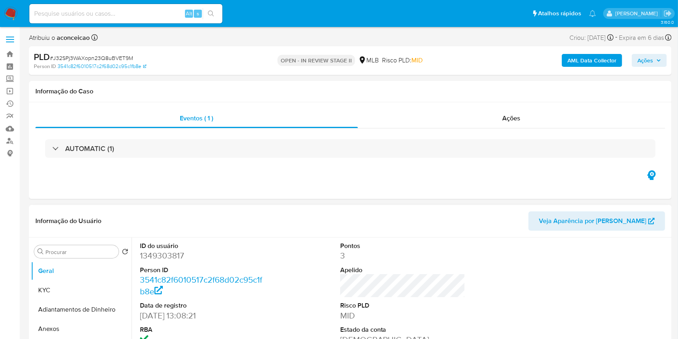
click at [158, 256] on dd "1349303817" at bounding box center [203, 255] width 126 height 11
copy dd "1349303817"
